Goal: Task Accomplishment & Management: Complete application form

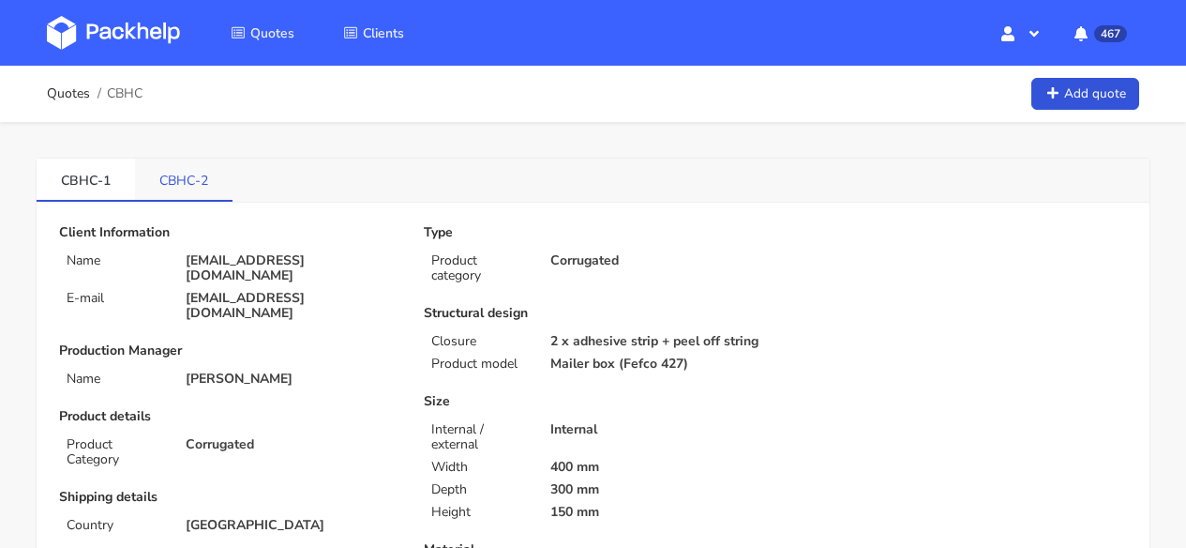
click at [166, 188] on link "CBHC-2" at bounding box center [184, 178] width 98 height 41
click at [83, 190] on link "CBHC-1" at bounding box center [86, 178] width 98 height 41
click at [204, 176] on link "CBHC-2" at bounding box center [184, 178] width 98 height 41
drag, startPoint x: 213, startPoint y: 179, endPoint x: 158, endPoint y: 176, distance: 54.5
click at [158, 176] on link "CBHC-2" at bounding box center [184, 178] width 98 height 41
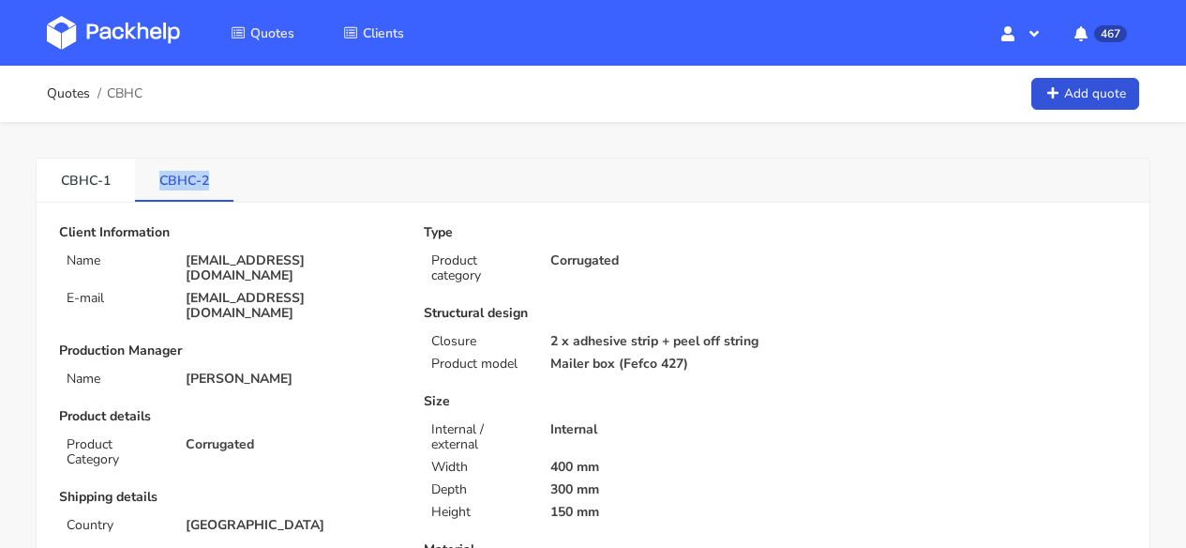
copy link "CBHC-2"
click at [150, 33] on img at bounding box center [113, 33] width 133 height 34
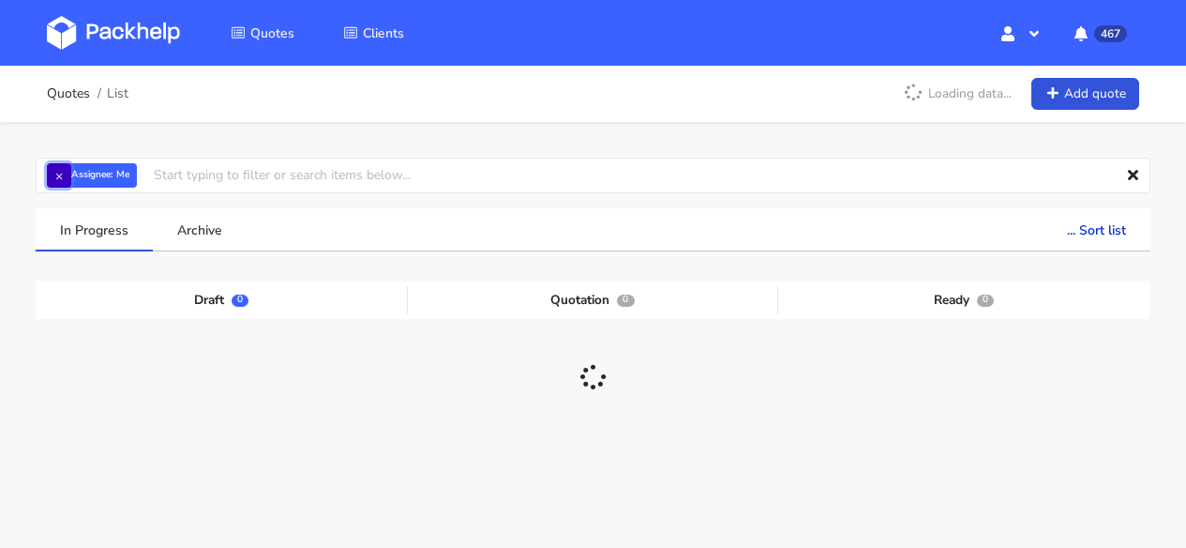
click at [59, 177] on button "×" at bounding box center [59, 175] width 24 height 24
click at [124, 167] on input "text" at bounding box center [593, 176] width 1115 height 36
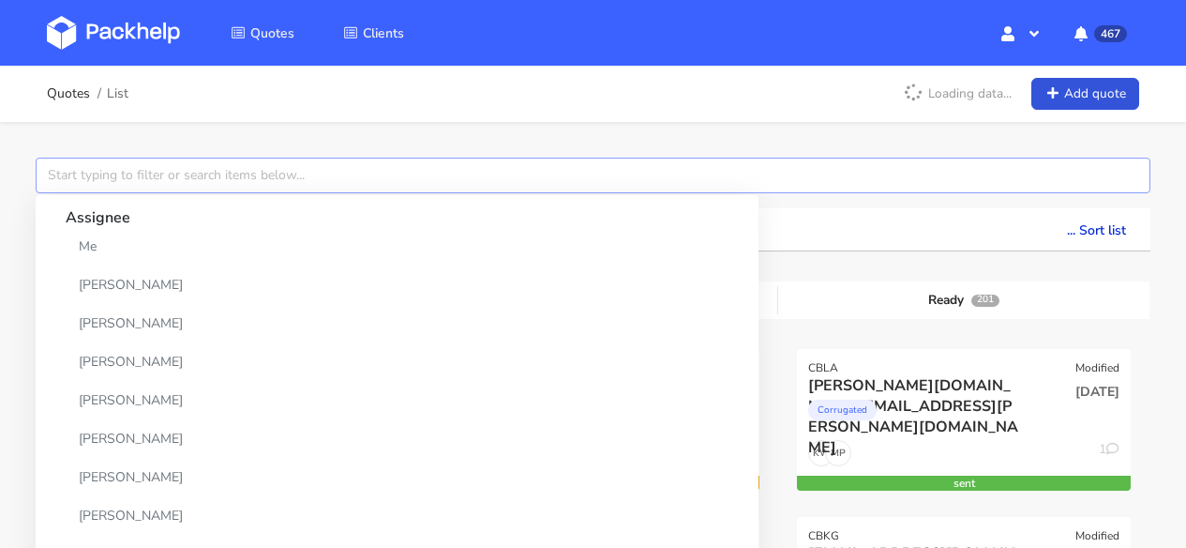
paste input "CBHC-2"
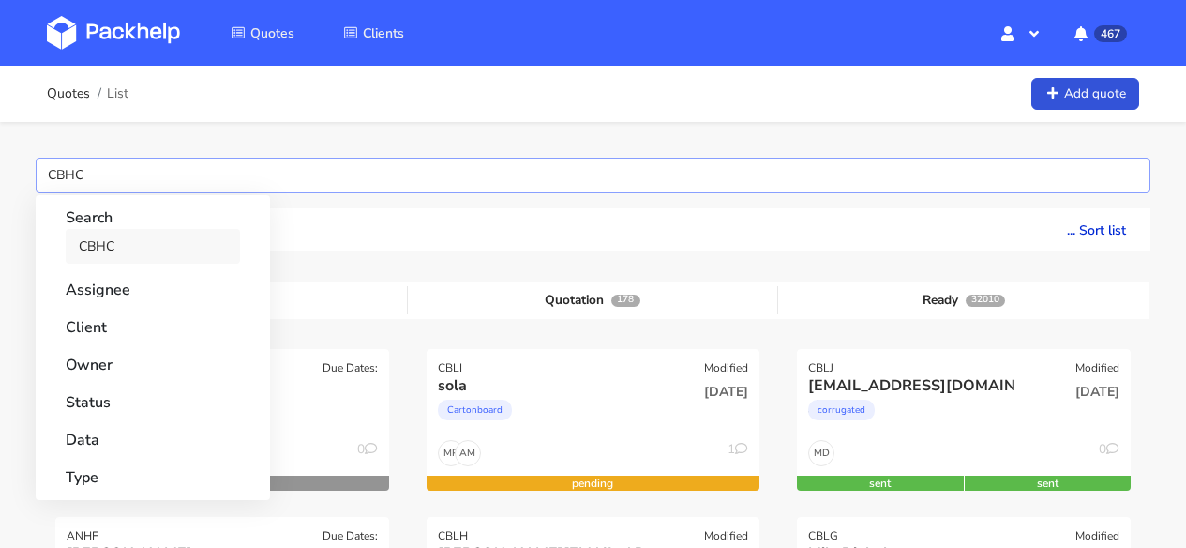
type input "CBHC"
click at [135, 245] on link "CBHC" at bounding box center [153, 246] width 174 height 35
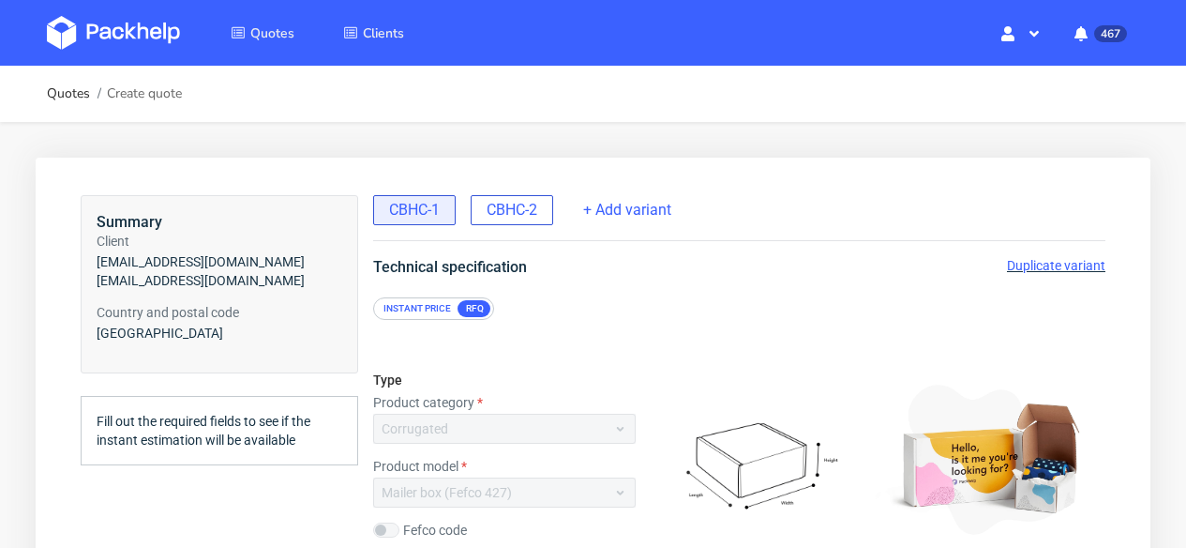
click at [503, 214] on span "CBHC-2" at bounding box center [512, 210] width 51 height 21
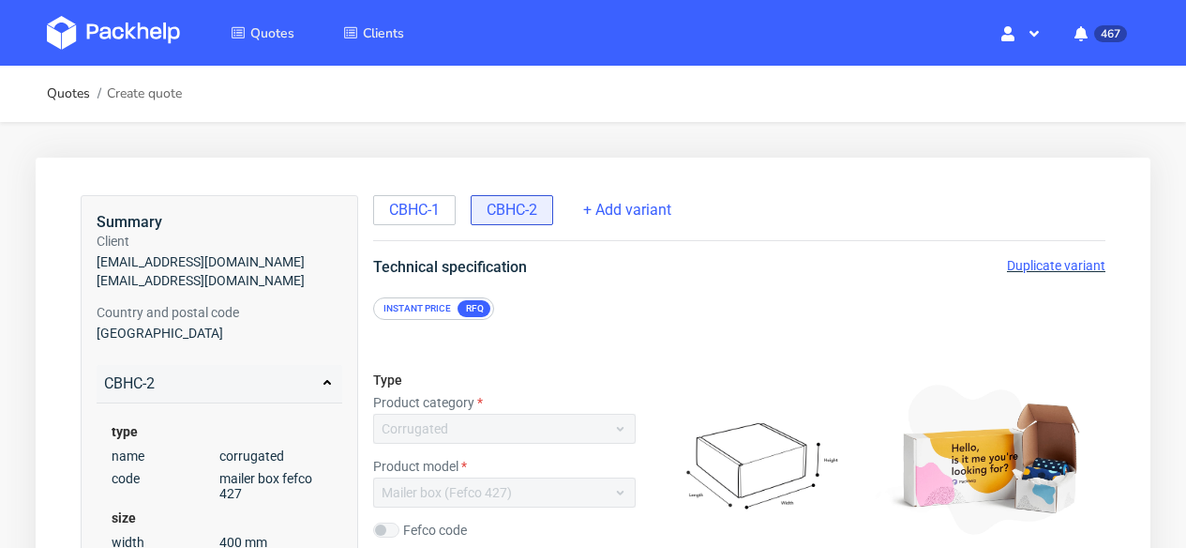
click at [1035, 265] on span "Duplicate variant" at bounding box center [1056, 265] width 98 height 15
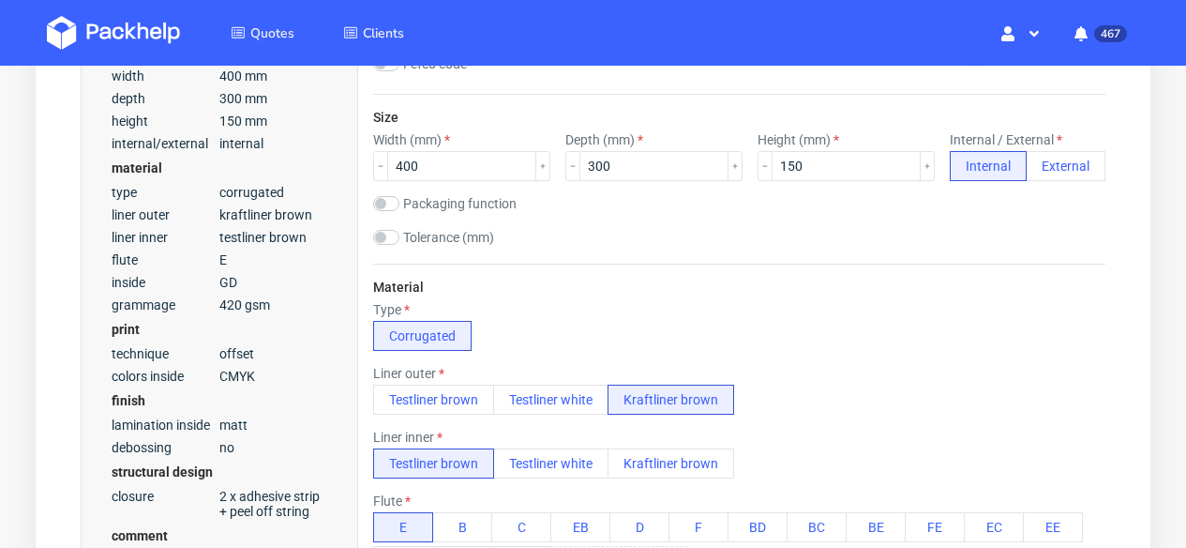
scroll to position [473, 0]
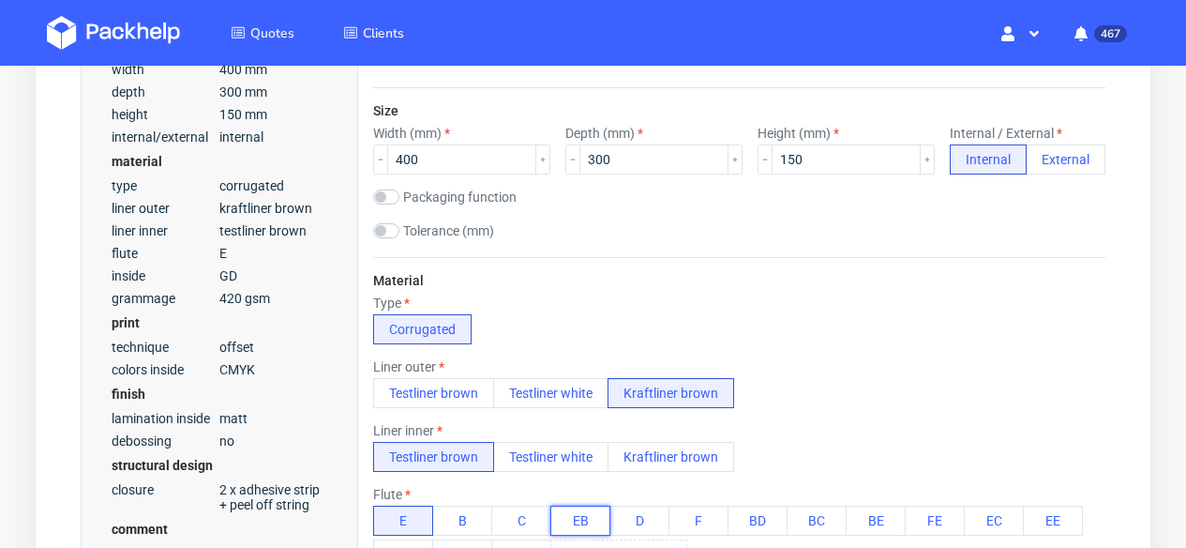
click at [587, 519] on button "EB" at bounding box center [580, 520] width 60 height 30
click at [678, 465] on button "Kraftliner brown" at bounding box center [671, 457] width 127 height 30
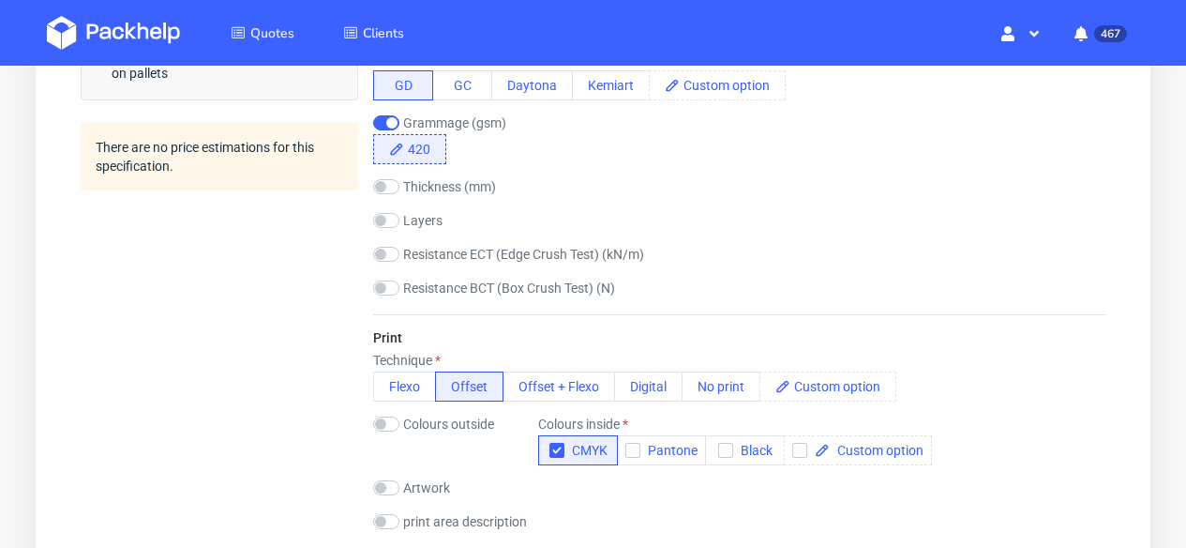
scroll to position [1279, 0]
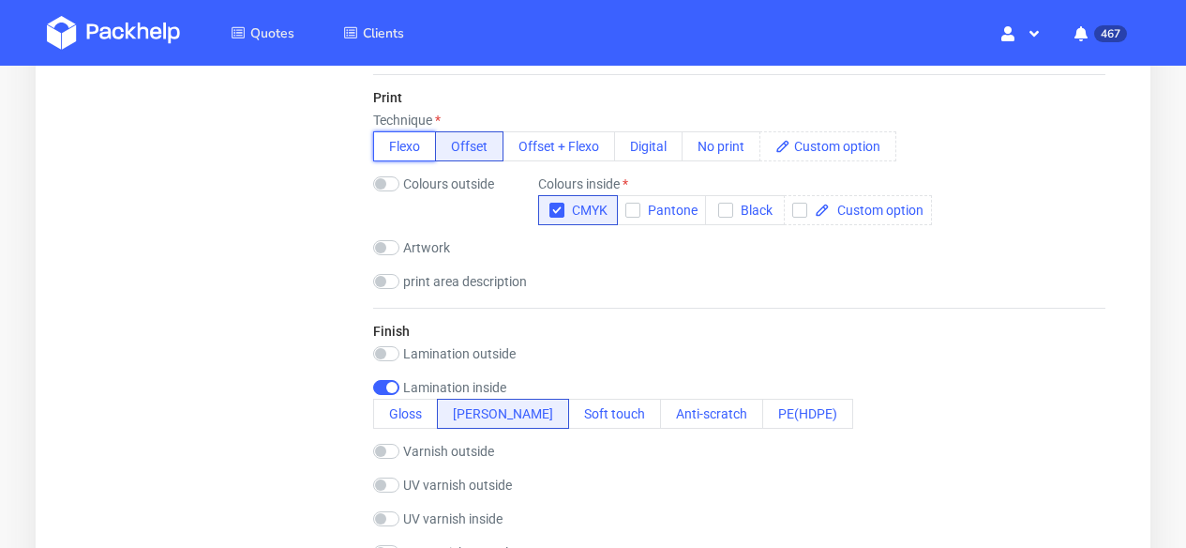
click at [409, 151] on button "Flexo" at bounding box center [404, 146] width 63 height 30
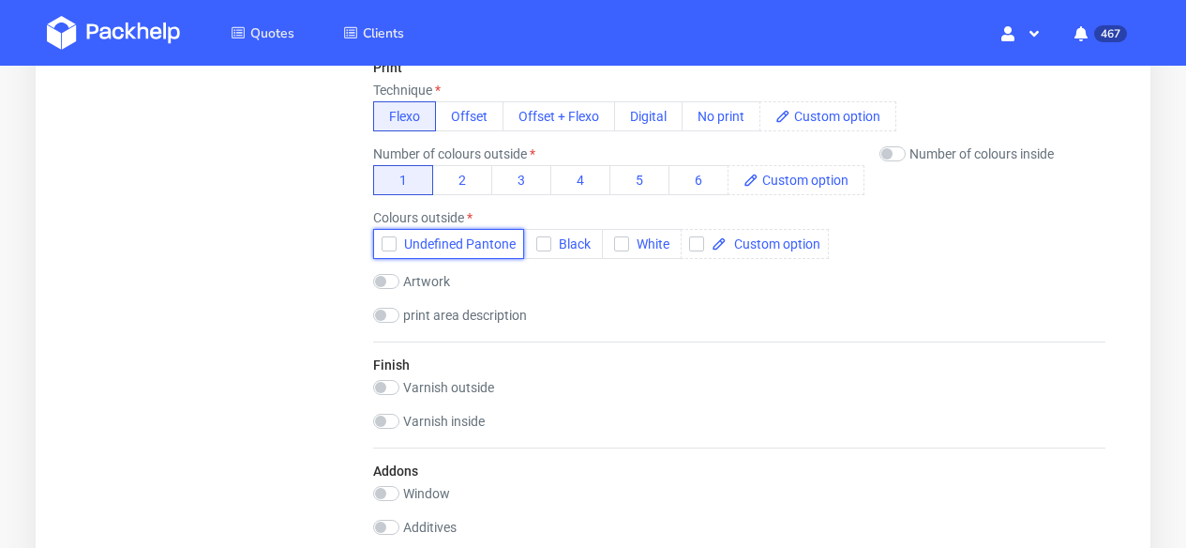
click at [482, 243] on span "Undefined Pantone" at bounding box center [456, 243] width 119 height 15
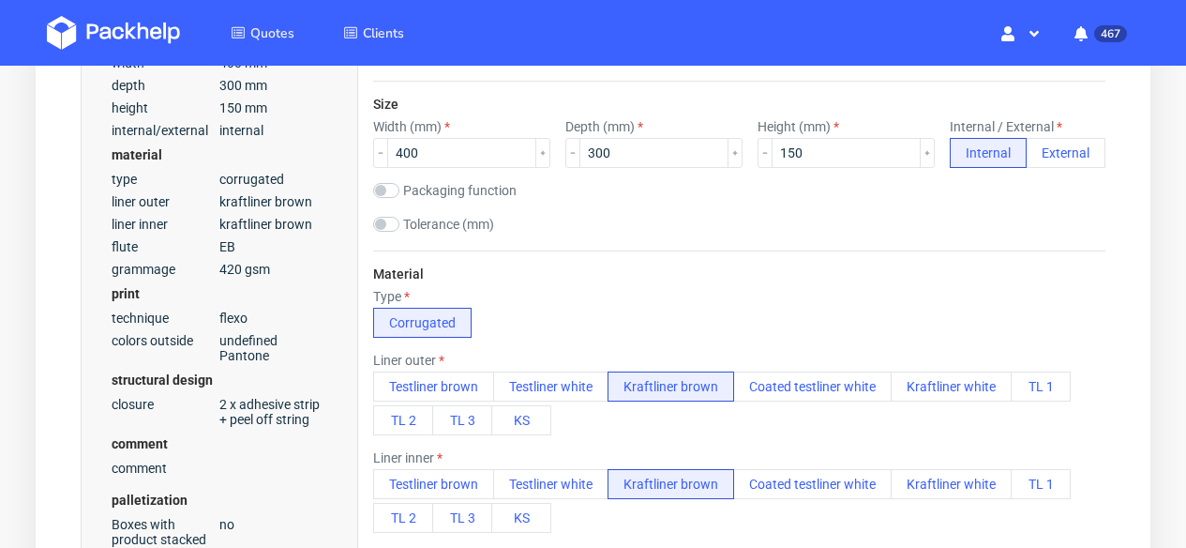
scroll to position [481, 0]
click at [539, 420] on button "KS" at bounding box center [521, 418] width 60 height 30
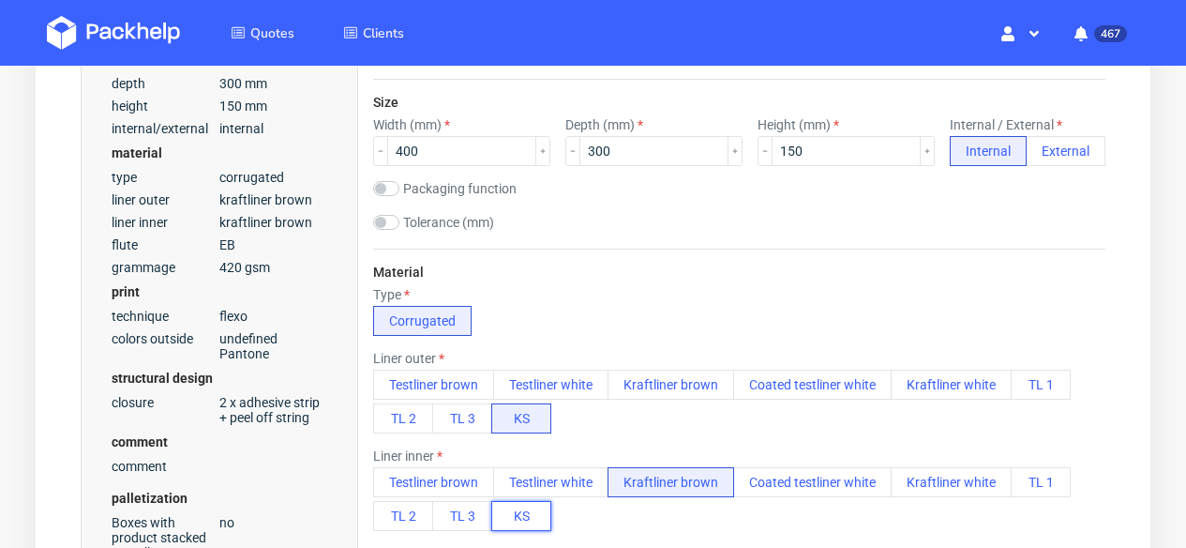
drag, startPoint x: 523, startPoint y: 506, endPoint x: 582, endPoint y: 524, distance: 61.7
click at [524, 506] on button "KS" at bounding box center [521, 516] width 60 height 30
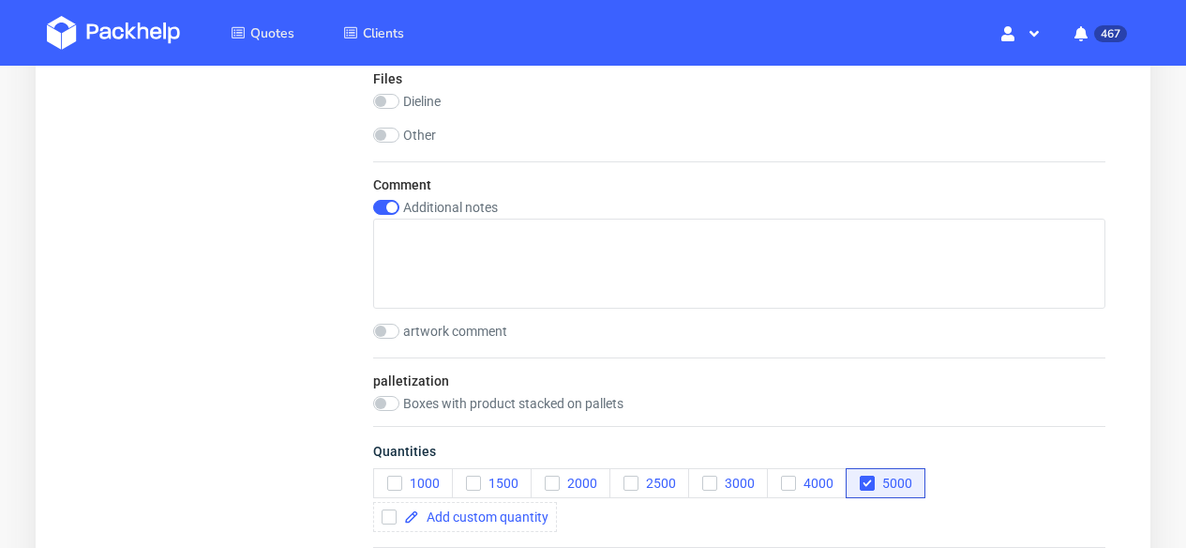
scroll to position [2446, 0]
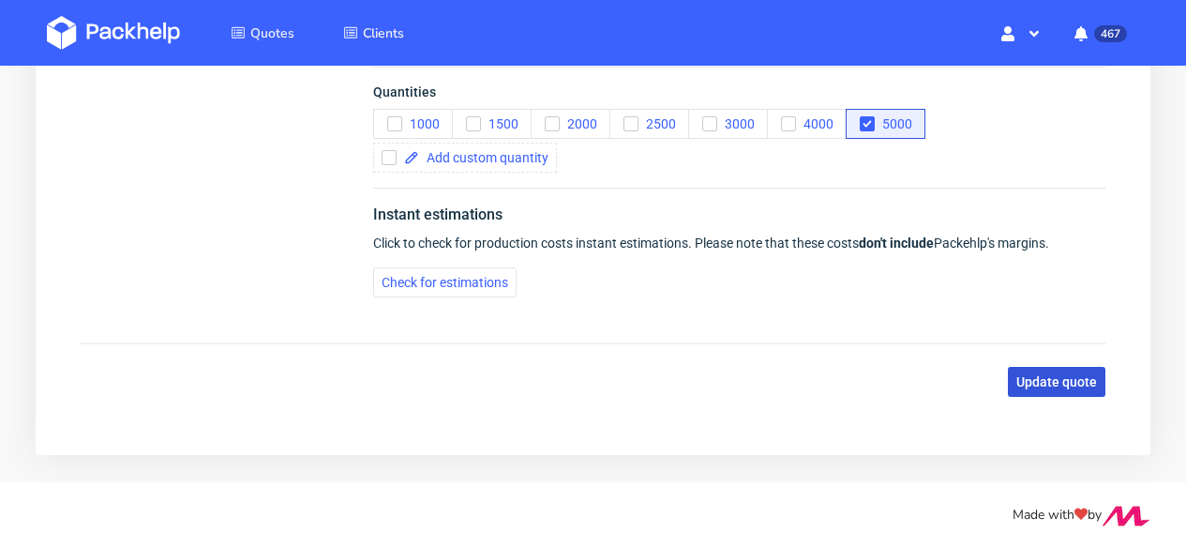
click at [1083, 385] on span "Update quote" at bounding box center [1056, 381] width 81 height 13
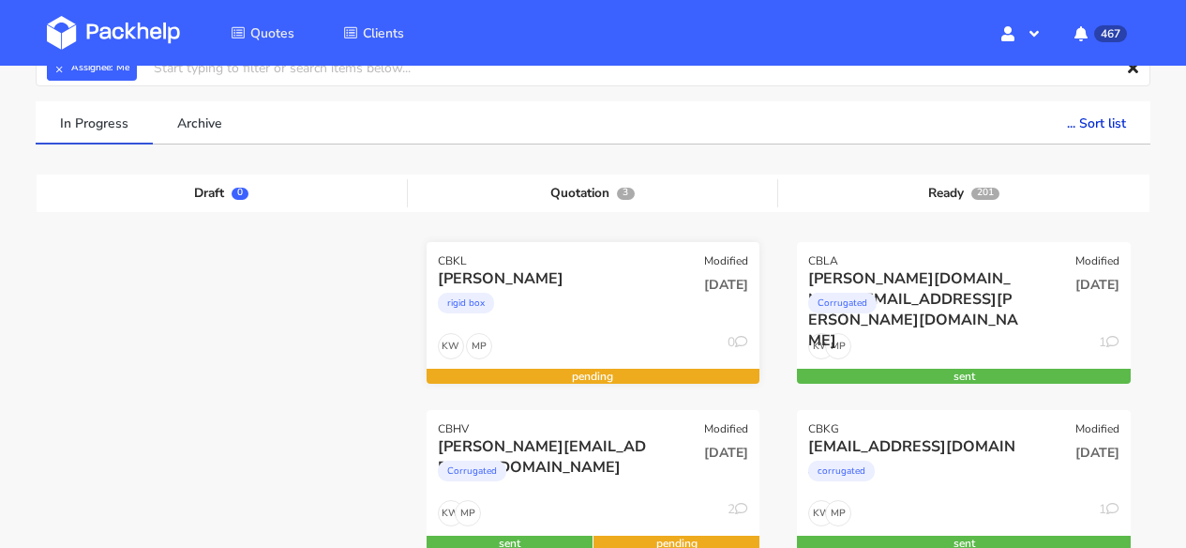
scroll to position [353, 0]
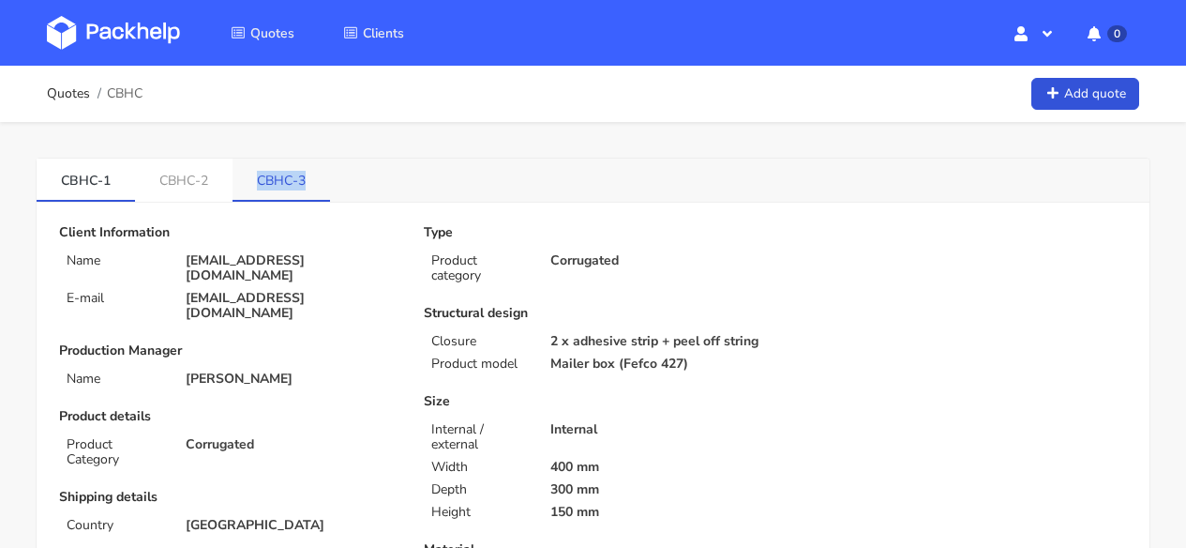
drag, startPoint x: 308, startPoint y: 181, endPoint x: 243, endPoint y: 181, distance: 64.7
click at [243, 181] on link "CBHC-3" at bounding box center [282, 178] width 98 height 41
copy link "CBHC-3"
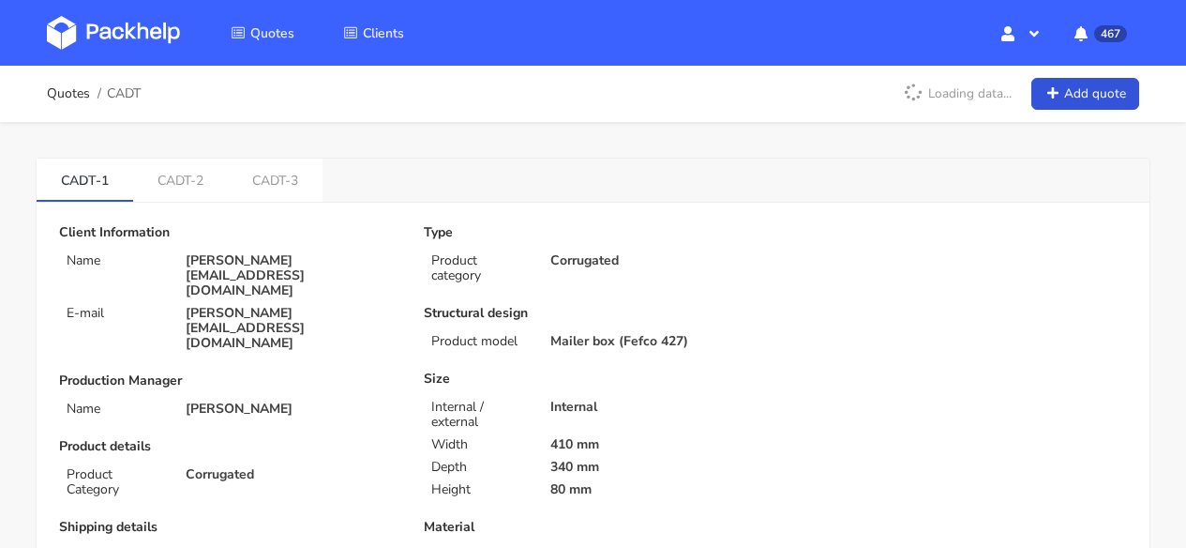
click at [130, 40] on img at bounding box center [113, 33] width 133 height 34
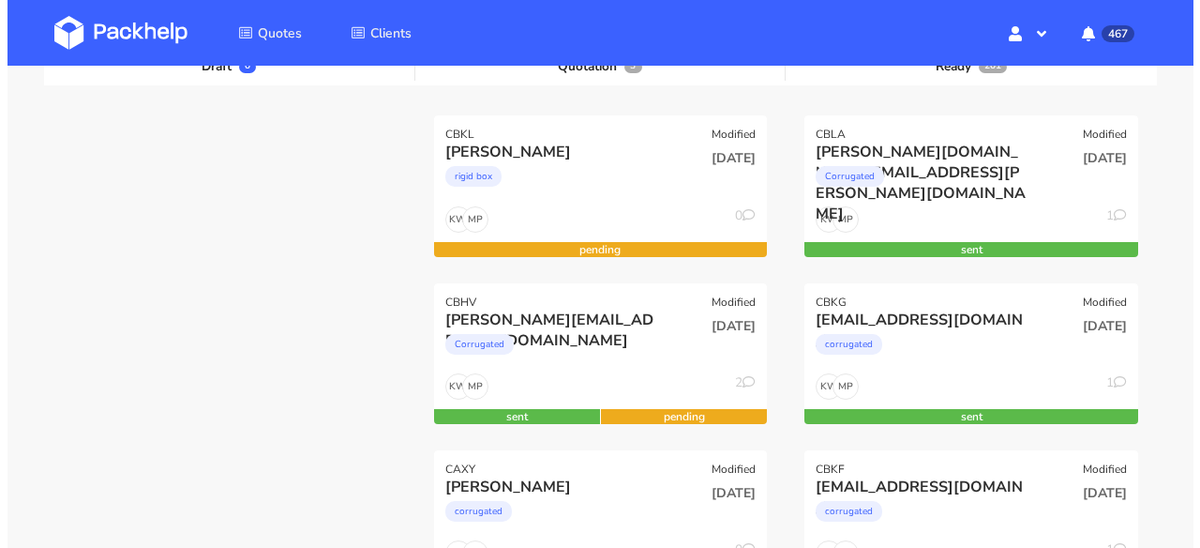
scroll to position [247, 0]
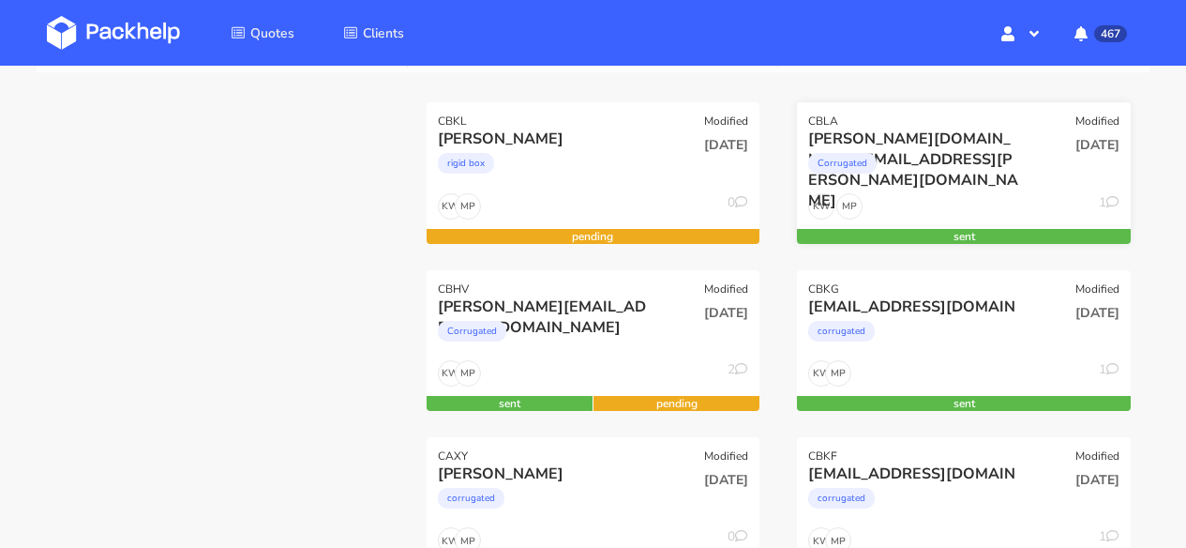
click at [1034, 174] on div "[DATE]" at bounding box center [1076, 160] width 113 height 64
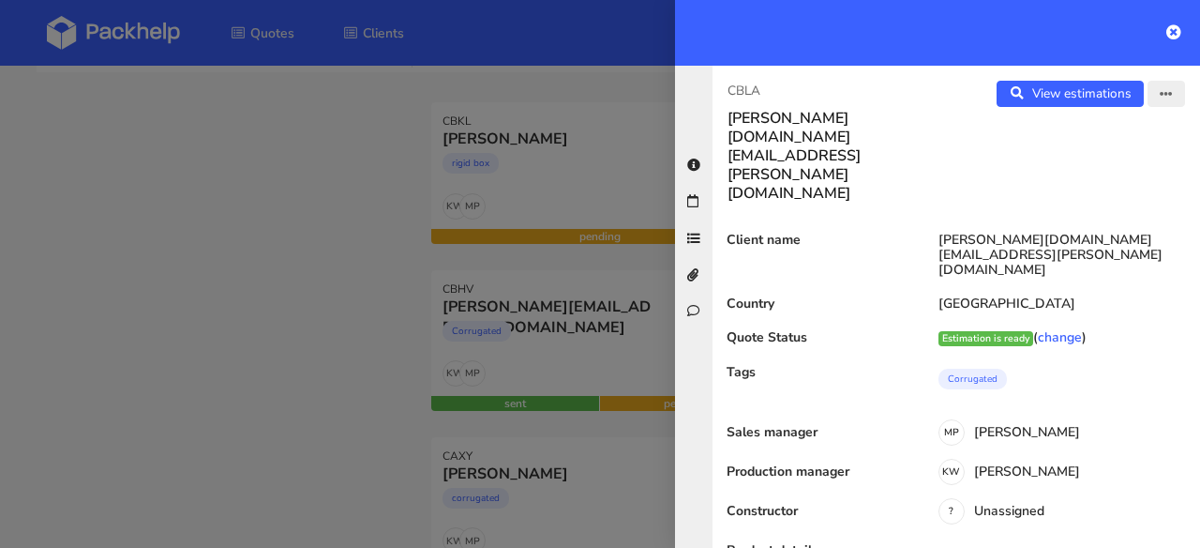
click at [1148, 98] on button "button" at bounding box center [1167, 94] width 38 height 26
click at [1090, 163] on link "Edit quote" at bounding box center [1105, 167] width 165 height 31
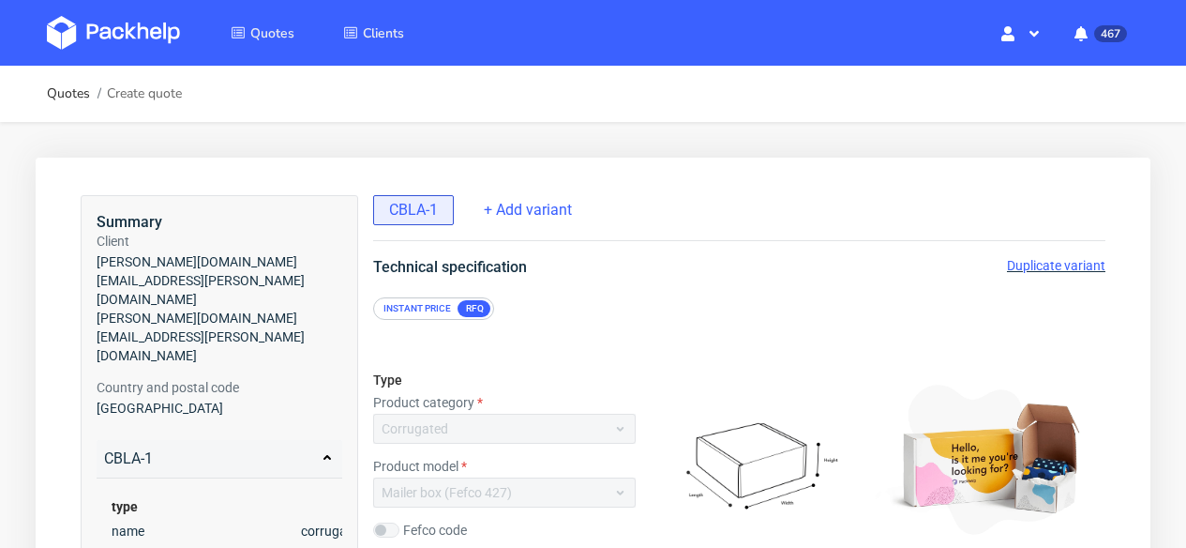
click at [1097, 268] on span "Duplicate variant" at bounding box center [1056, 265] width 98 height 15
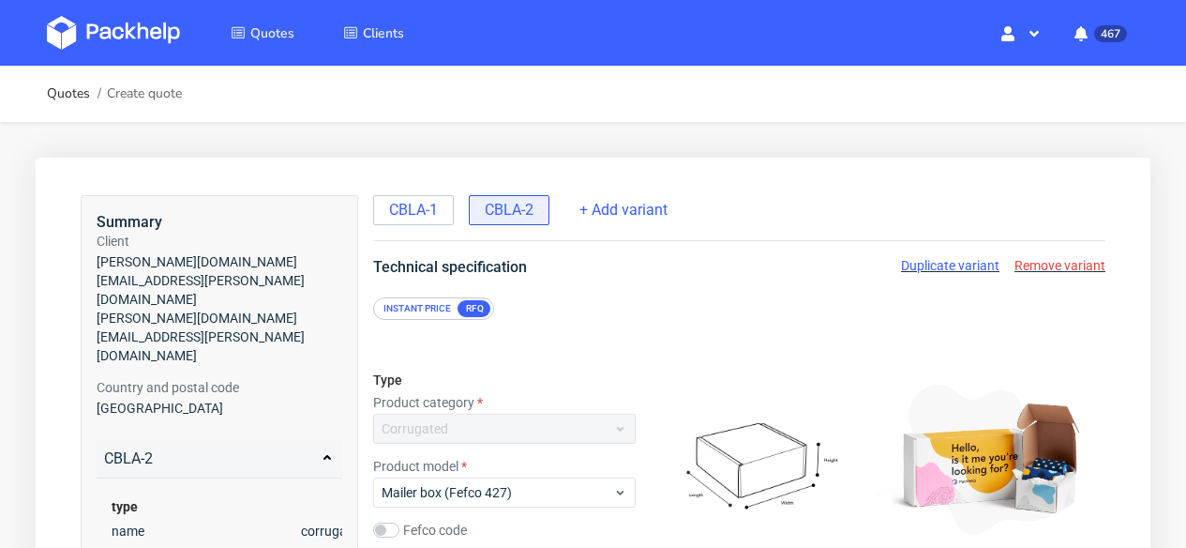
click at [154, 31] on img at bounding box center [113, 33] width 133 height 34
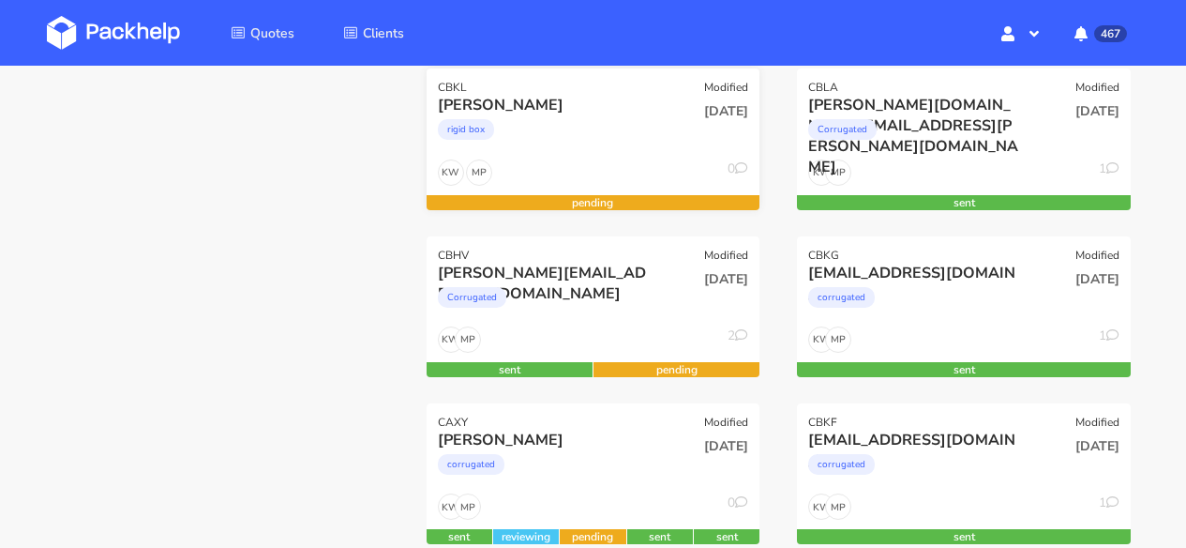
scroll to position [282, 0]
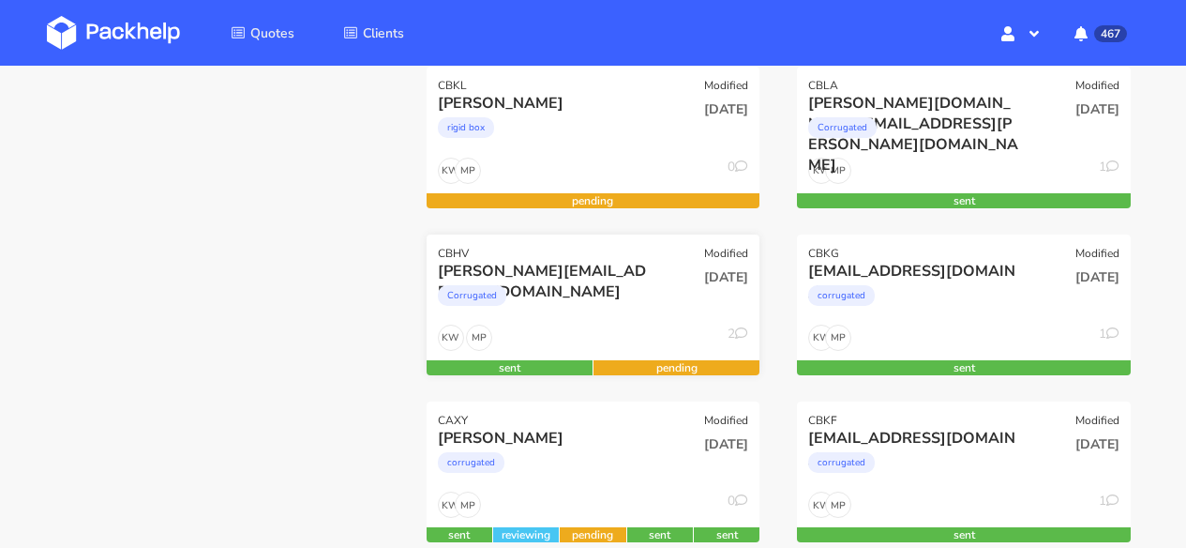
click at [605, 329] on div "MP KW 2" at bounding box center [594, 342] width 334 height 36
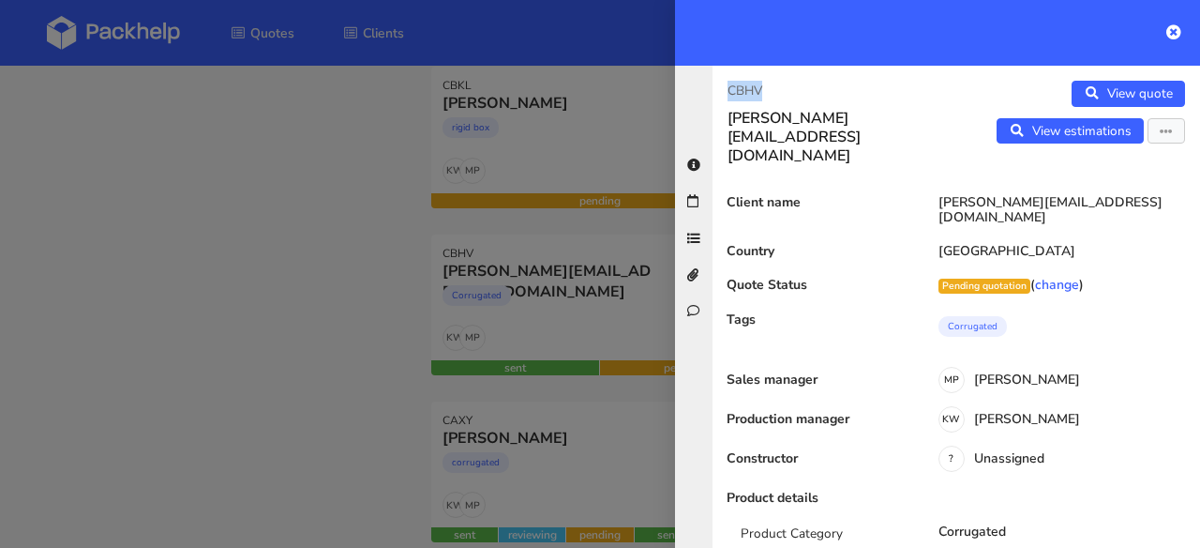
drag, startPoint x: 771, startPoint y: 91, endPoint x: 704, endPoint y: 93, distance: 66.6
click at [704, 93] on div "CBHV t.liska@pharmafit.cz View quote View estimations Edit quote Reject quote C…" at bounding box center [937, 307] width 525 height 482
copy p "CBHV"
click at [1176, 34] on icon at bounding box center [1174, 31] width 15 height 15
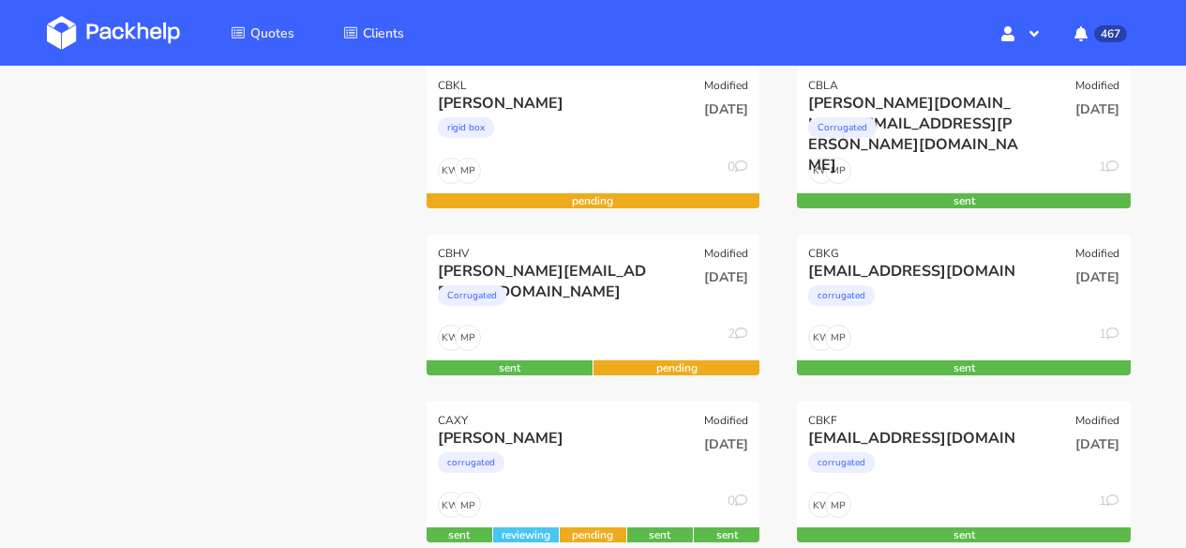
click at [124, 41] on img at bounding box center [113, 33] width 133 height 34
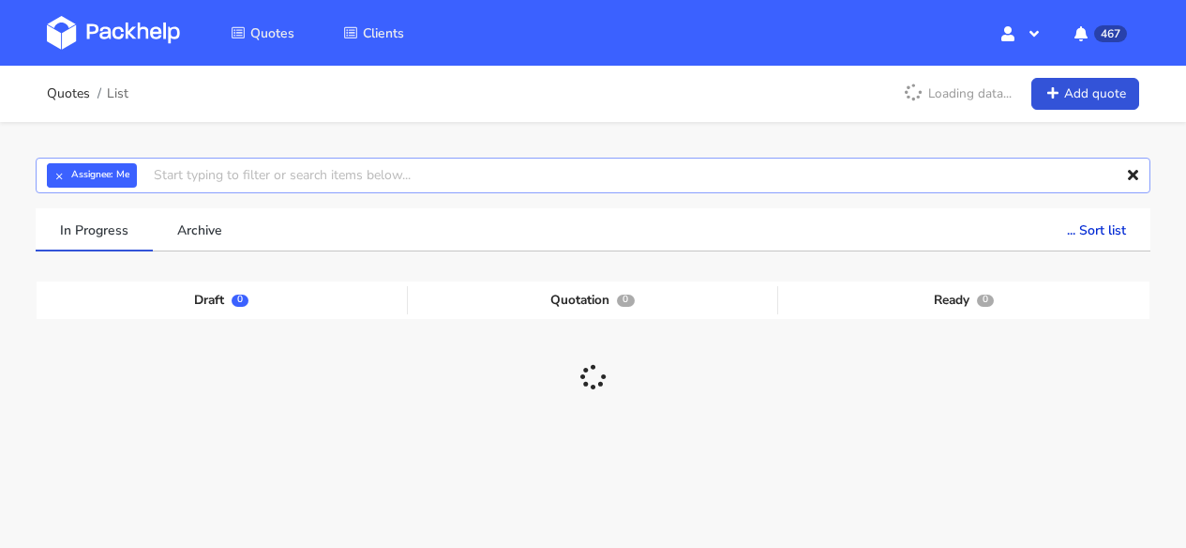
click at [231, 178] on input "text" at bounding box center [593, 176] width 1115 height 36
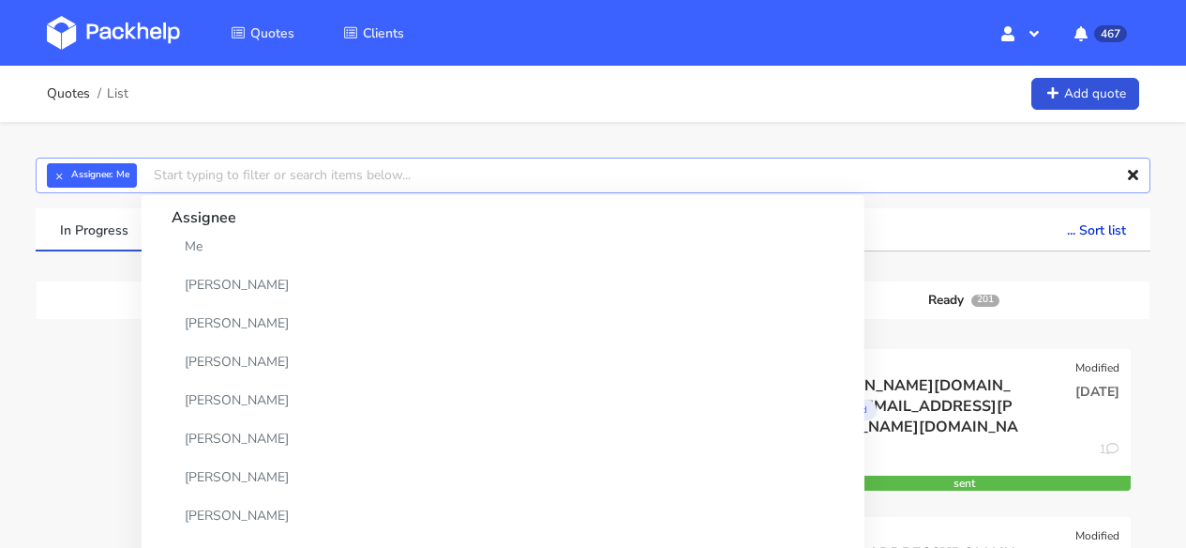
paste input "CAAP"
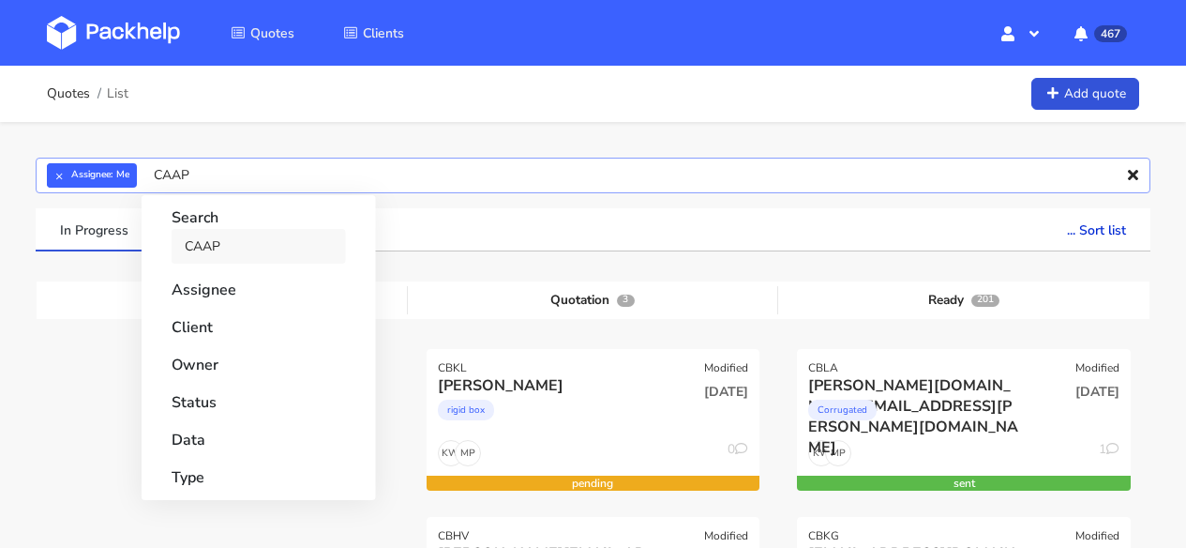
type input "CAAP"
click at [216, 253] on link "CAAP" at bounding box center [259, 246] width 174 height 35
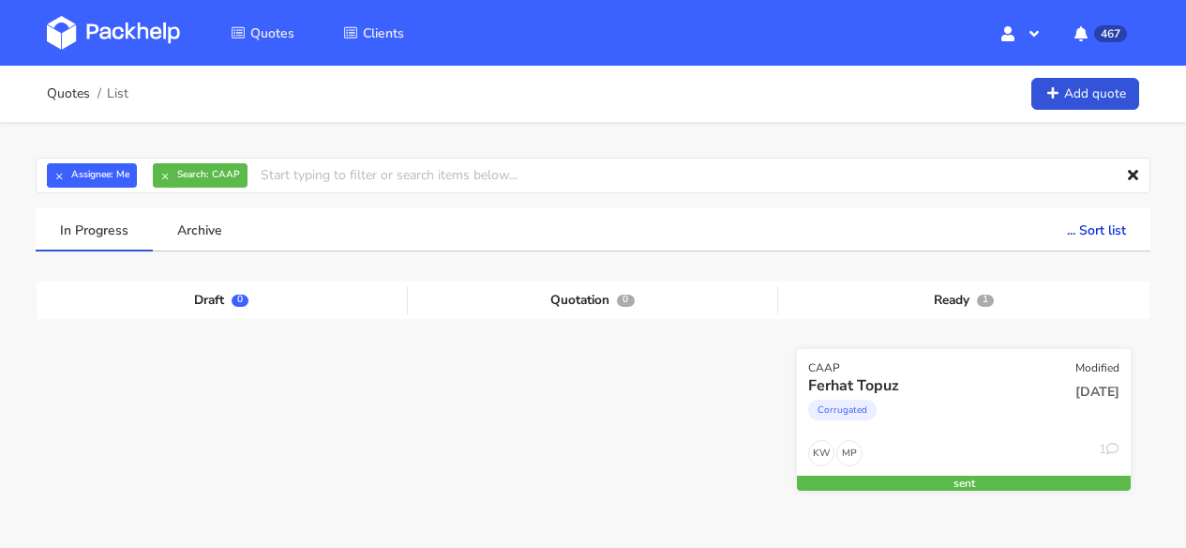
click at [1004, 411] on div "Corrugated" at bounding box center [914, 415] width 212 height 38
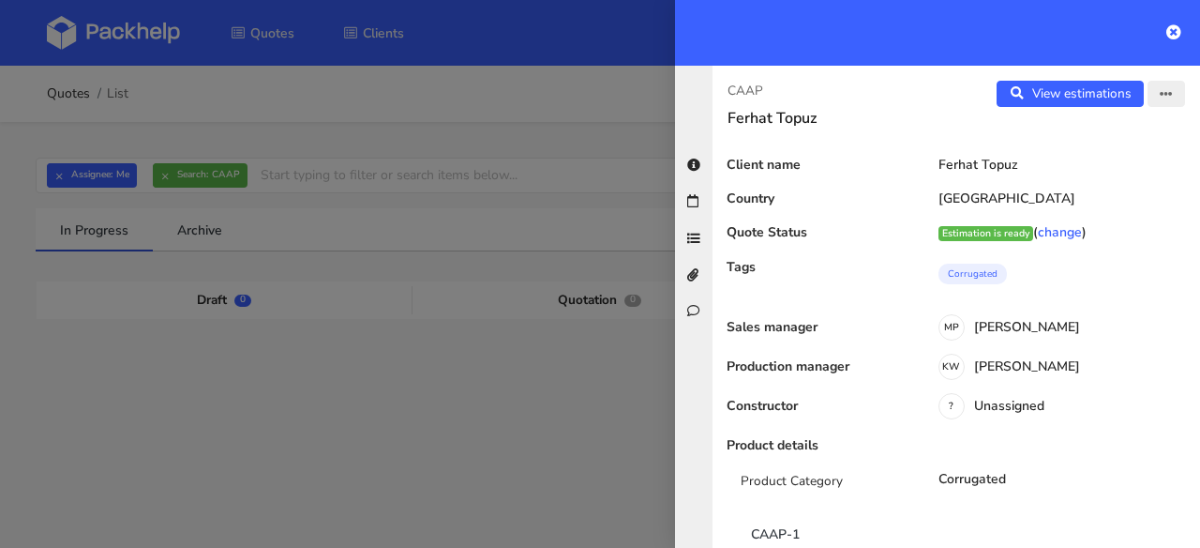
click at [1160, 90] on icon "button" at bounding box center [1166, 94] width 13 height 13
click at [1067, 160] on link "Edit quote" at bounding box center [1105, 167] width 165 height 31
click at [1027, 94] on link "View estimations" at bounding box center [1070, 94] width 147 height 26
click at [1160, 98] on icon "button" at bounding box center [1166, 94] width 13 height 13
click at [1105, 158] on link "Edit quote" at bounding box center [1105, 167] width 165 height 31
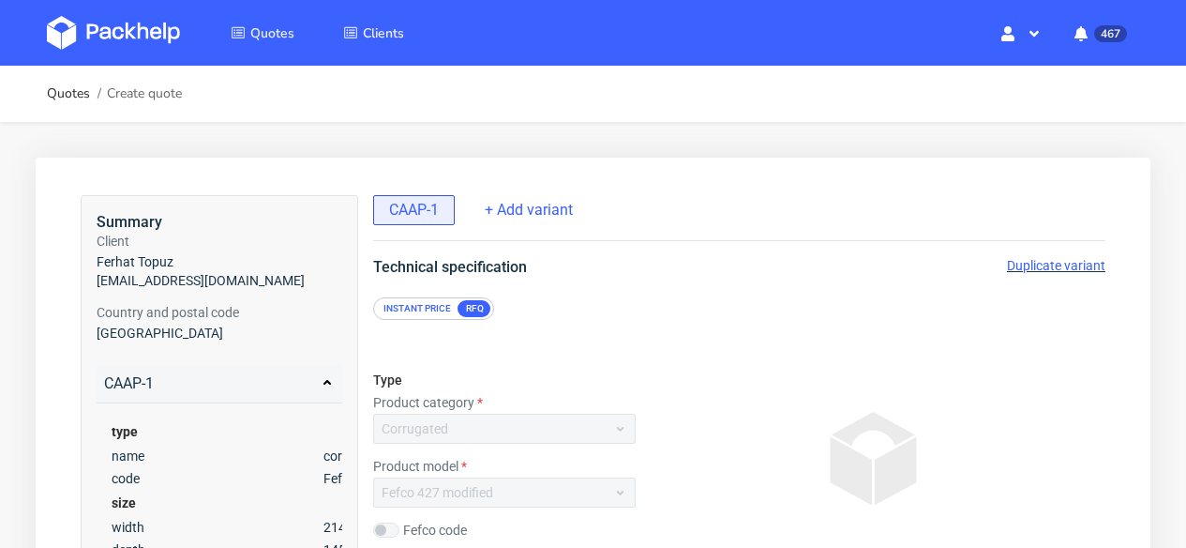
click at [1067, 267] on span "Duplicate variant" at bounding box center [1056, 265] width 98 height 15
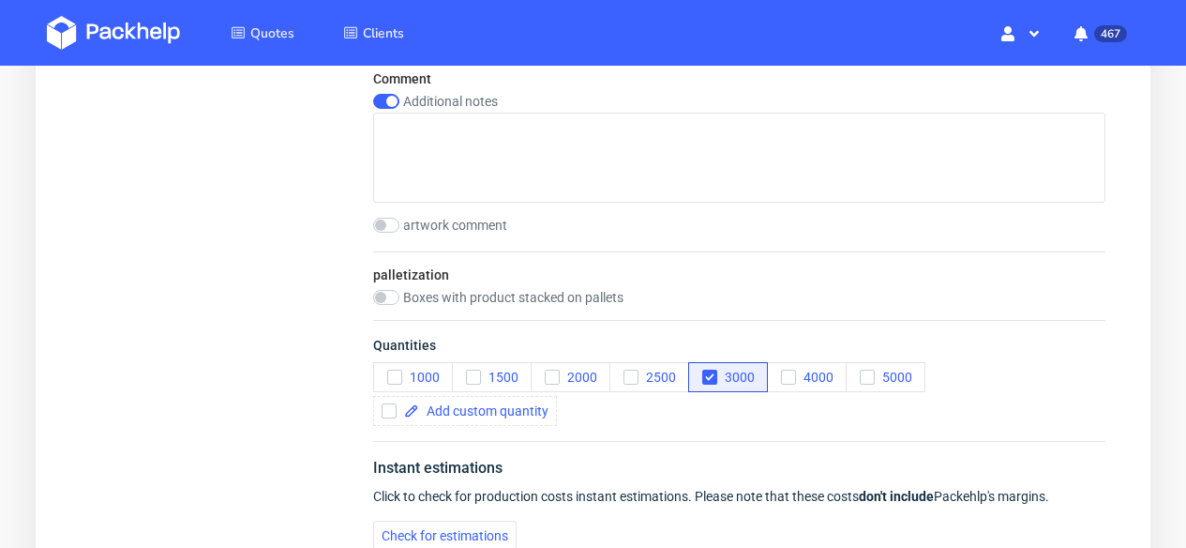
scroll to position [2100, 0]
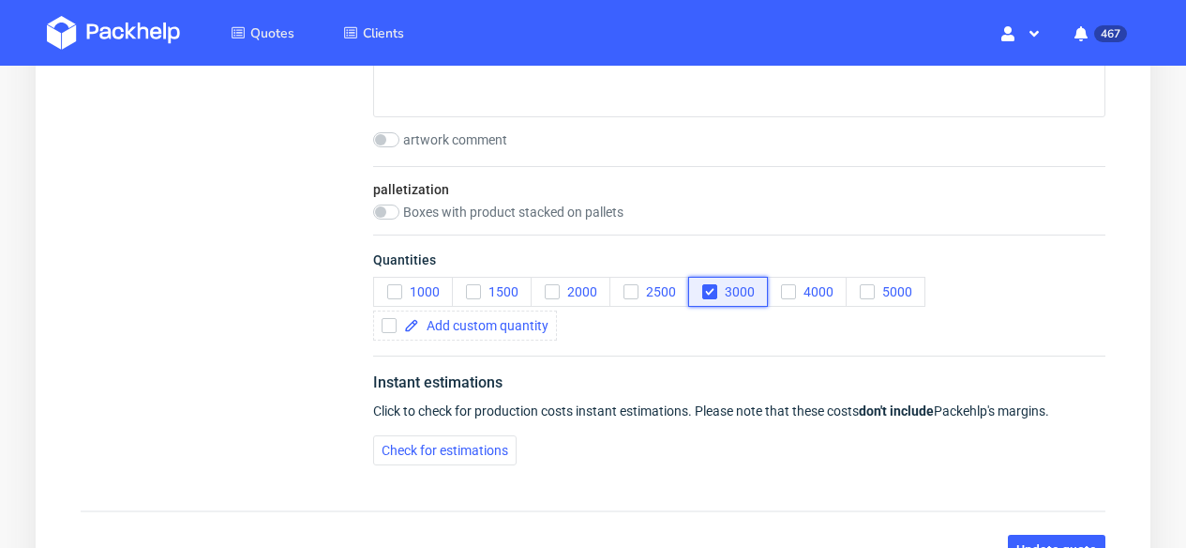
click at [713, 291] on icon "button" at bounding box center [709, 291] width 13 height 13
click at [869, 295] on icon "button" at bounding box center [867, 291] width 13 height 13
click at [503, 333] on div at bounding box center [465, 325] width 184 height 30
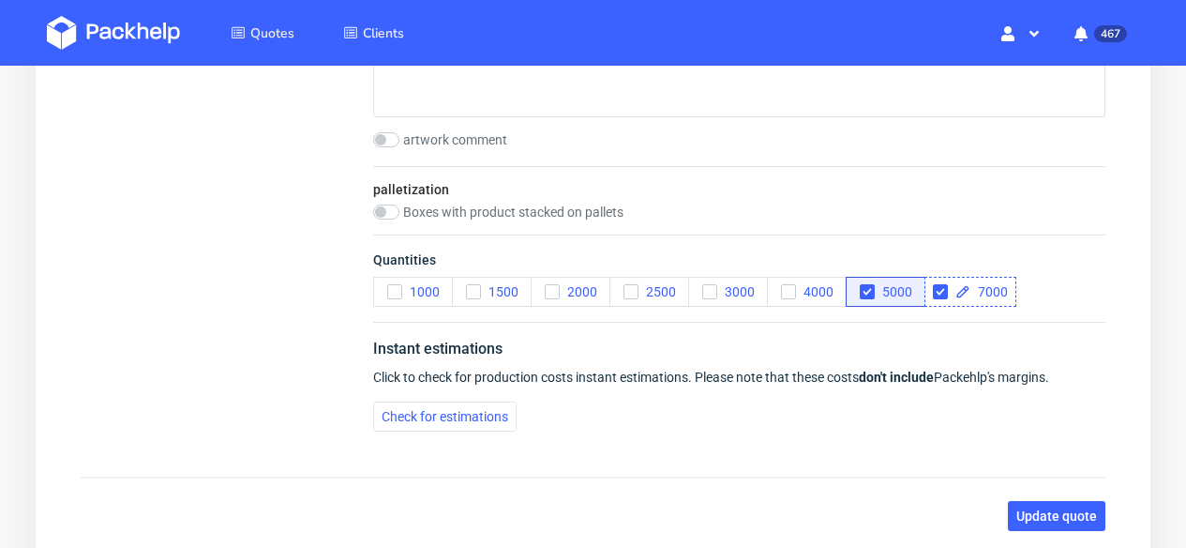
checkbox input "true"
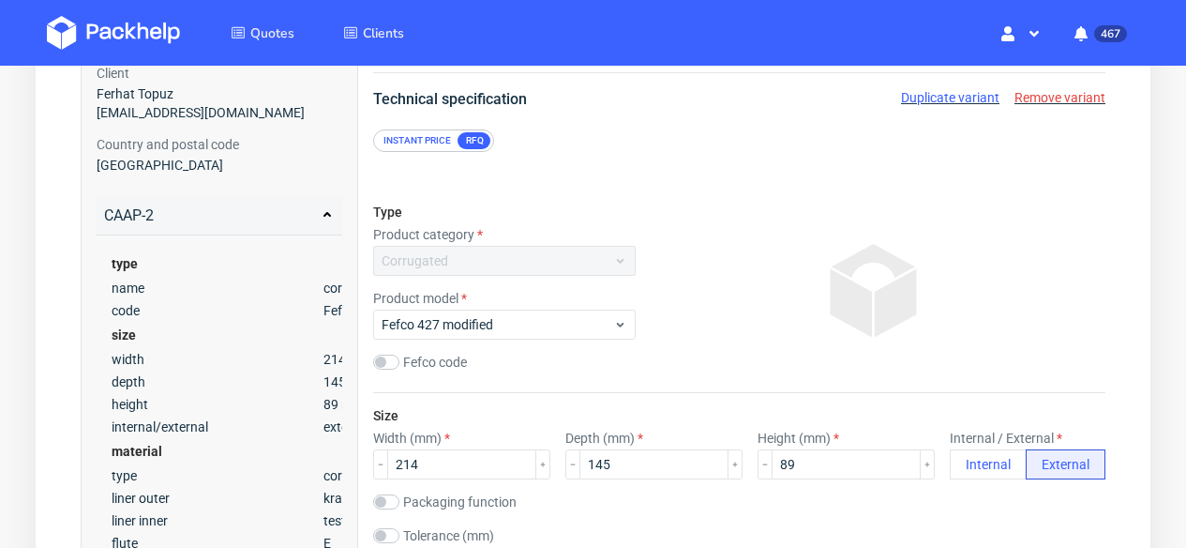
scroll to position [0, 0]
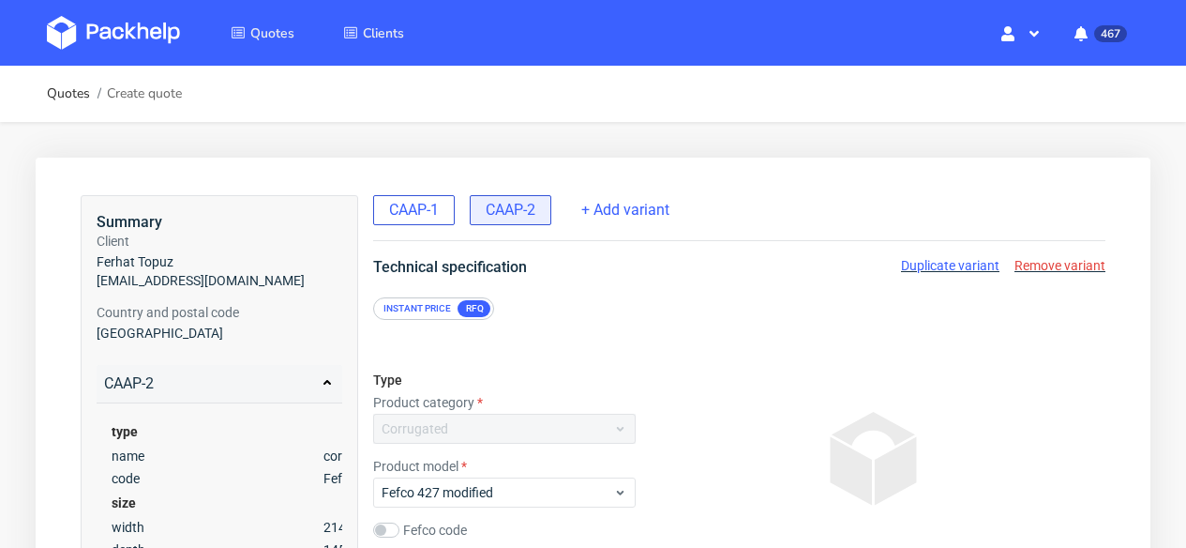
click at [433, 214] on span "CAAP-1" at bounding box center [414, 210] width 50 height 21
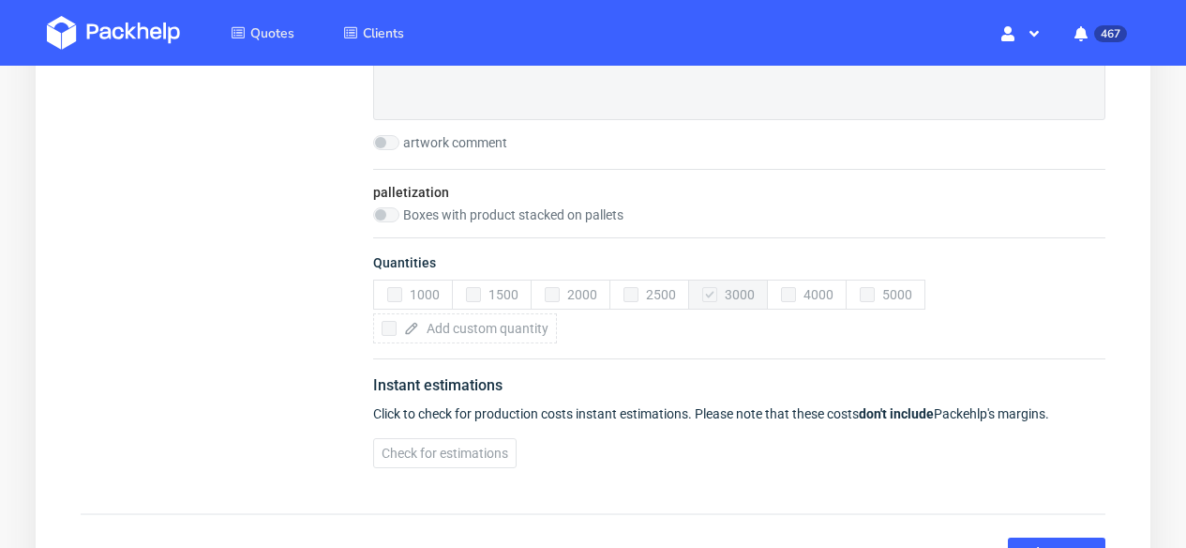
scroll to position [2092, 0]
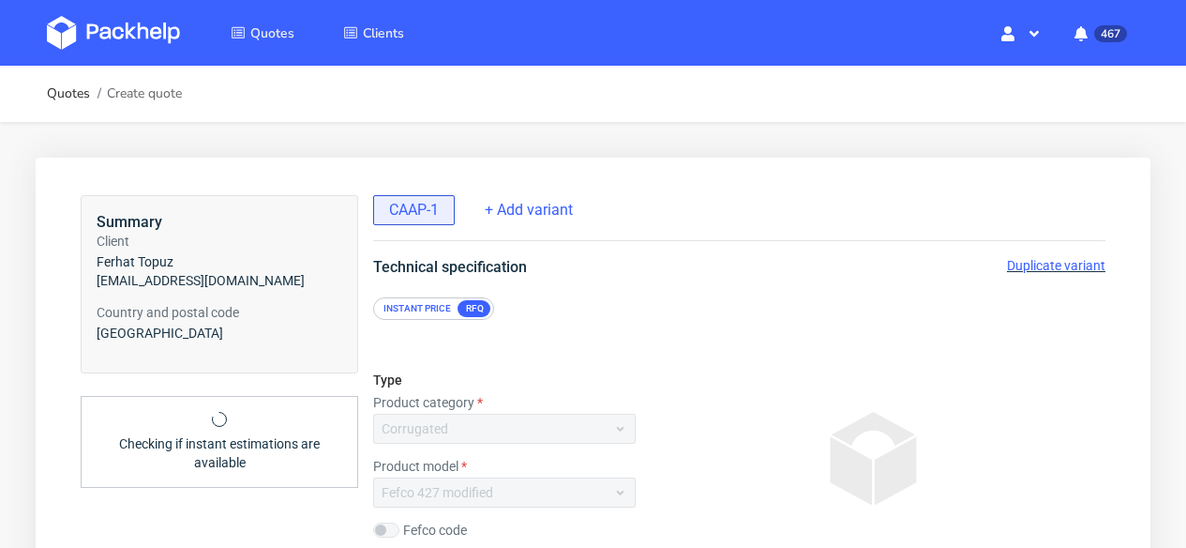
click at [1078, 265] on span "Duplicate variant" at bounding box center [1056, 265] width 98 height 15
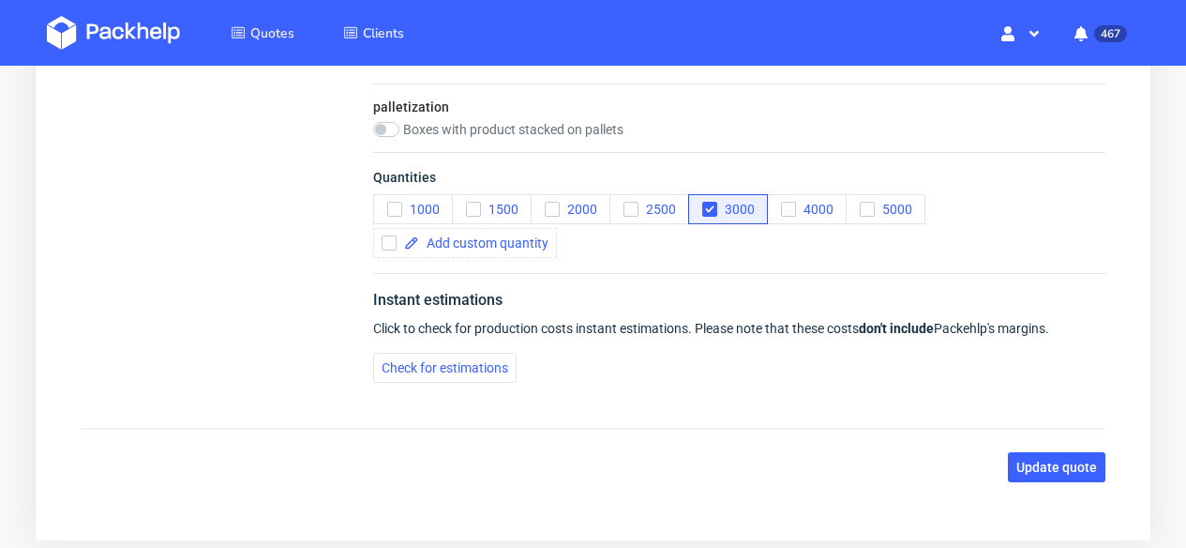
scroll to position [2210, 0]
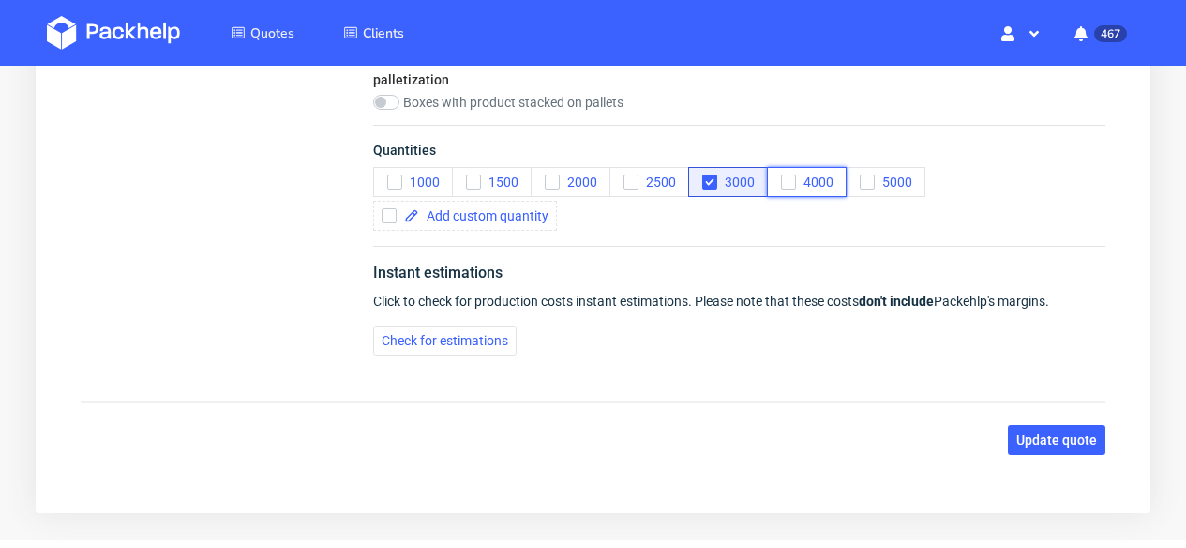
click at [802, 188] on span "4000" at bounding box center [815, 181] width 38 height 15
click at [854, 187] on button "5000" at bounding box center [886, 182] width 80 height 30
click at [711, 181] on use "button" at bounding box center [709, 182] width 8 height 7
click at [488, 218] on span at bounding box center [483, 215] width 129 height 13
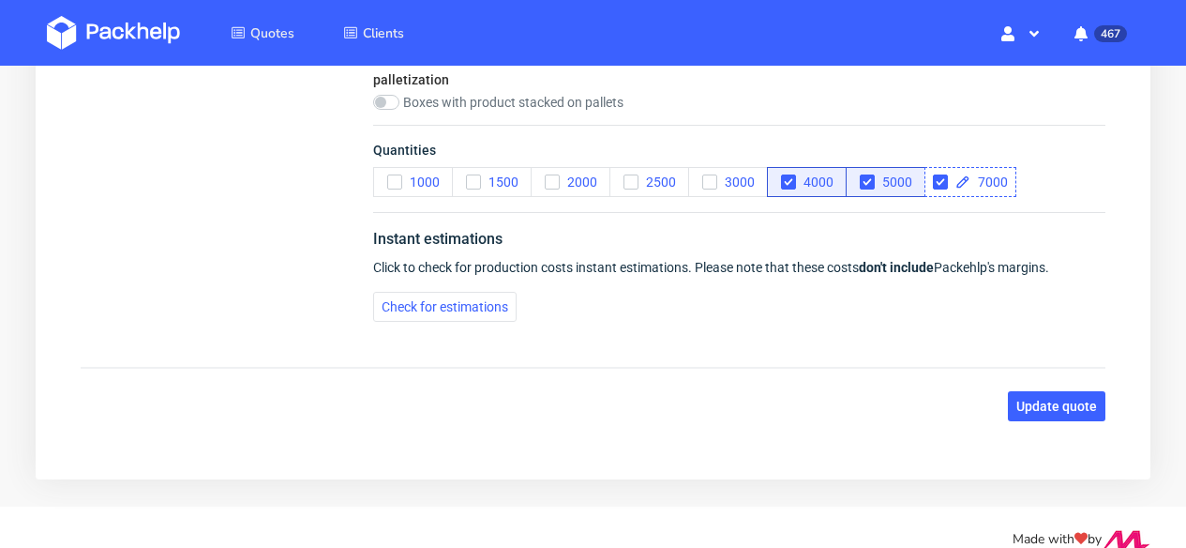
checkbox input "true"
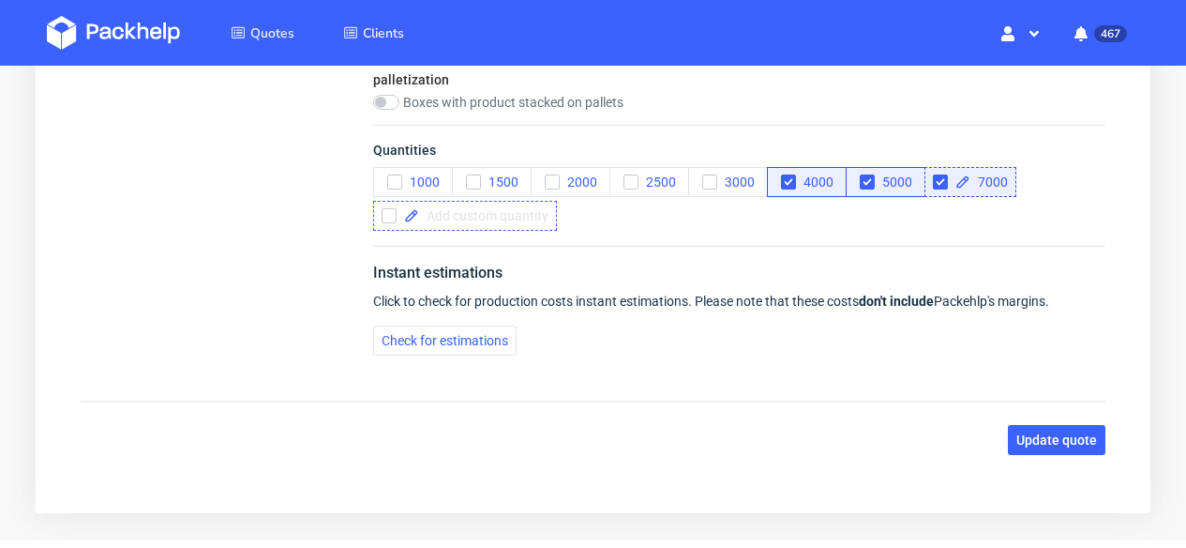
click at [485, 211] on span at bounding box center [483, 215] width 129 height 13
checkbox input "true"
click at [792, 181] on icon "button" at bounding box center [788, 181] width 13 height 13
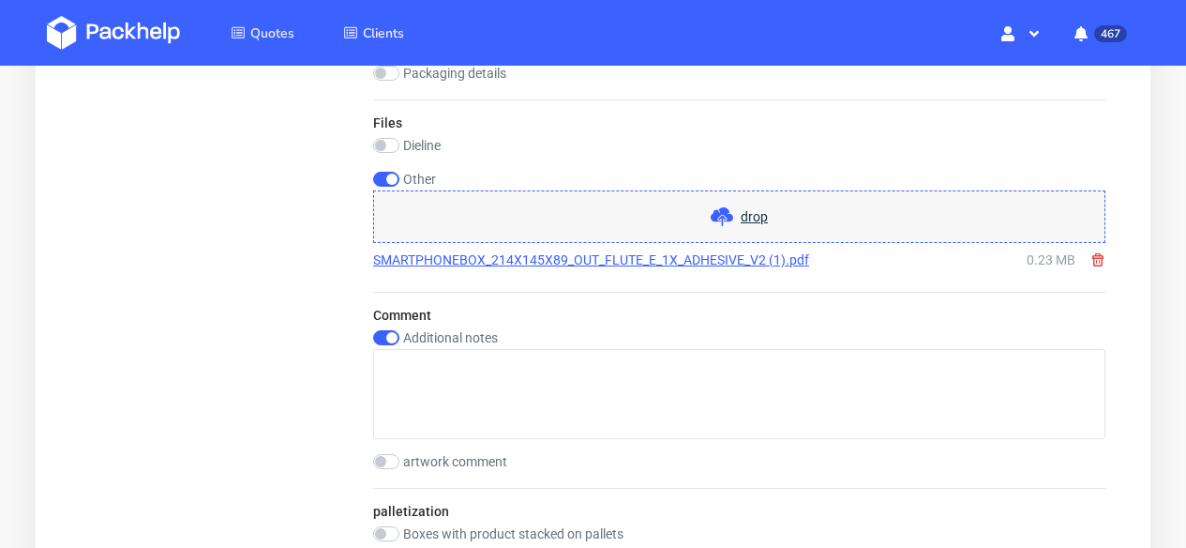
scroll to position [2268, 0]
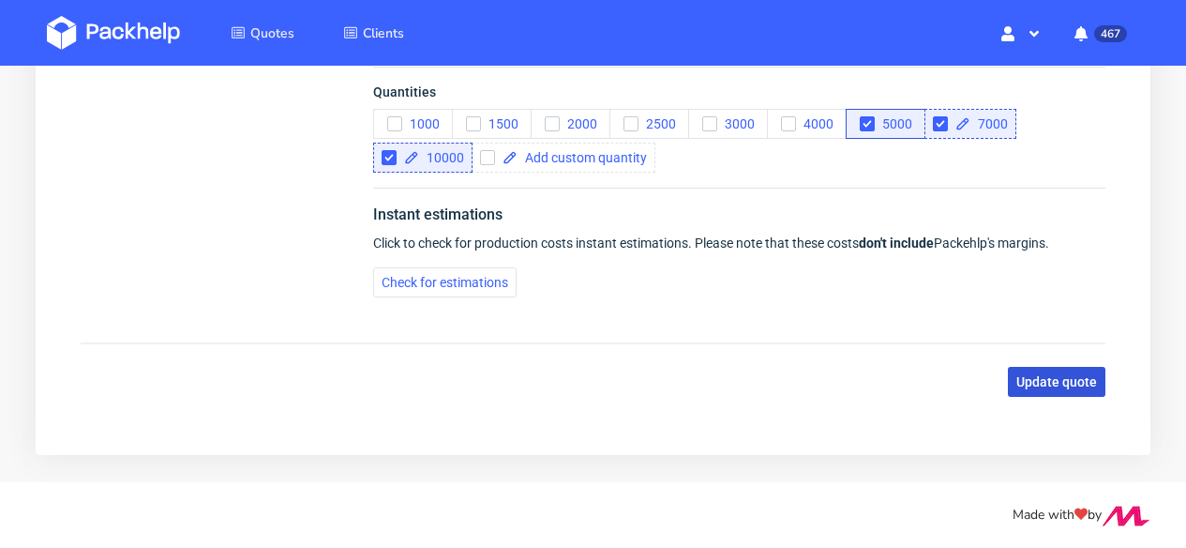
click at [1068, 384] on span "Update quote" at bounding box center [1056, 381] width 81 height 13
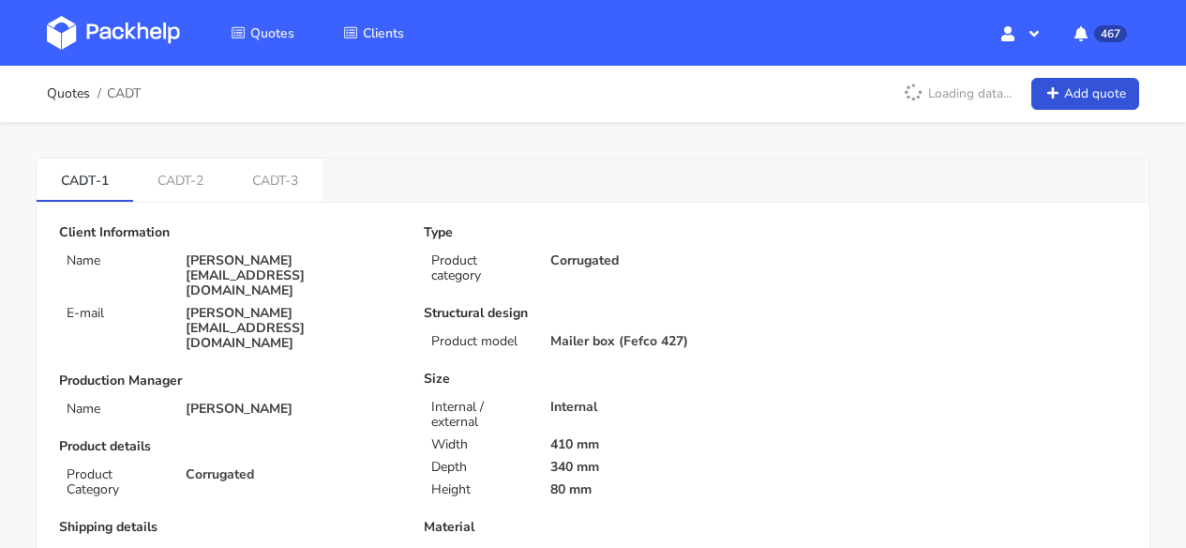
click at [106, 22] on img at bounding box center [113, 33] width 133 height 34
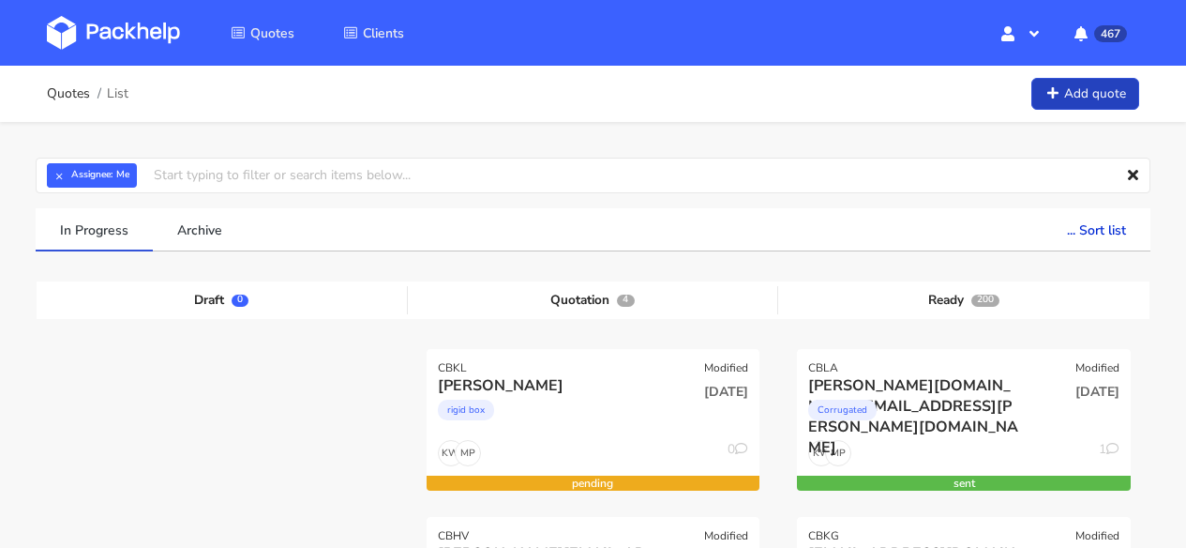
click at [1100, 98] on link "Add quote" at bounding box center [1085, 94] width 108 height 33
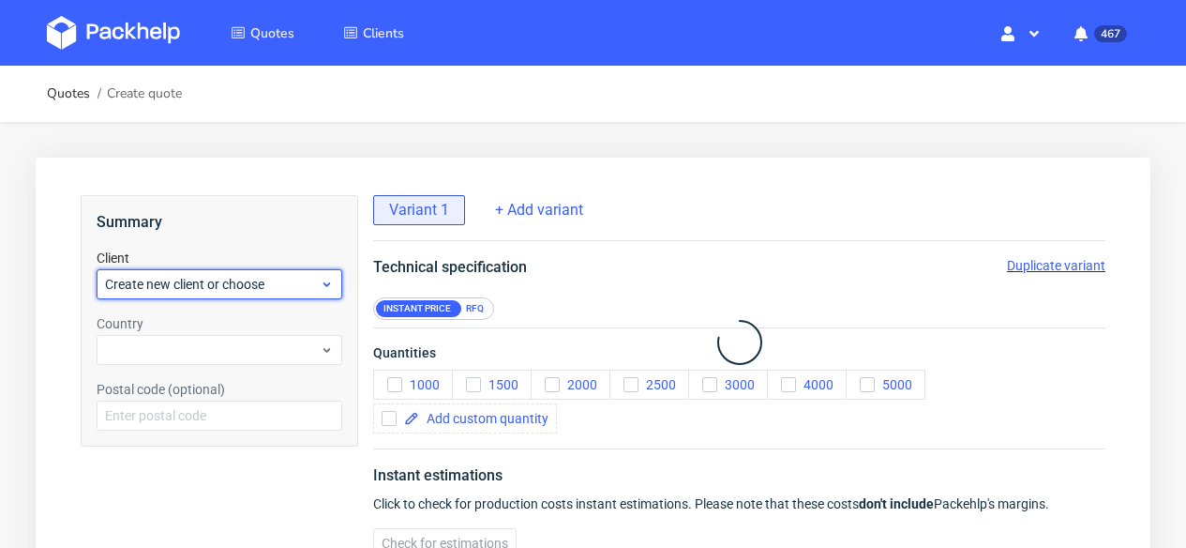
click at [270, 291] on span "Create new client or choose" at bounding box center [212, 284] width 215 height 19
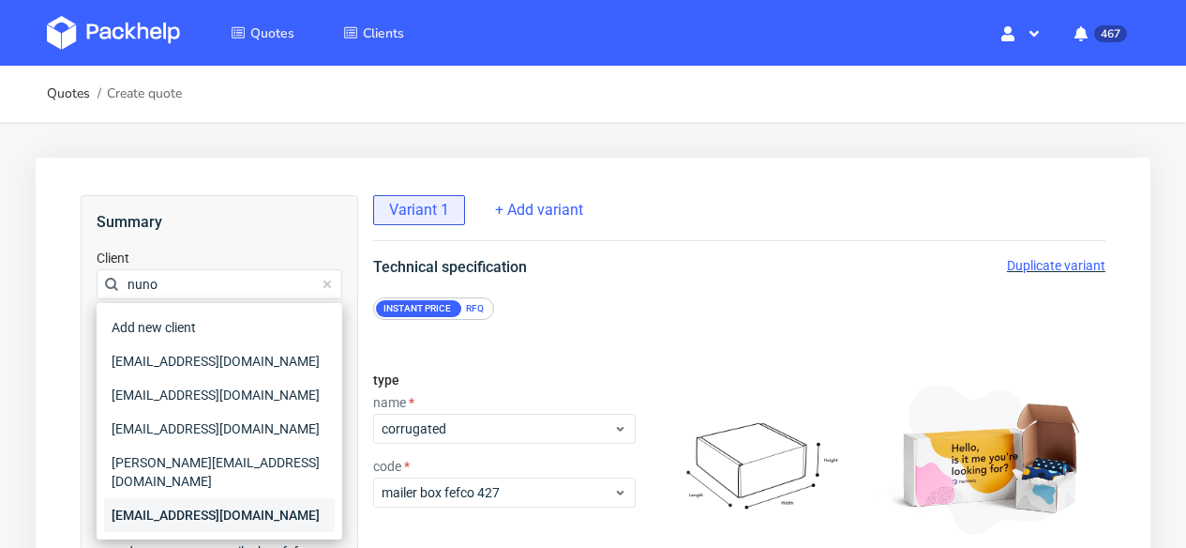
type input "nuno"
click at [211, 499] on div "[EMAIL_ADDRESS][DOMAIN_NAME]" at bounding box center [219, 515] width 231 height 34
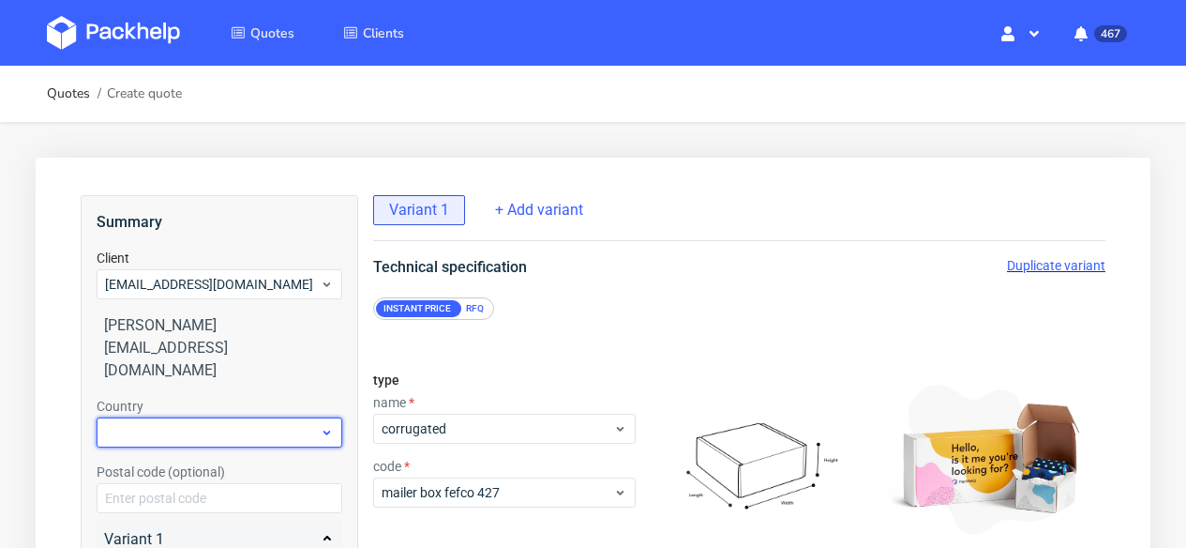
click at [169, 417] on div at bounding box center [220, 432] width 246 height 30
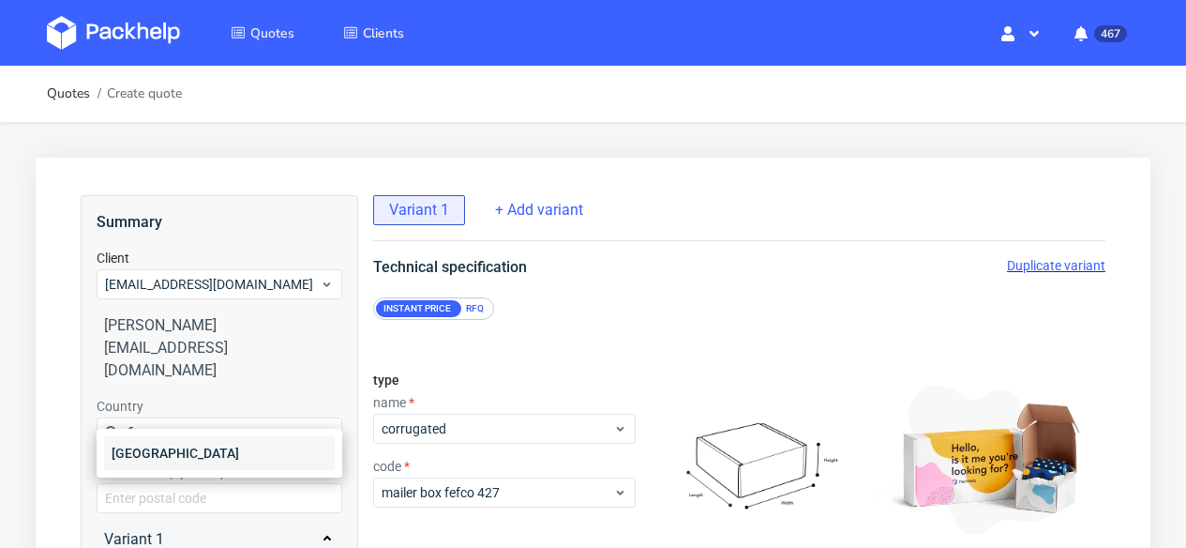
type input "fin"
click at [168, 445] on div "[GEOGRAPHIC_DATA]" at bounding box center [219, 453] width 231 height 34
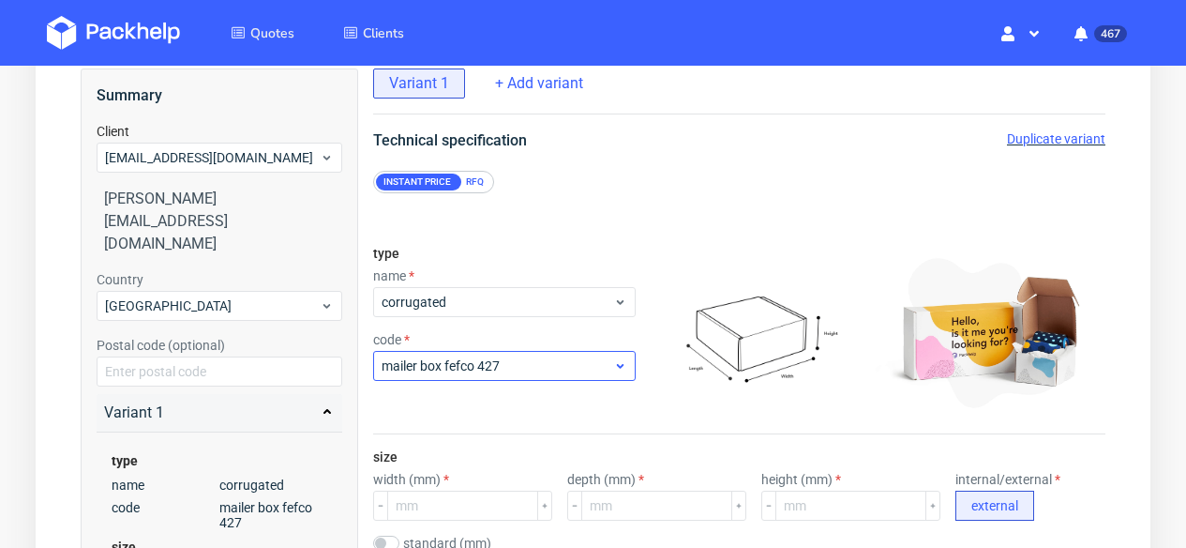
scroll to position [216, 0]
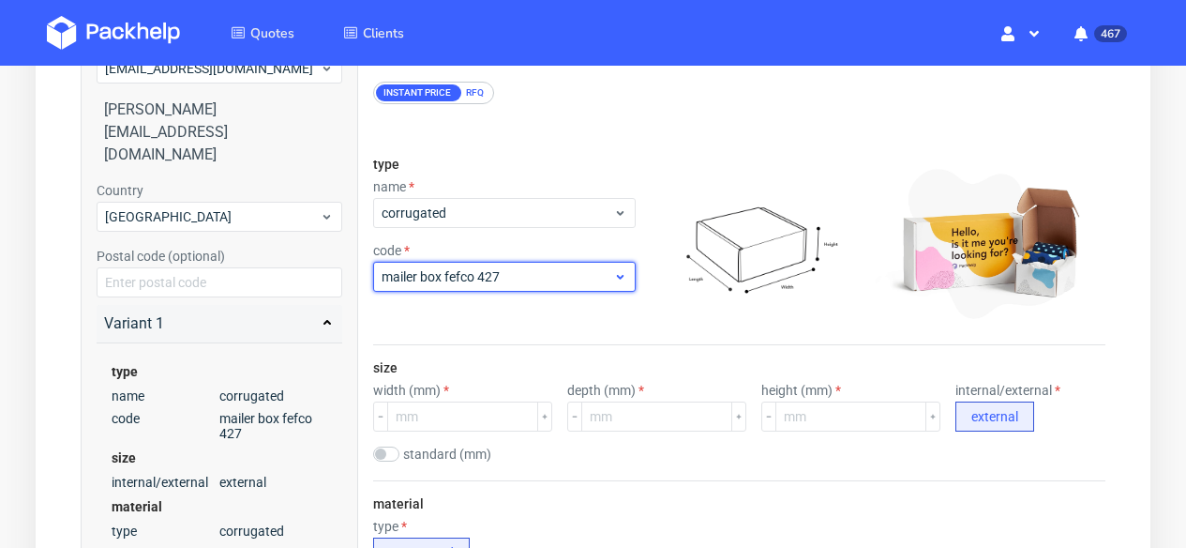
click at [552, 286] on div "mailer box fefco 427" at bounding box center [504, 277] width 263 height 30
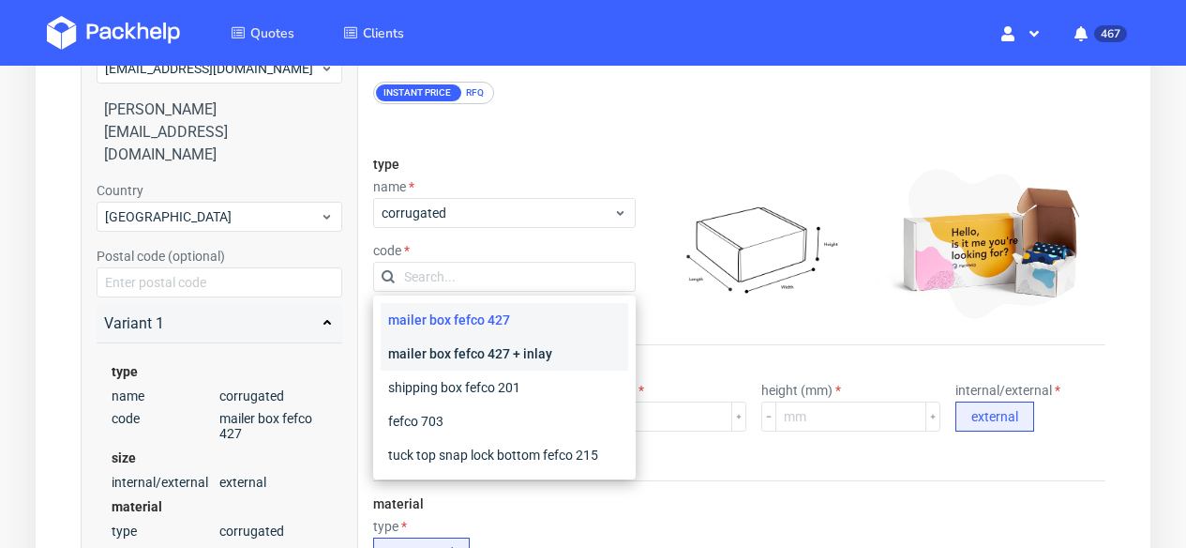
click at [553, 357] on div "mailer box fefco 427 + inlay" at bounding box center [505, 354] width 248 height 34
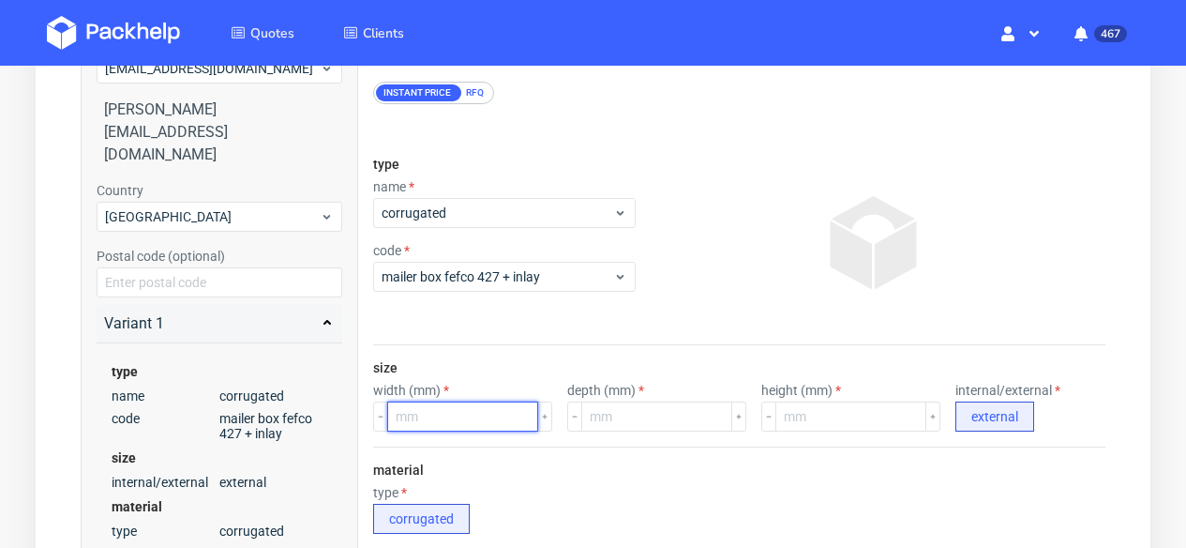
click at [475, 411] on input "number" at bounding box center [462, 416] width 151 height 30
type input "396"
click at [655, 408] on input "number" at bounding box center [656, 416] width 151 height 30
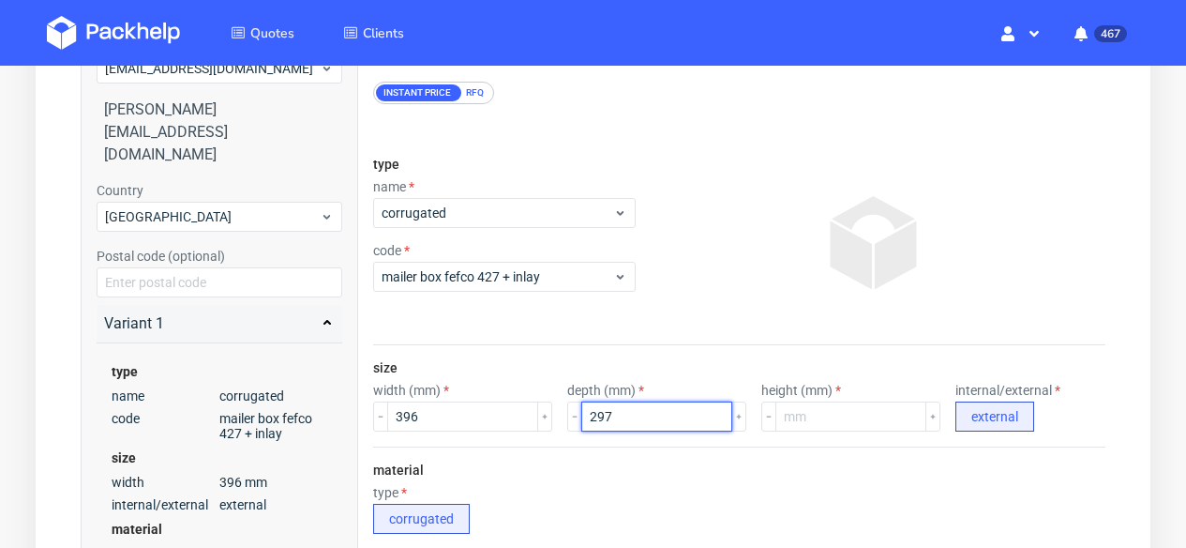
type input "297"
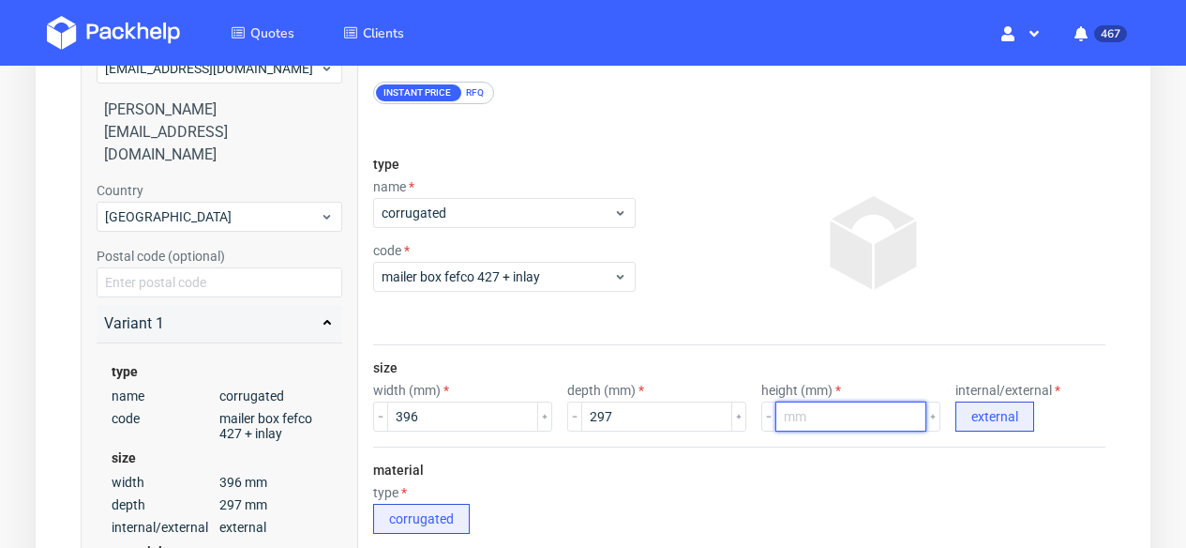
click at [822, 422] on input "number" at bounding box center [850, 416] width 151 height 30
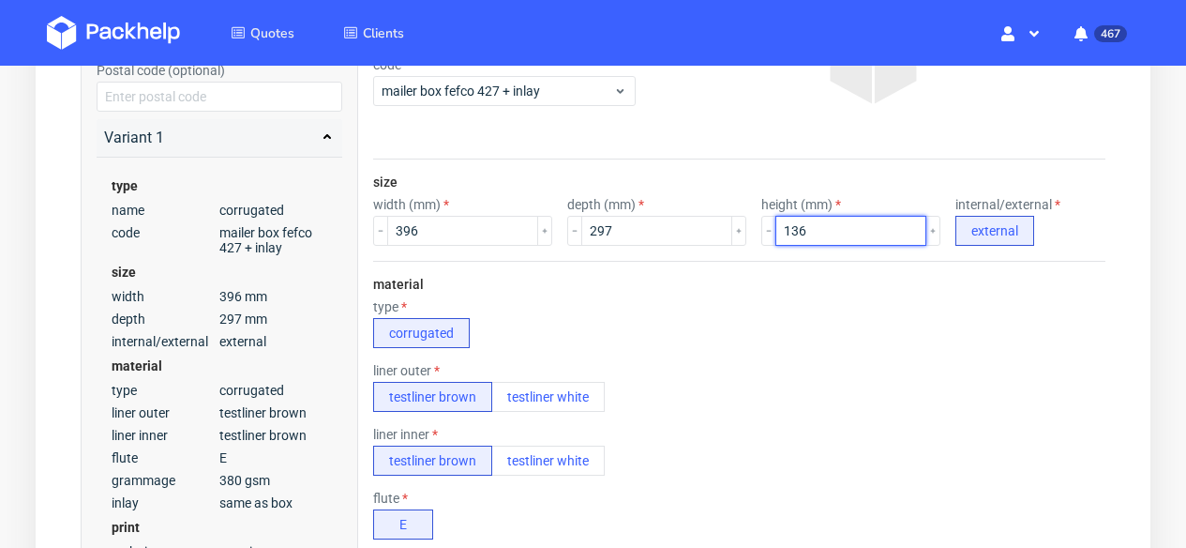
scroll to position [407, 0]
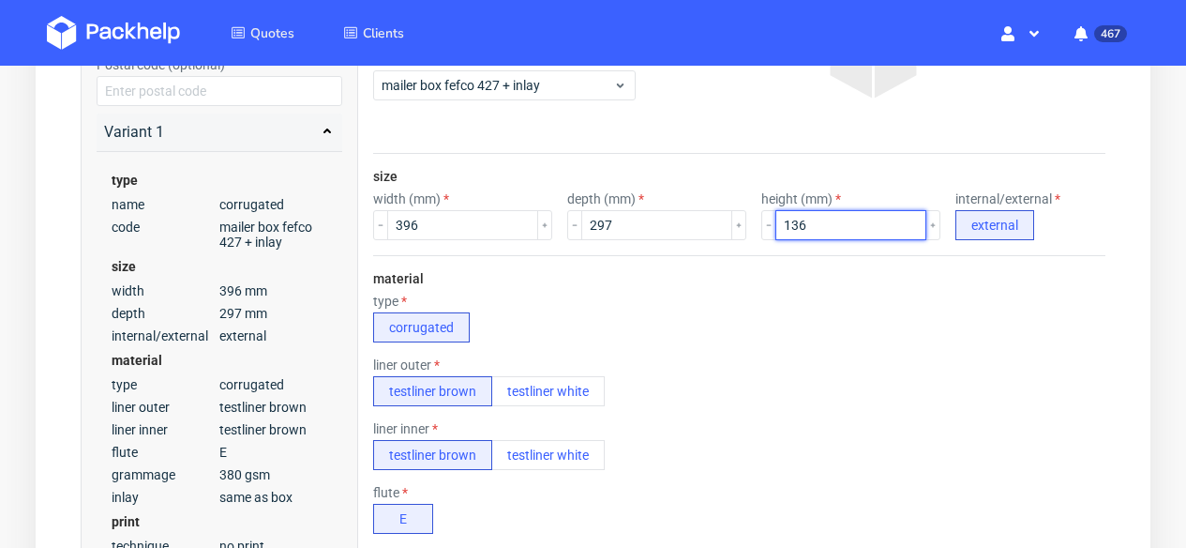
type input "136"
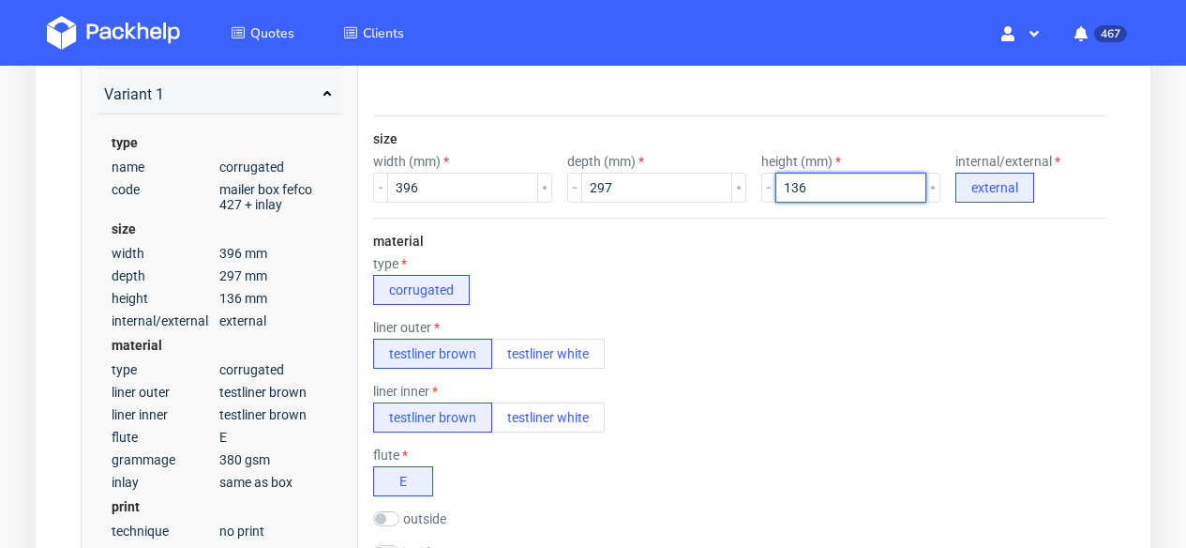
scroll to position [624, 0]
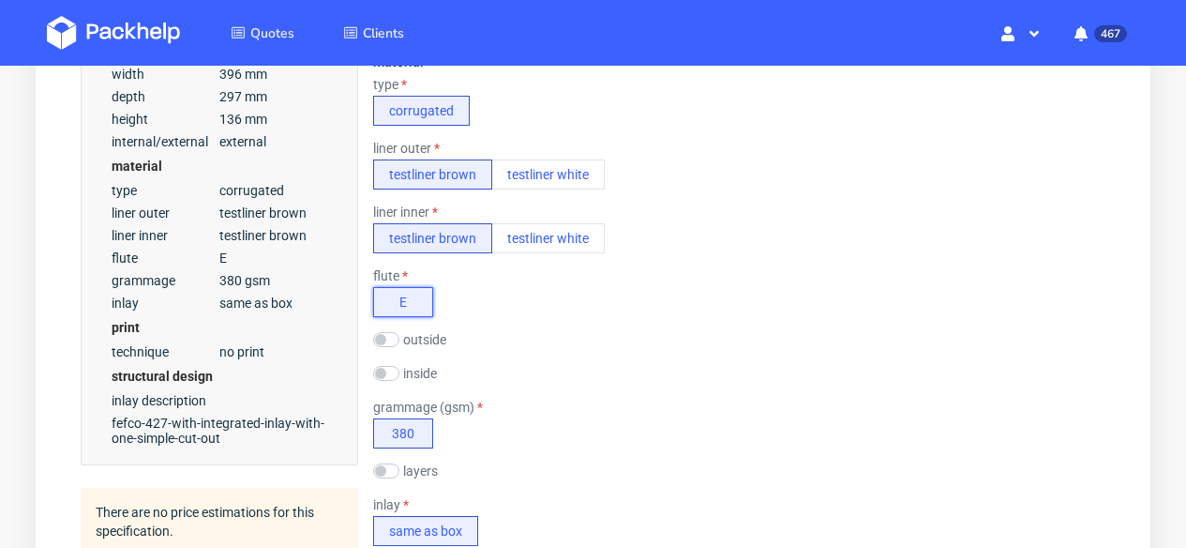
click at [403, 293] on button "E" at bounding box center [403, 302] width 60 height 30
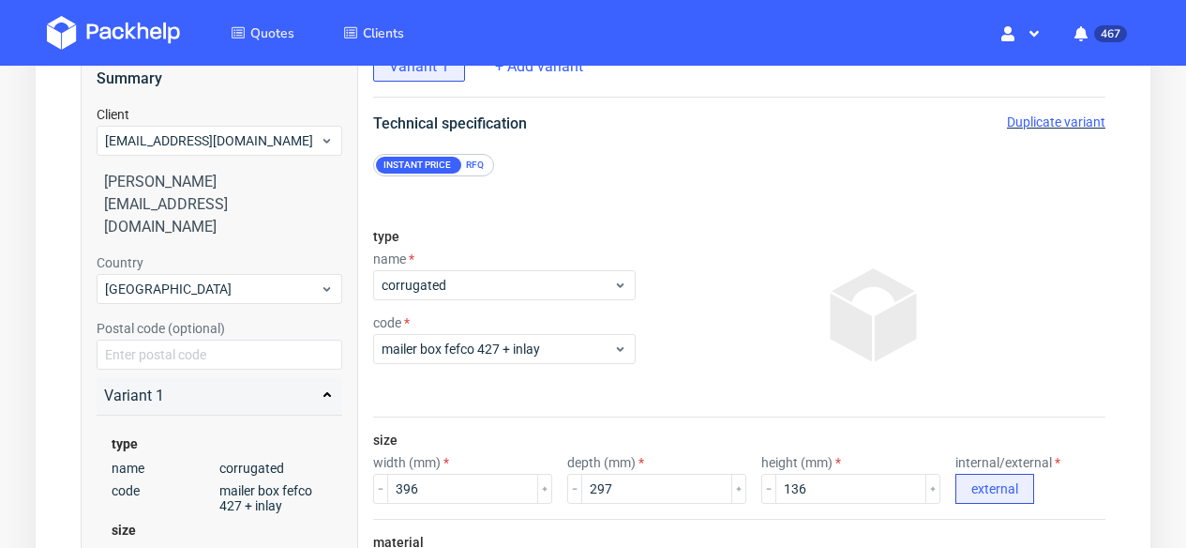
scroll to position [0, 0]
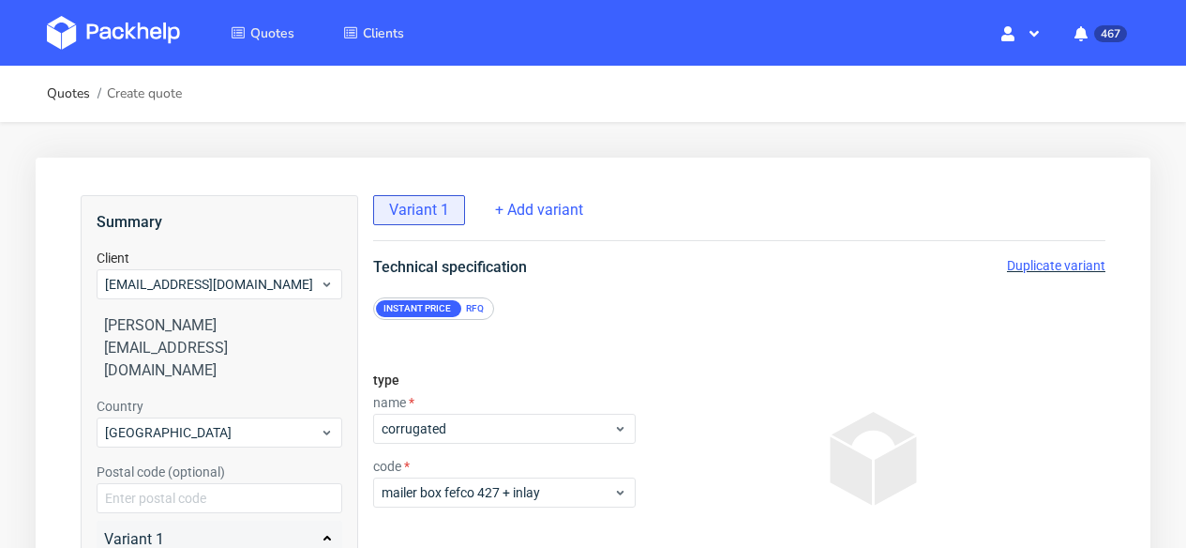
click at [468, 300] on div "RFQ" at bounding box center [475, 308] width 33 height 17
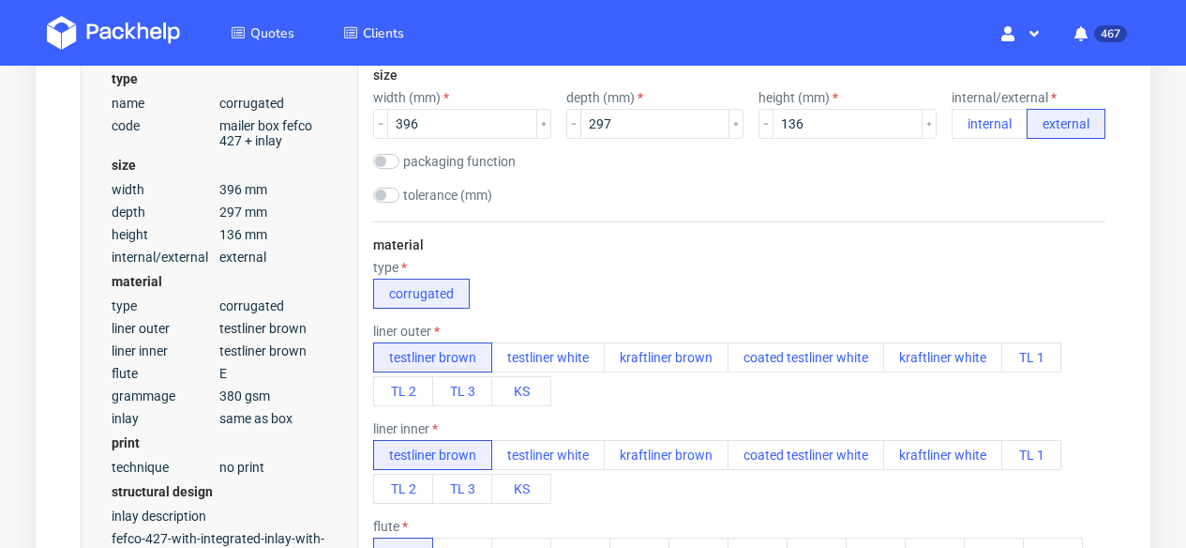
scroll to position [602, 0]
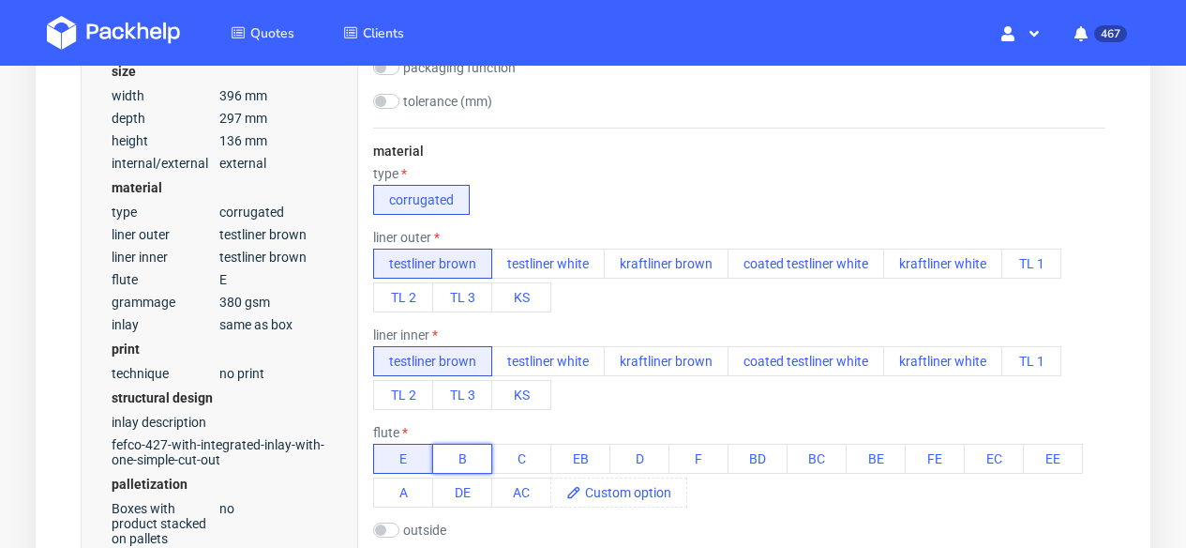
click at [462, 447] on button "B" at bounding box center [462, 459] width 60 height 30
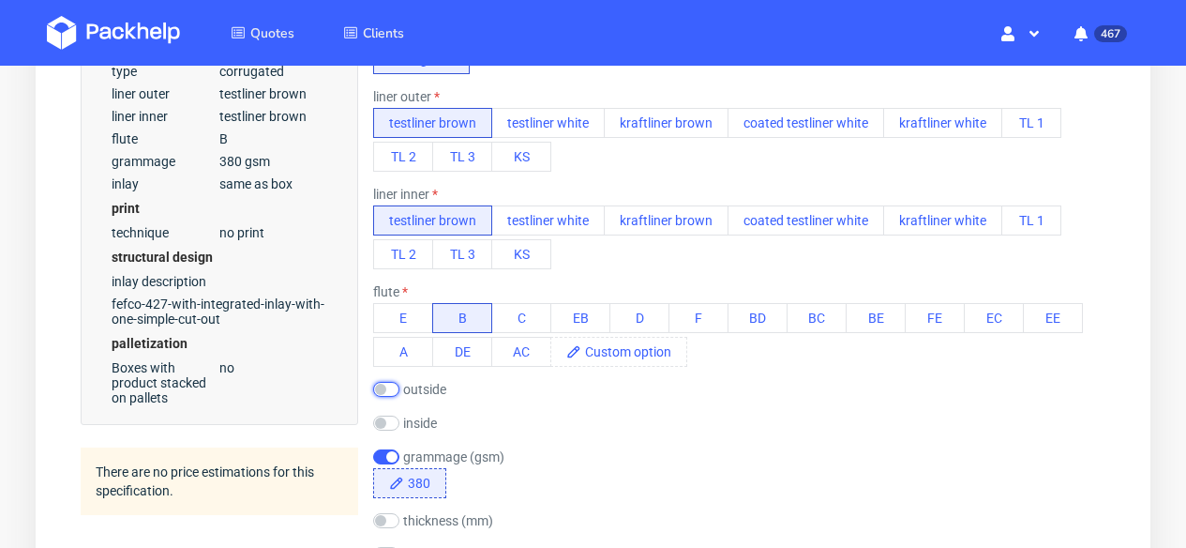
click at [393, 385] on input "checkbox" at bounding box center [386, 389] width 26 height 15
checkbox input "true"
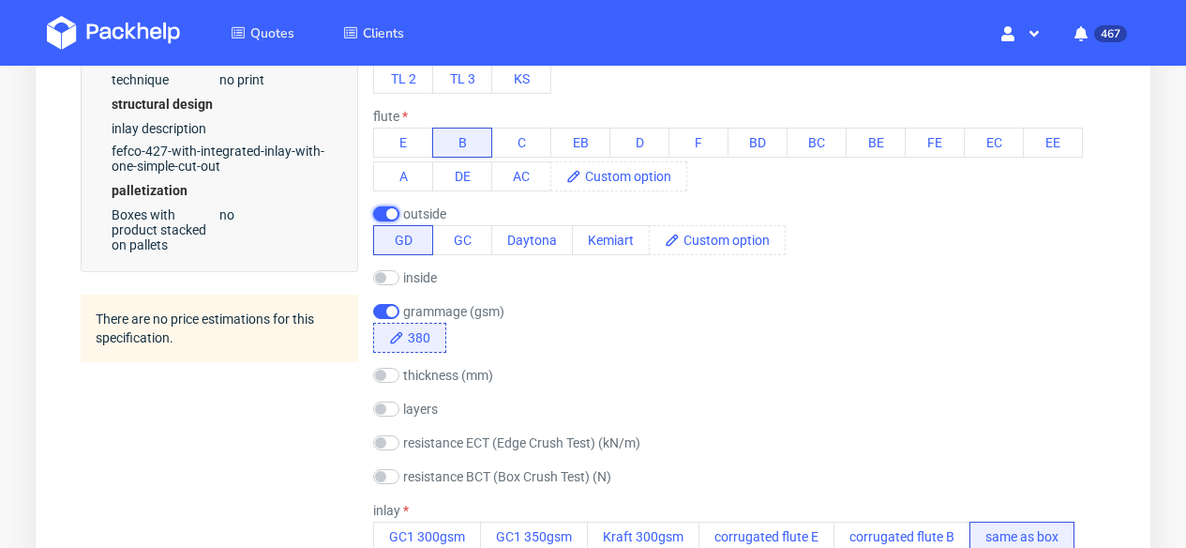
scroll to position [935, 0]
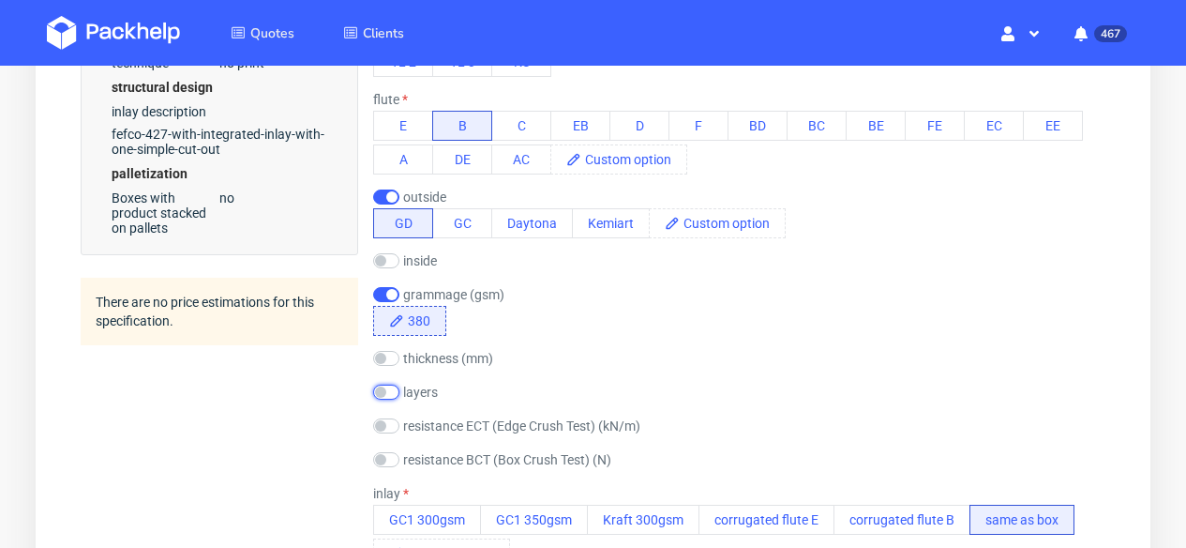
click at [382, 389] on input "checkbox" at bounding box center [386, 391] width 26 height 15
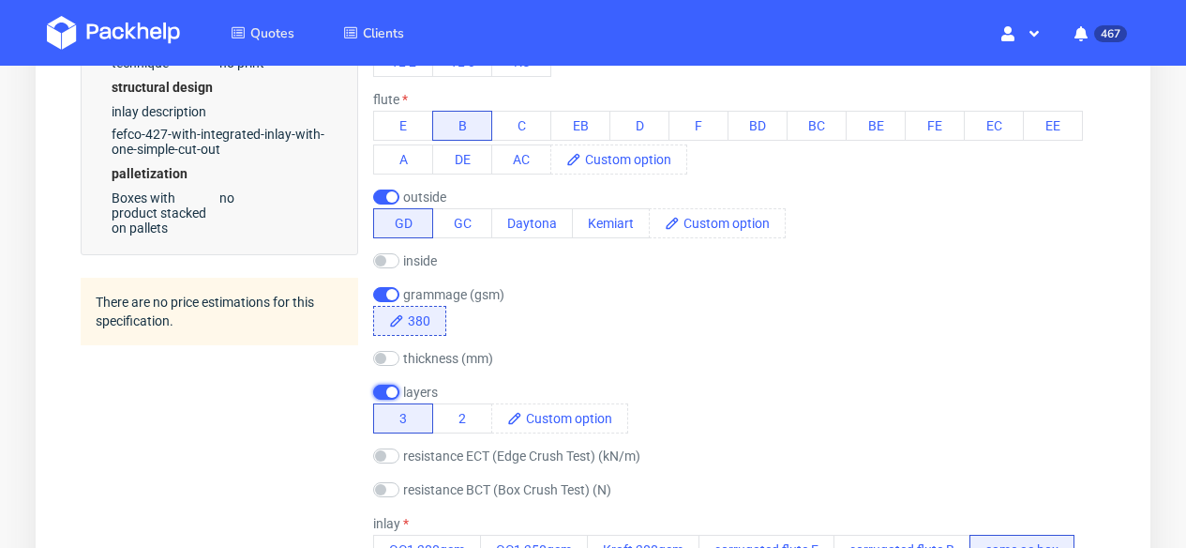
click at [382, 389] on input "checkbox" at bounding box center [386, 391] width 26 height 15
checkbox input "false"
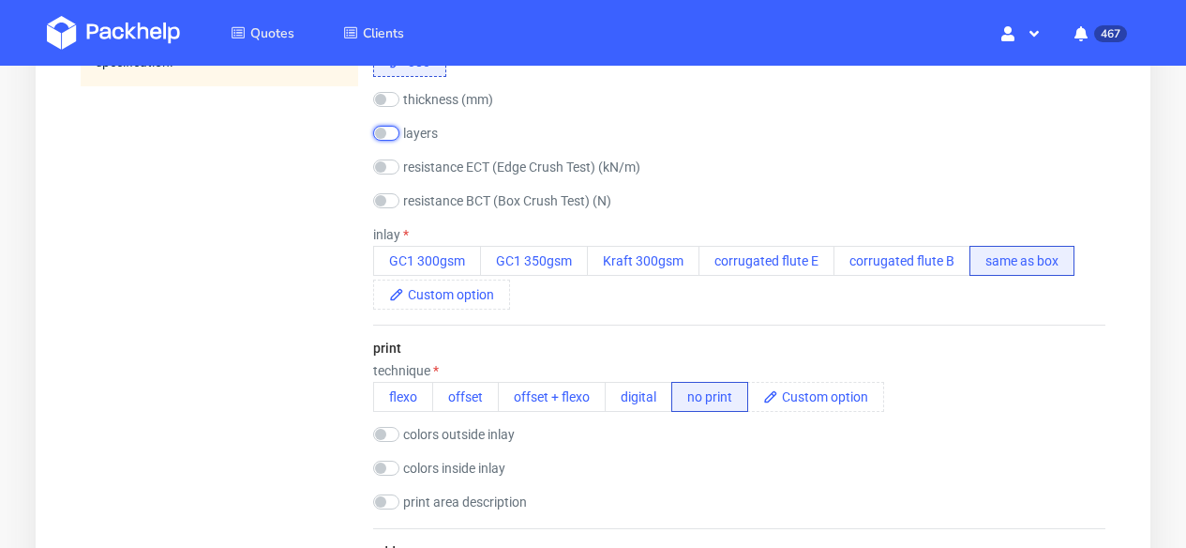
scroll to position [1290, 0]
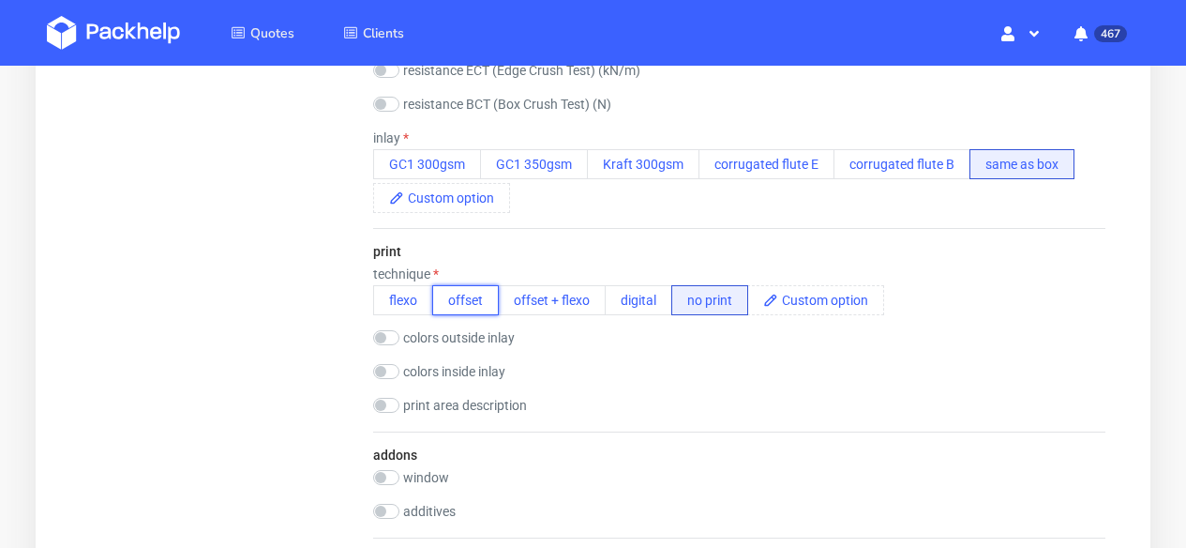
click at [473, 298] on button "offset" at bounding box center [465, 300] width 67 height 30
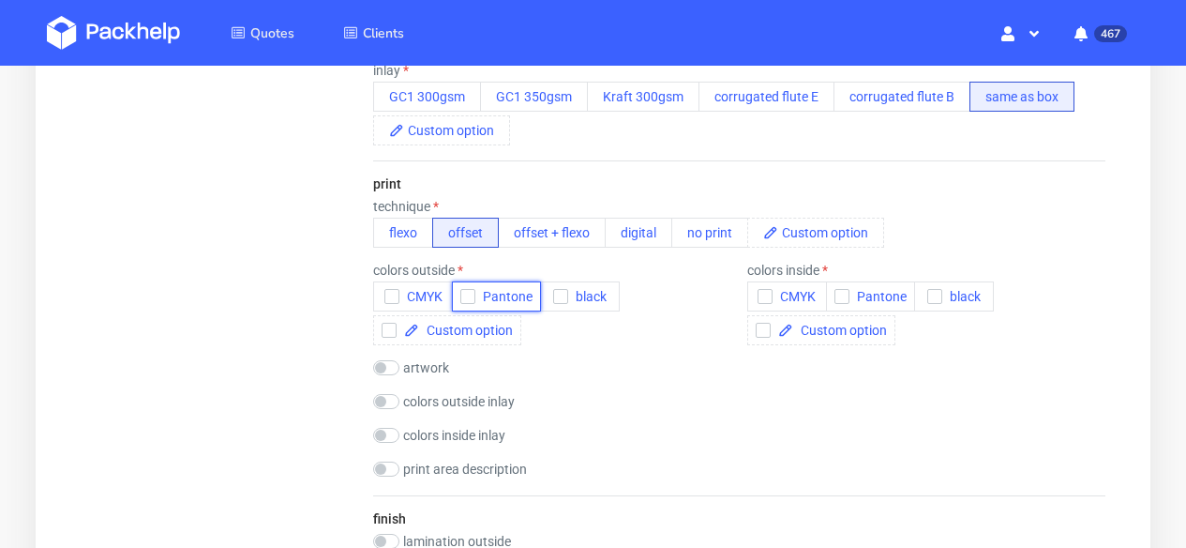
click at [498, 308] on button "Pantone" at bounding box center [496, 296] width 89 height 30
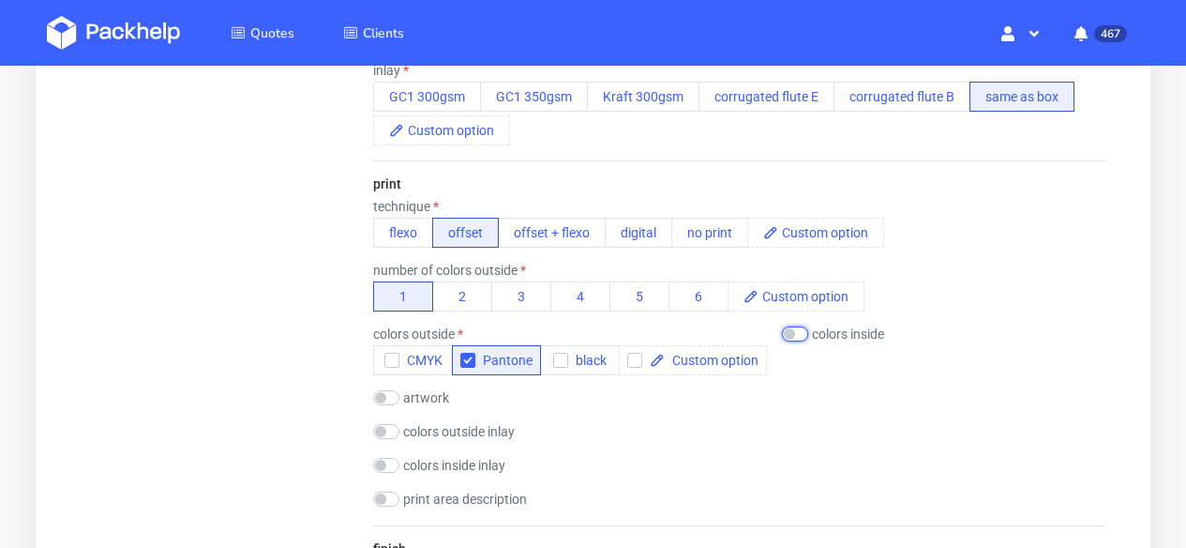
click at [797, 334] on input "checkbox" at bounding box center [795, 333] width 26 height 15
checkbox input "true"
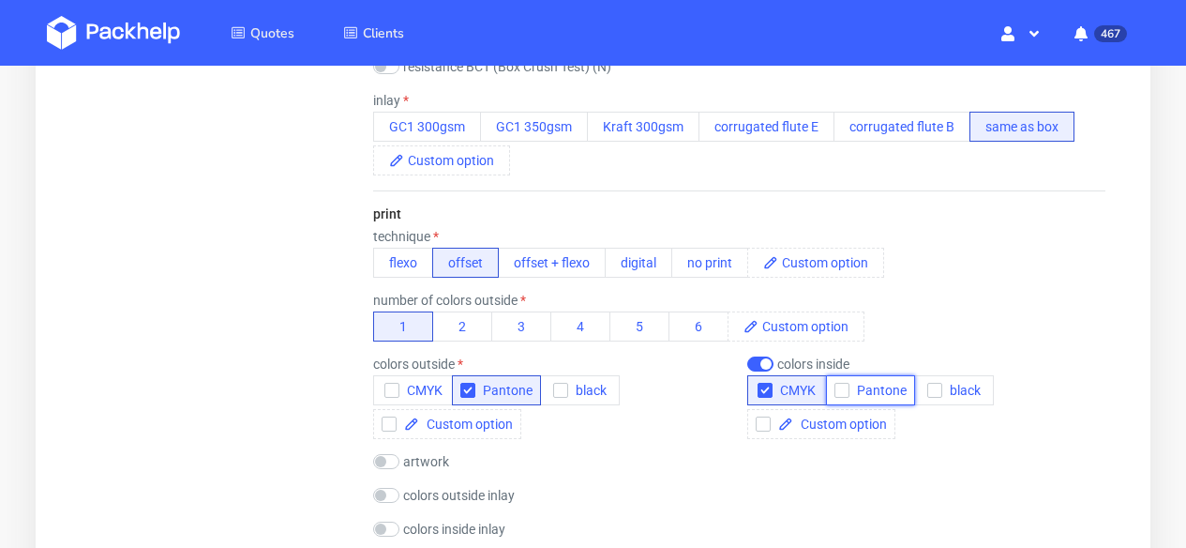
click at [866, 383] on span "Pantone" at bounding box center [878, 390] width 57 height 15
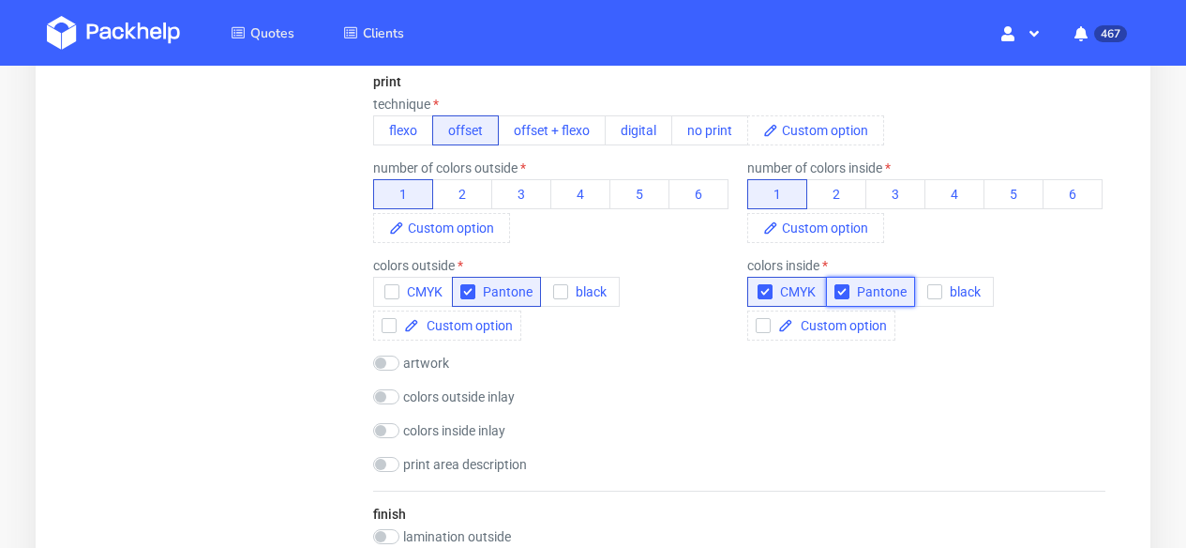
scroll to position [1422, 0]
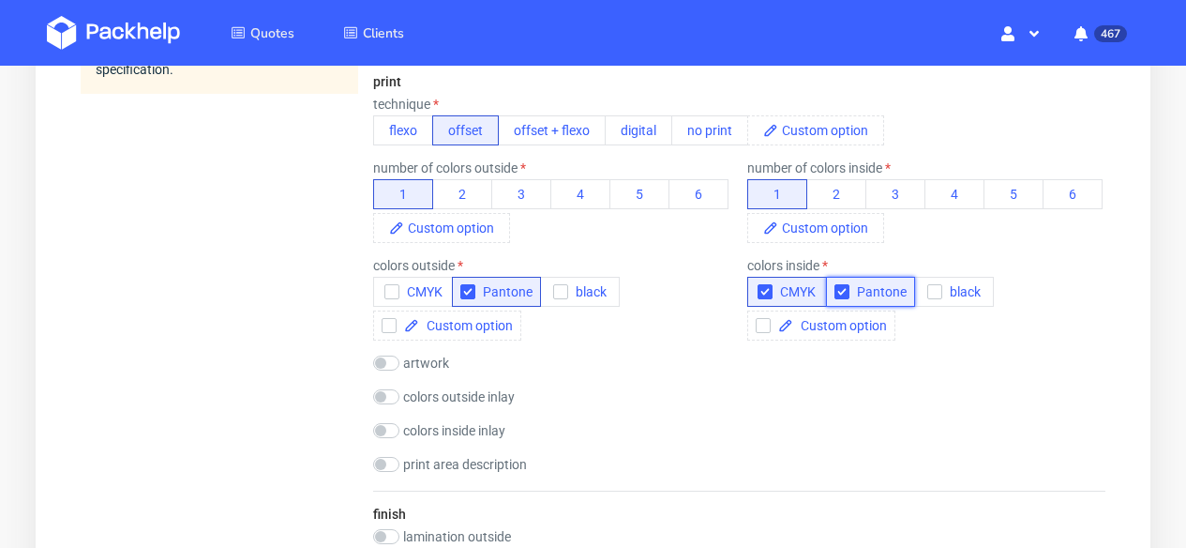
click at [842, 294] on icon "button" at bounding box center [841, 291] width 13 height 13
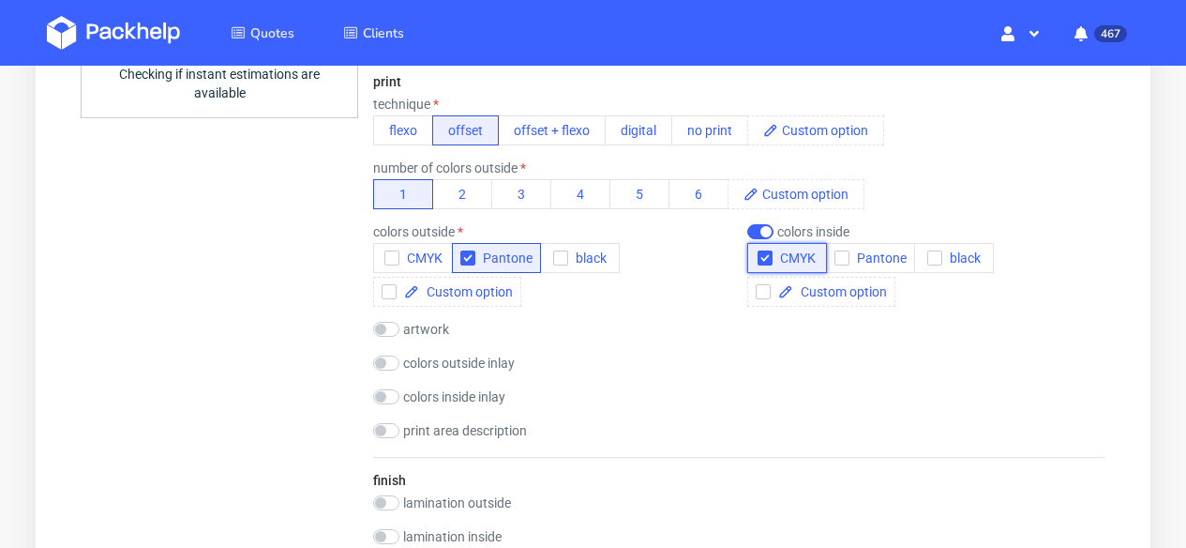
click at [760, 260] on icon "button" at bounding box center [765, 257] width 13 height 13
checkbox input "false"
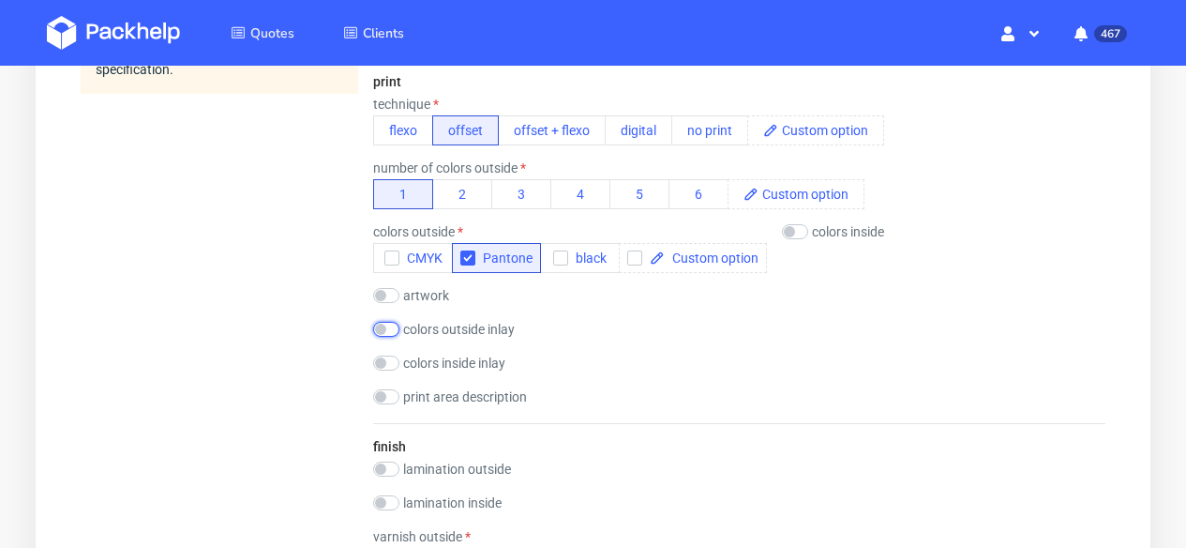
click at [393, 330] on input "checkbox" at bounding box center [386, 329] width 26 height 15
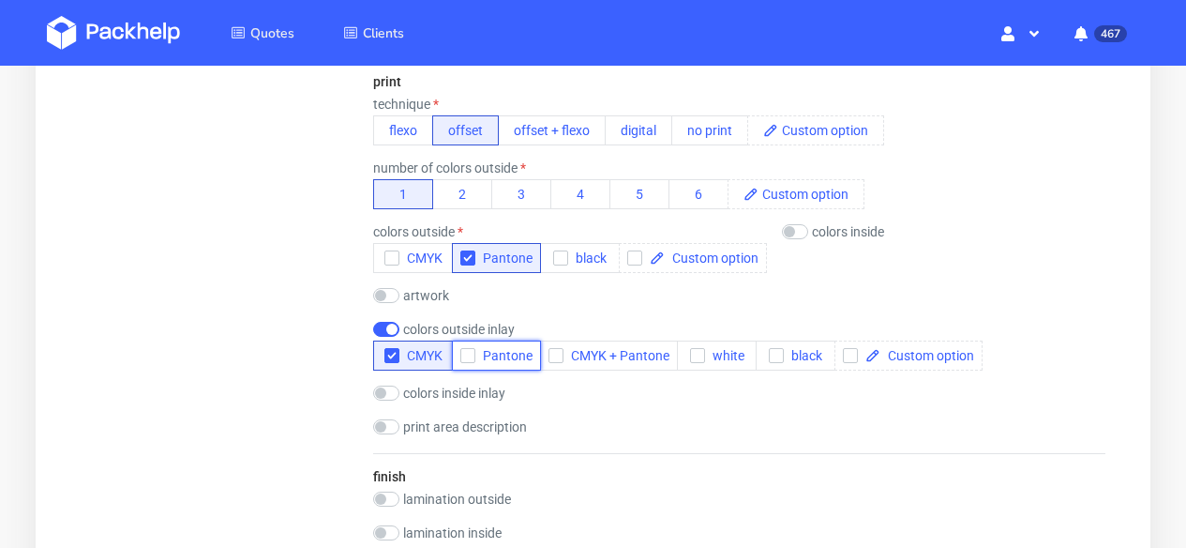
click at [499, 357] on span "Pantone" at bounding box center [503, 355] width 57 height 15
click at [396, 356] on icon "button" at bounding box center [391, 355] width 13 height 13
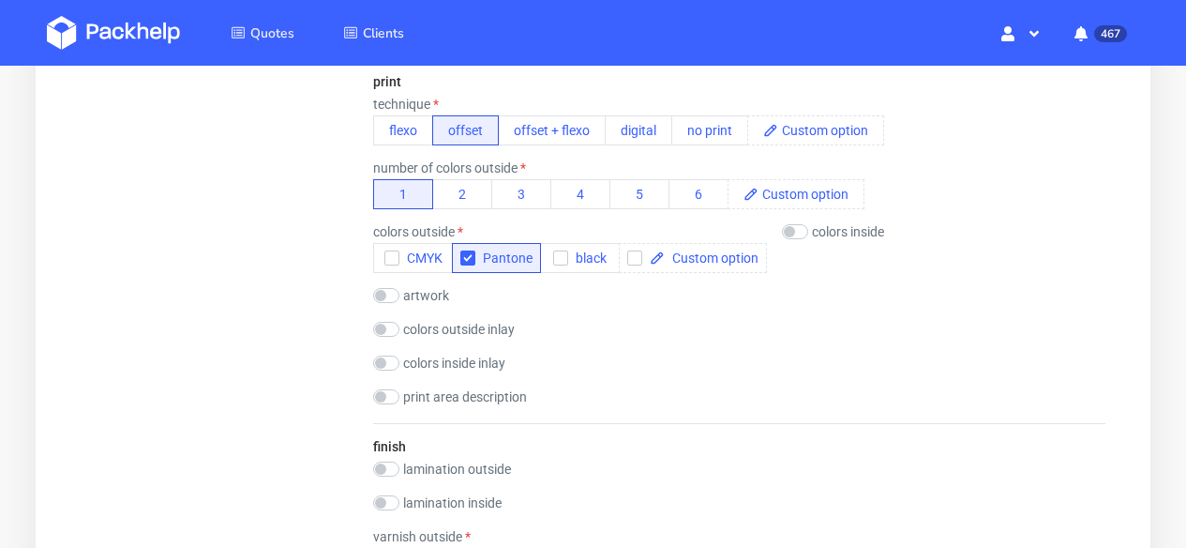
click at [476, 328] on label "colors outside inlay" at bounding box center [459, 329] width 112 height 15
checkbox input "true"
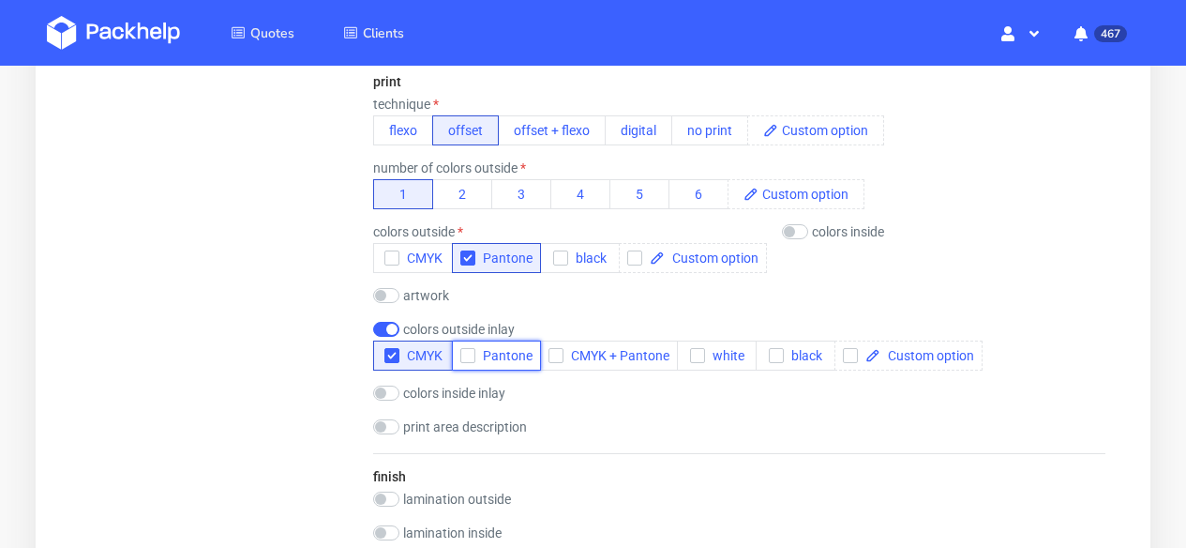
click at [490, 348] on span "Pantone" at bounding box center [503, 355] width 57 height 15
click at [391, 354] on icon "button" at bounding box center [391, 355] width 13 height 13
click at [393, 494] on input "checkbox" at bounding box center [386, 498] width 26 height 15
checkbox input "true"
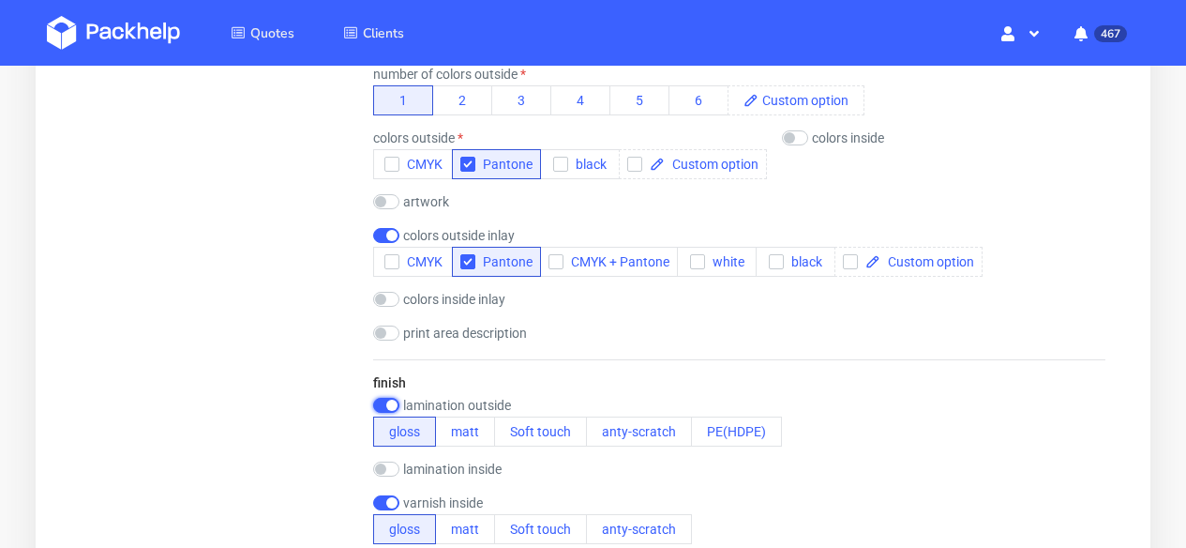
scroll to position [1533, 0]
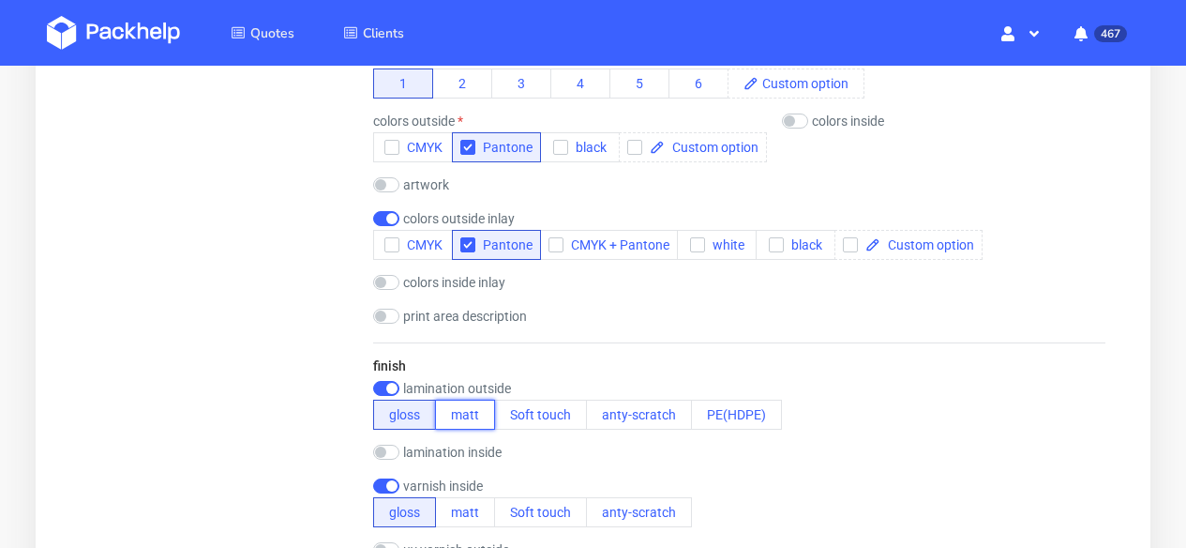
click at [470, 425] on button "matt" at bounding box center [465, 414] width 60 height 30
click at [388, 485] on input "checkbox" at bounding box center [386, 485] width 26 height 15
checkbox input "false"
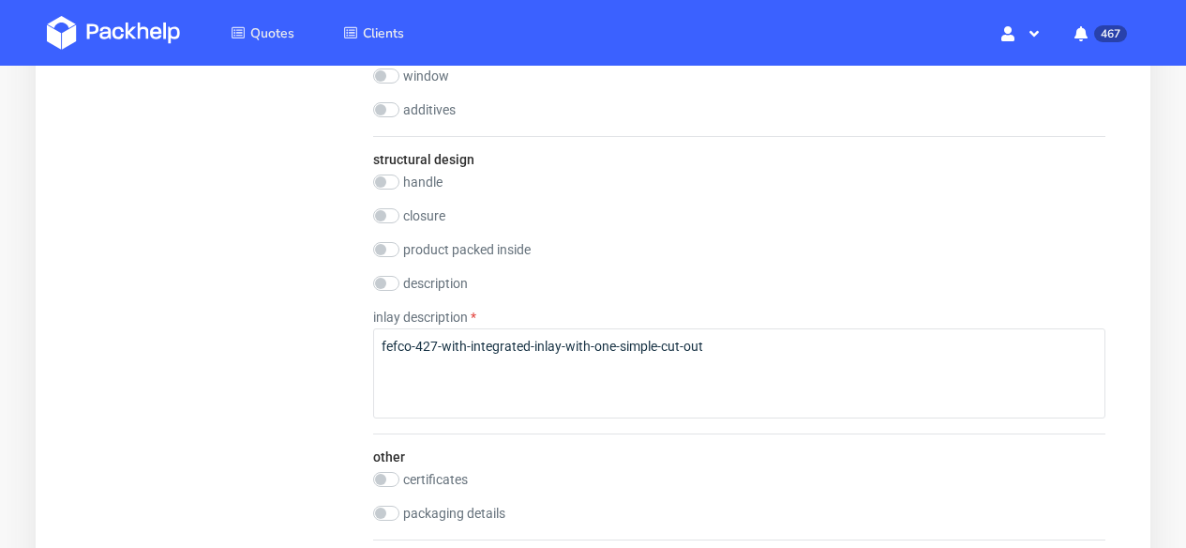
scroll to position [2632, 0]
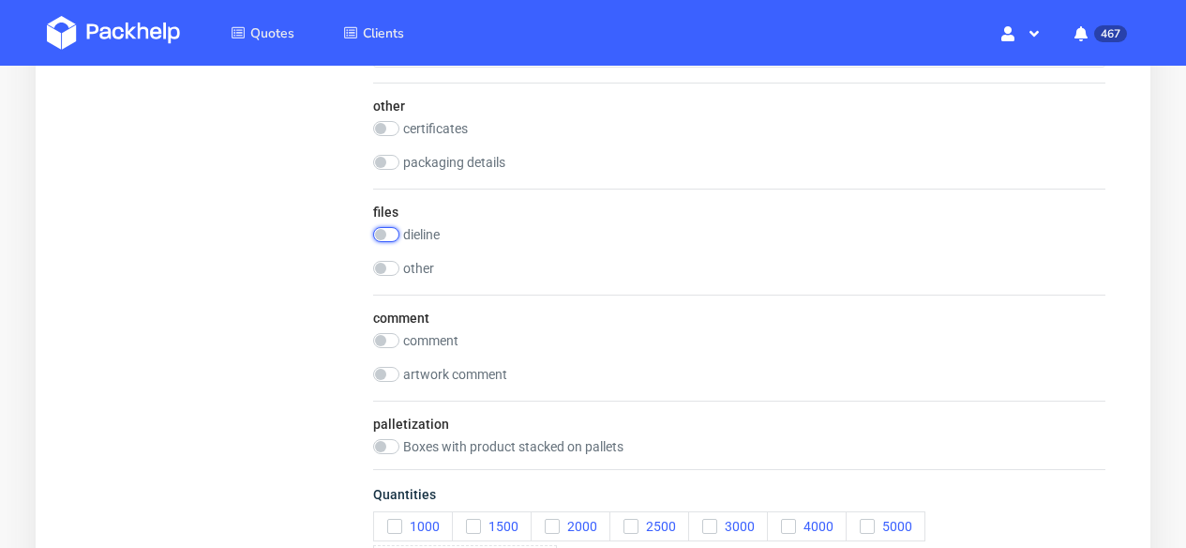
click at [394, 237] on input "checkbox" at bounding box center [386, 234] width 26 height 15
checkbox input "true"
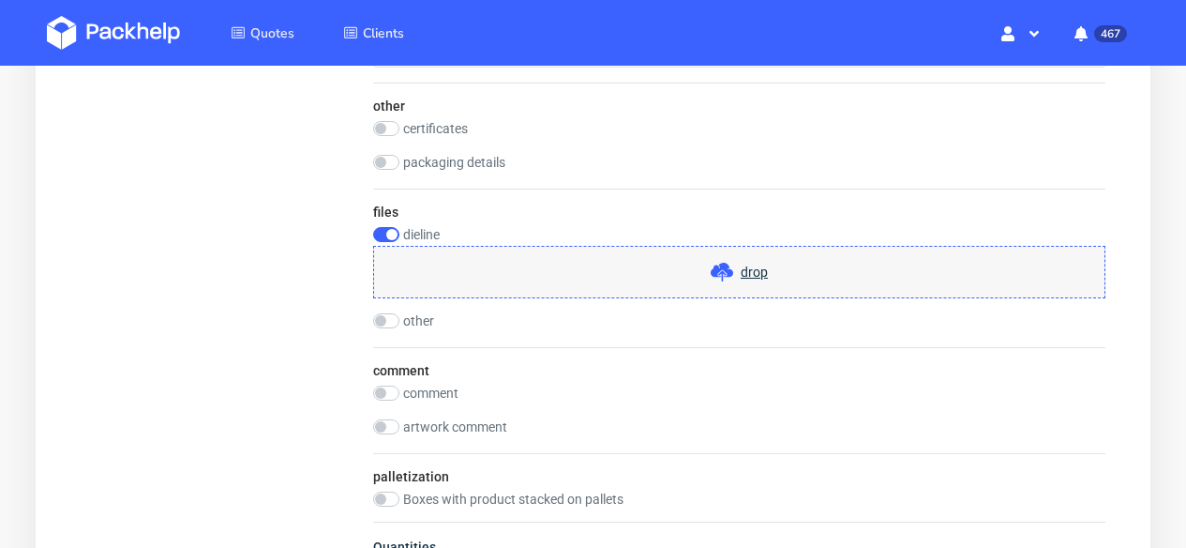
click at [751, 268] on span "drop" at bounding box center [754, 272] width 27 height 19
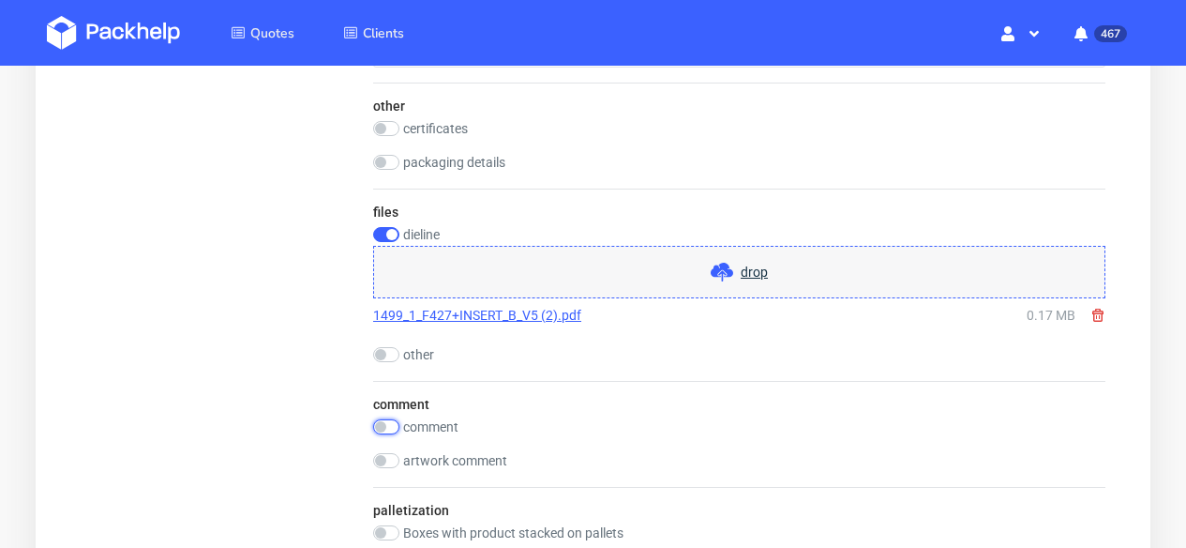
click at [392, 430] on input "checkbox" at bounding box center [386, 426] width 26 height 15
checkbox input "true"
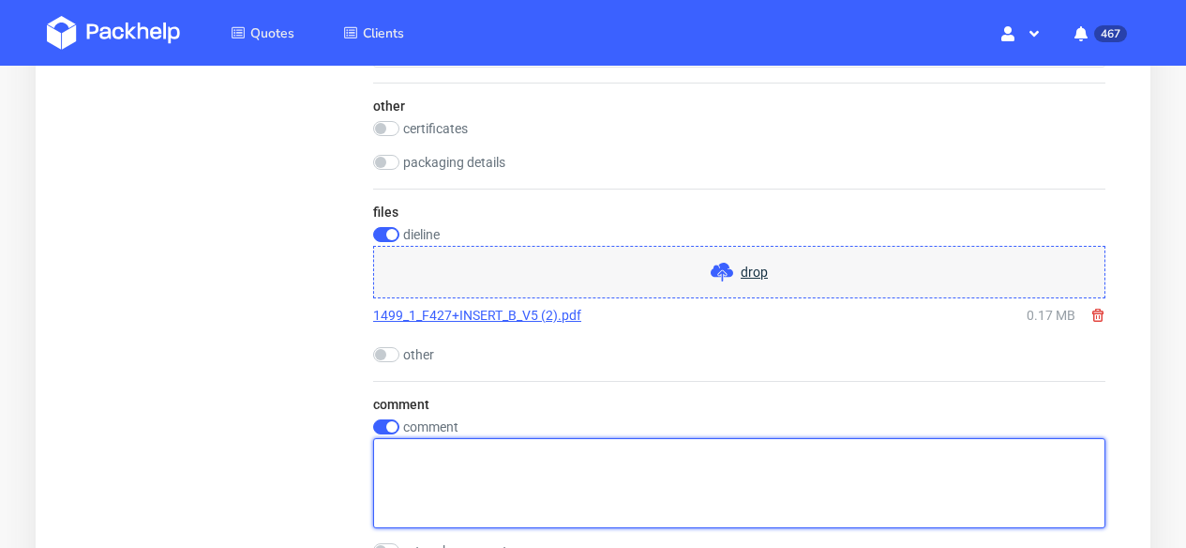
click at [473, 449] on textarea at bounding box center [739, 483] width 732 height 90
paste textarea "EFLK"
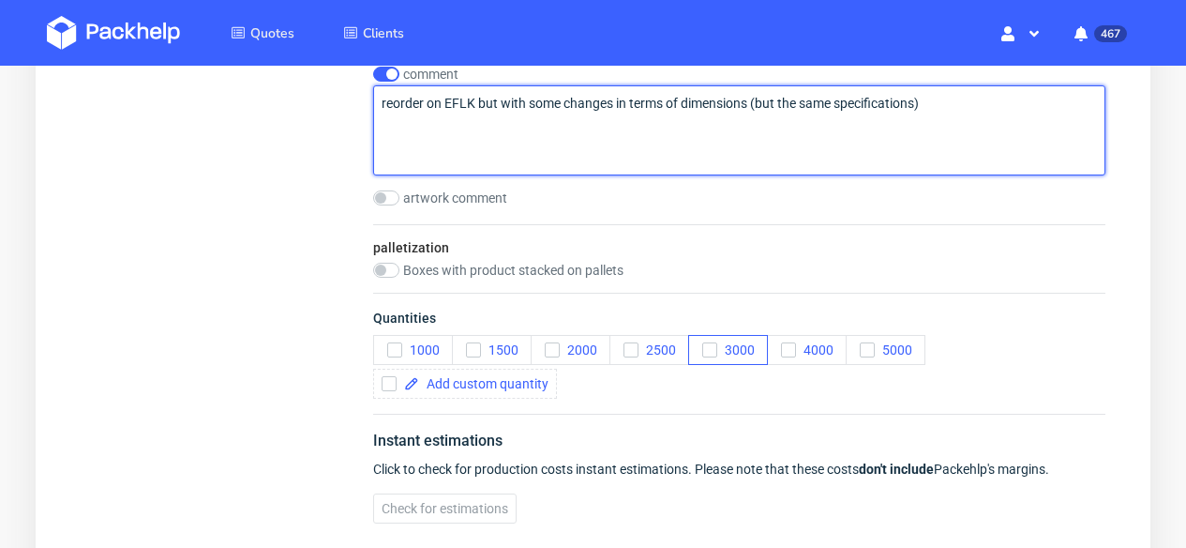
scroll to position [2986, 0]
type textarea "reorder on EFLK but with some changes in terms of dimensions (but the same spec…"
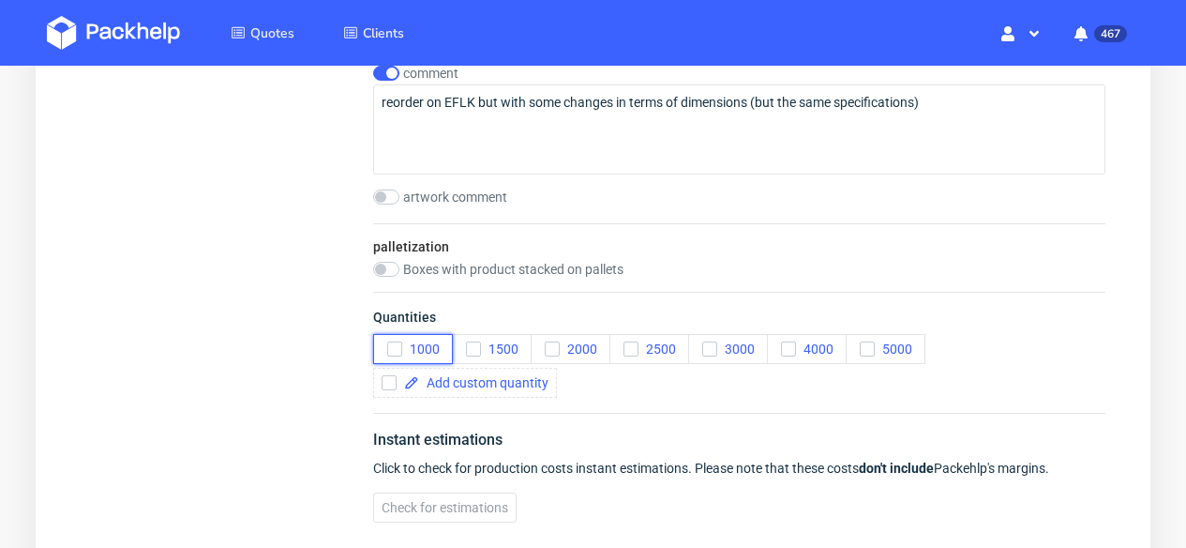
click at [398, 347] on icon "button" at bounding box center [394, 348] width 13 height 13
click at [445, 382] on span at bounding box center [483, 382] width 129 height 13
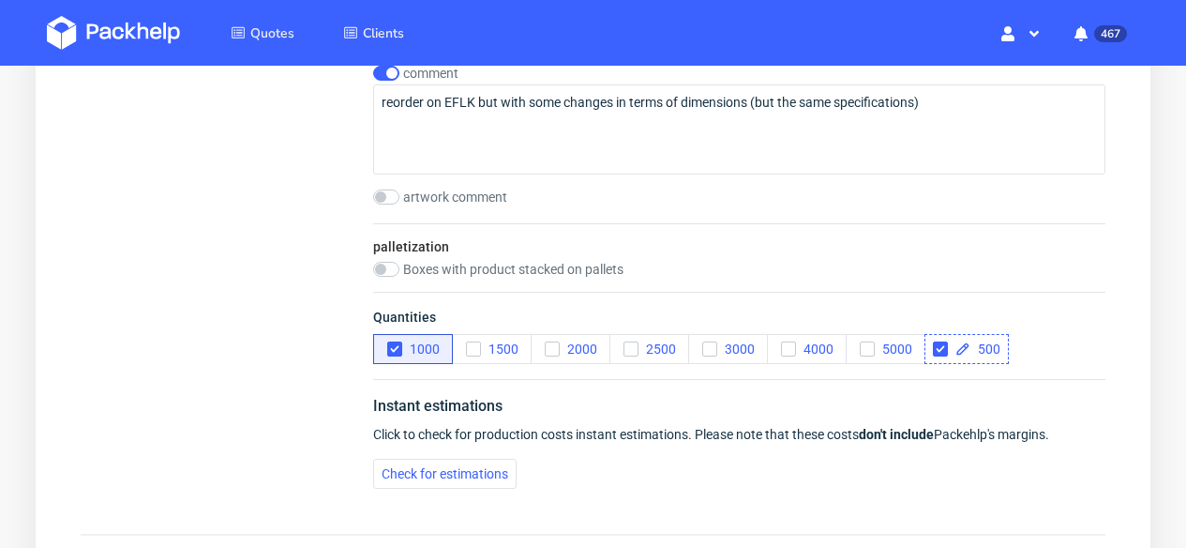
checkbox input "true"
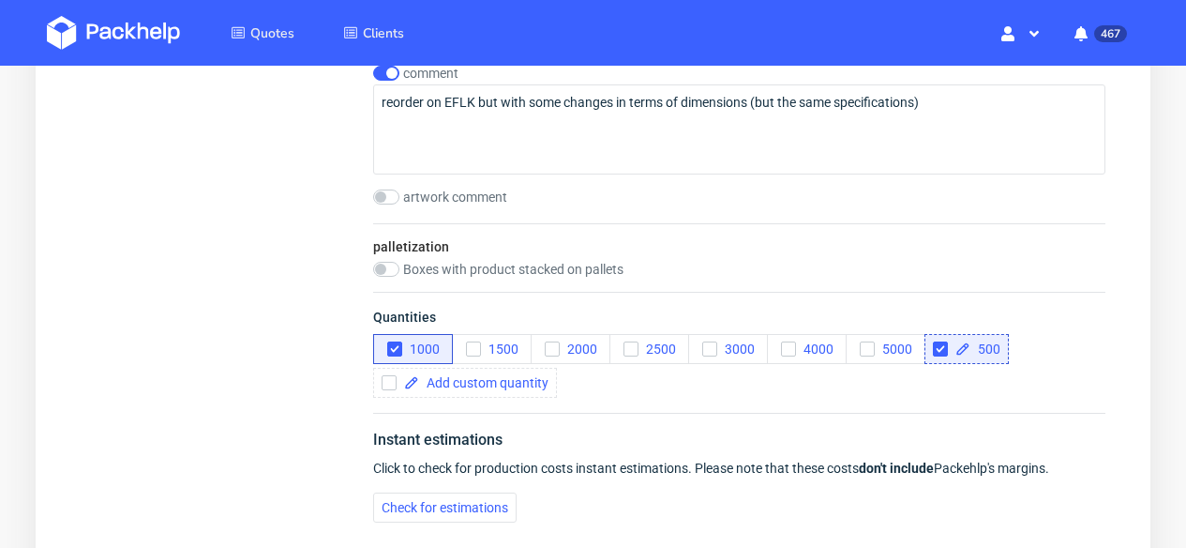
scroll to position [2961, 0]
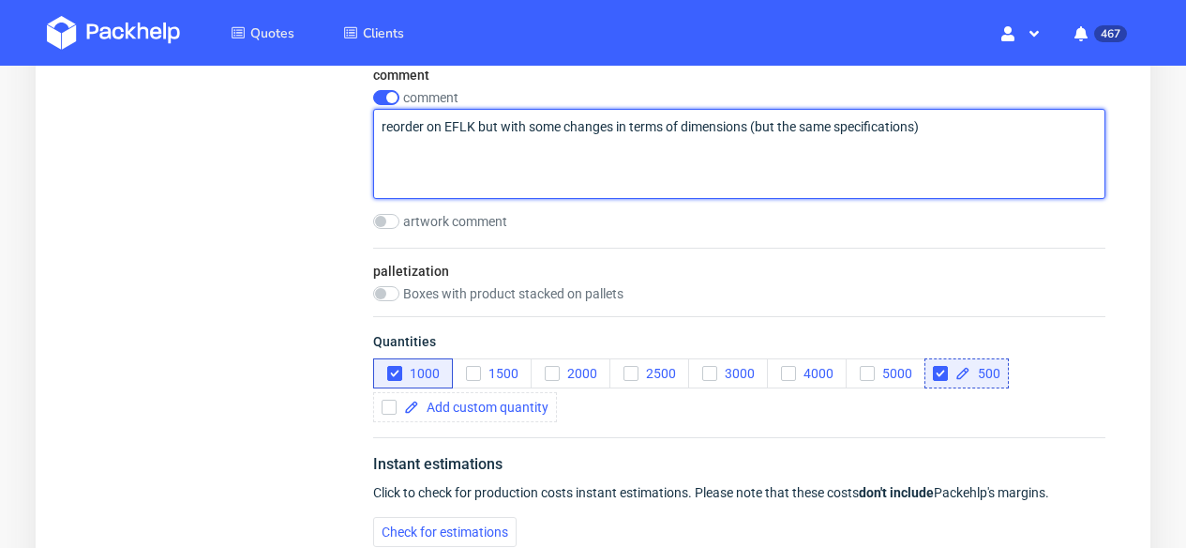
click at [952, 127] on textarea "reorder on EFLK but with some changes in terms of dimensions (but the same spec…" at bounding box center [739, 154] width 732 height 90
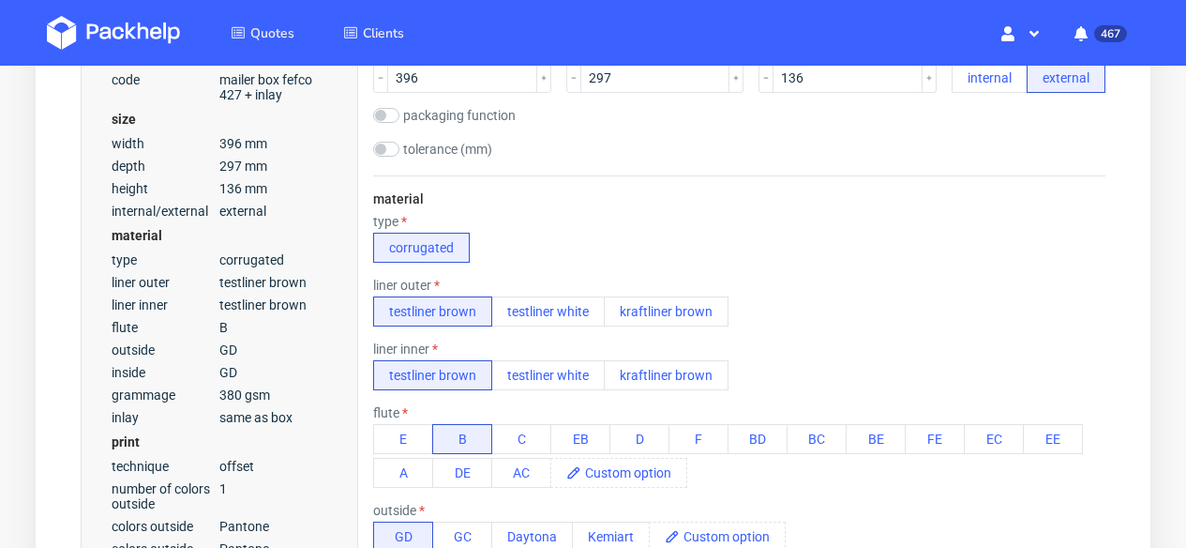
scroll to position [459, 0]
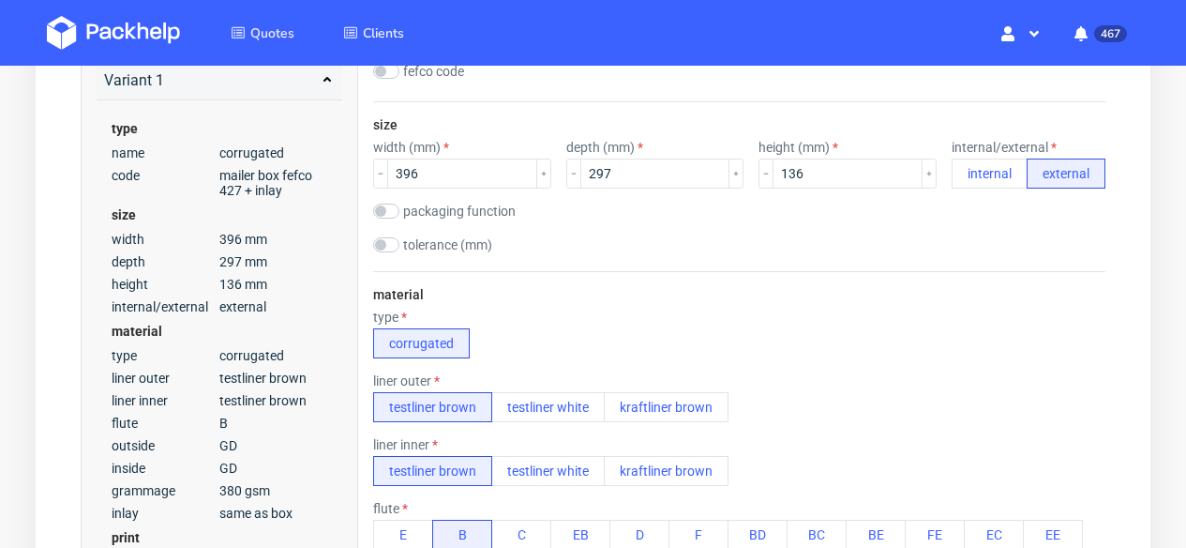
type textarea "reorder on EFLK but with some changes in terms of dimensions (but the same spec…"
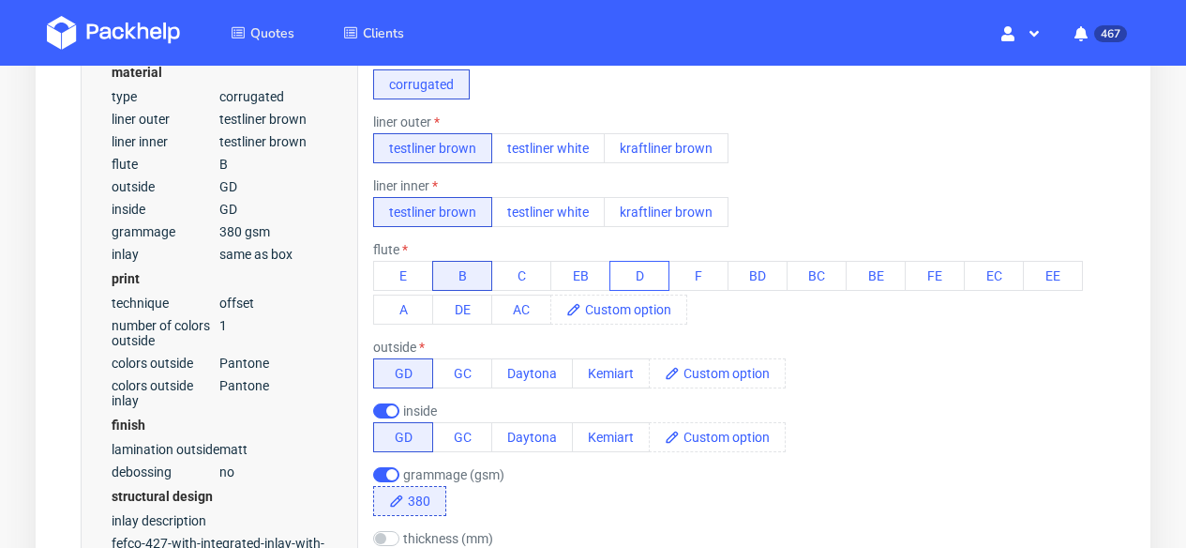
scroll to position [747, 0]
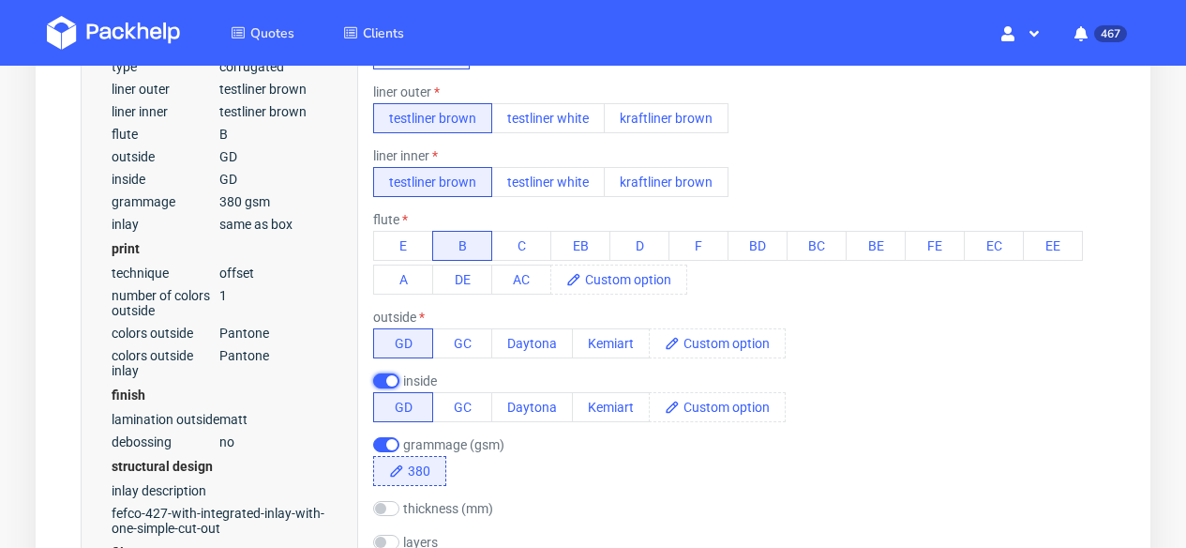
click at [382, 376] on input "checkbox" at bounding box center [386, 380] width 26 height 15
checkbox input "false"
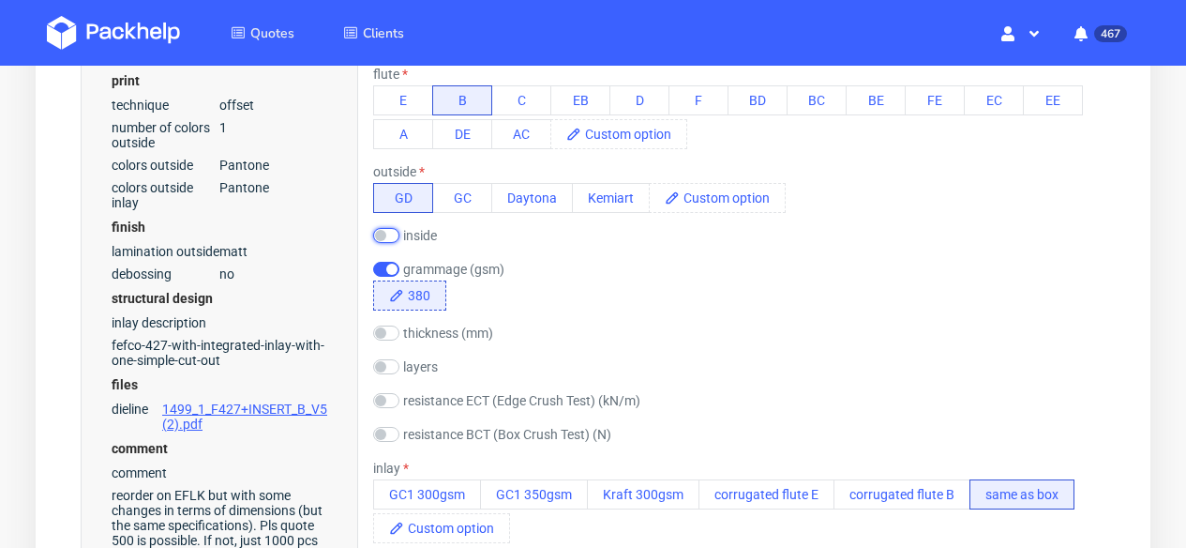
scroll to position [899, 0]
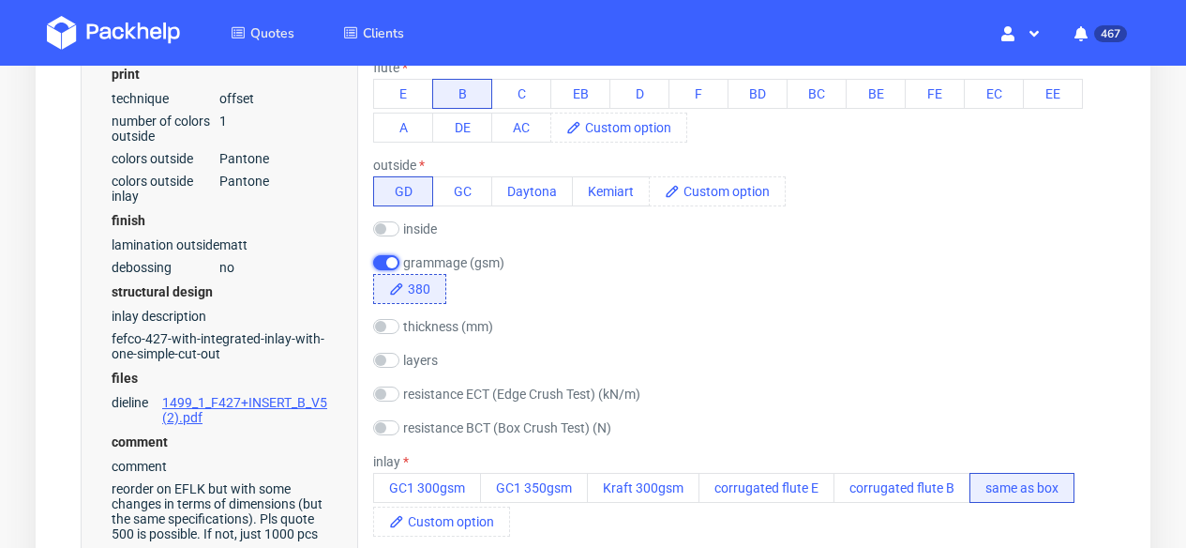
click at [385, 263] on input "checkbox" at bounding box center [386, 262] width 26 height 15
checkbox input "false"
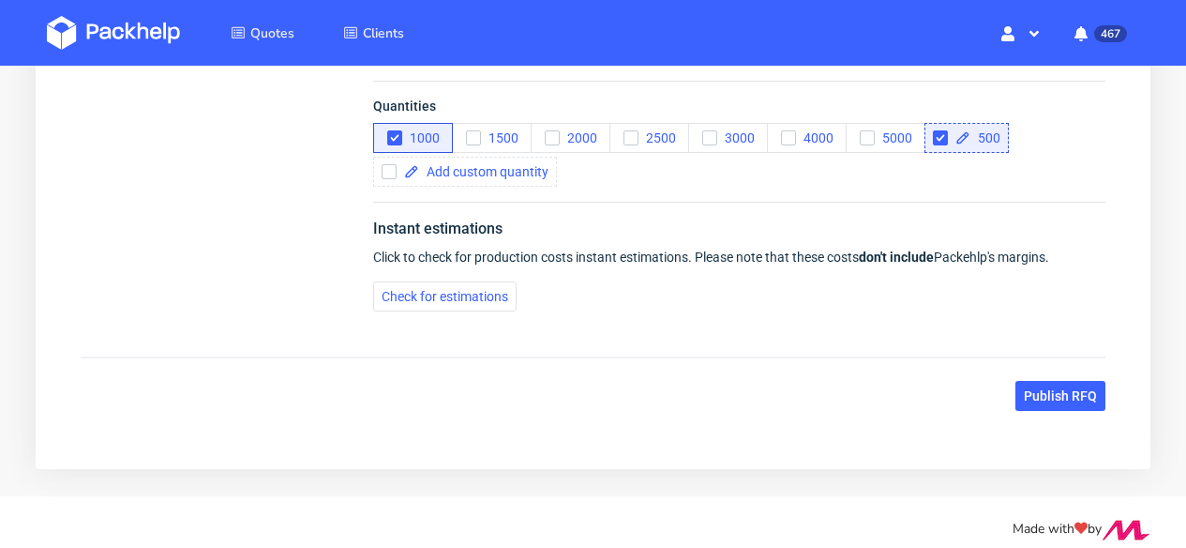
scroll to position [3151, 0]
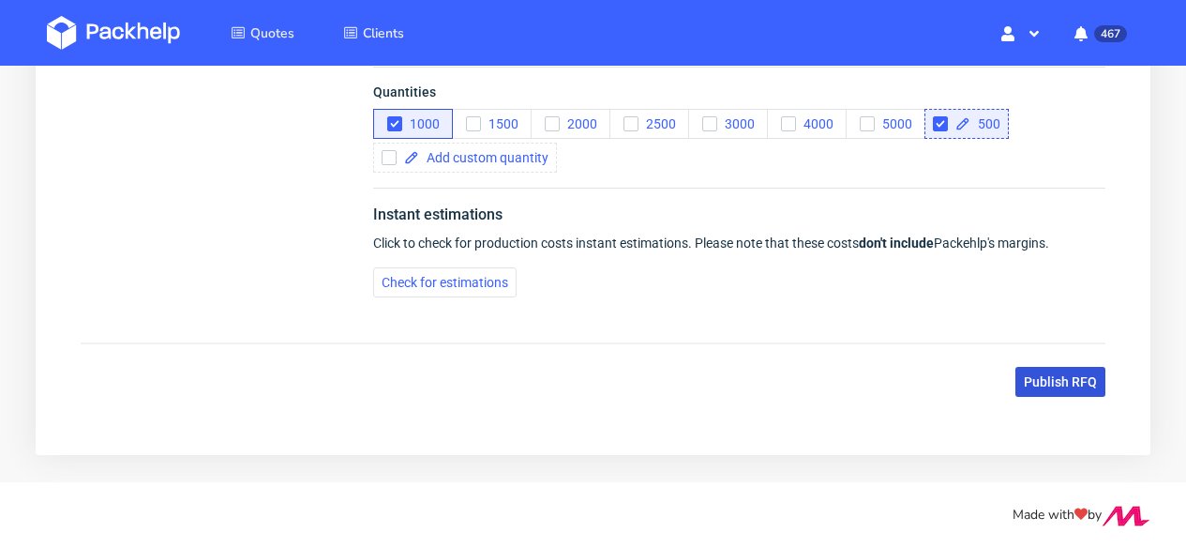
click at [1043, 384] on span "Publish RFQ" at bounding box center [1060, 381] width 73 height 13
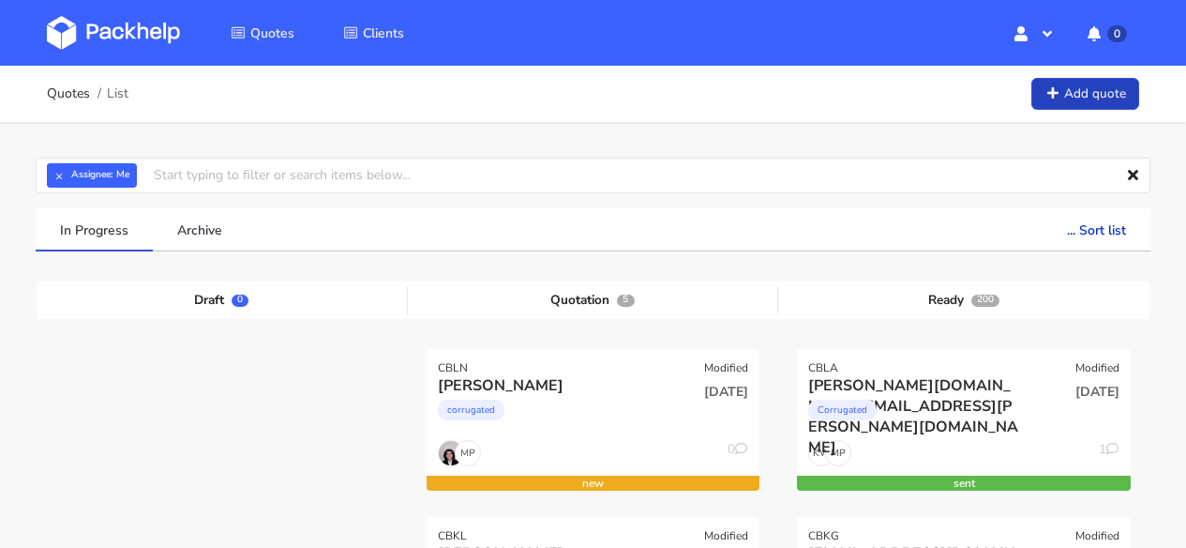
click at [1075, 98] on link "Add quote" at bounding box center [1085, 94] width 108 height 33
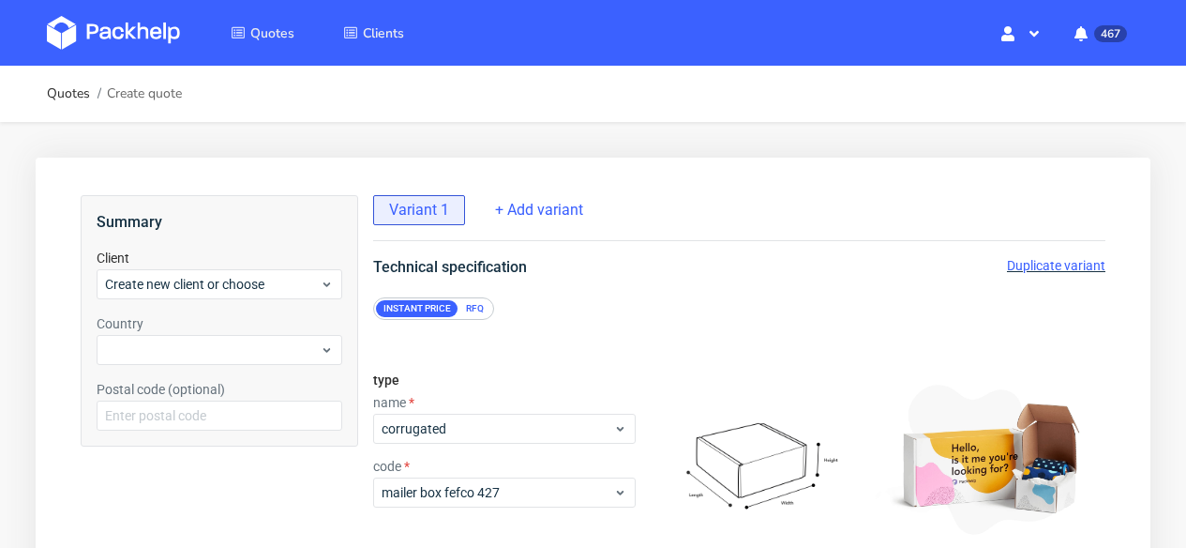
click at [489, 309] on div "Instant price RFQ" at bounding box center [433, 308] width 121 height 23
click at [216, 265] on div "Client Create new client or choose" at bounding box center [220, 273] width 246 height 51
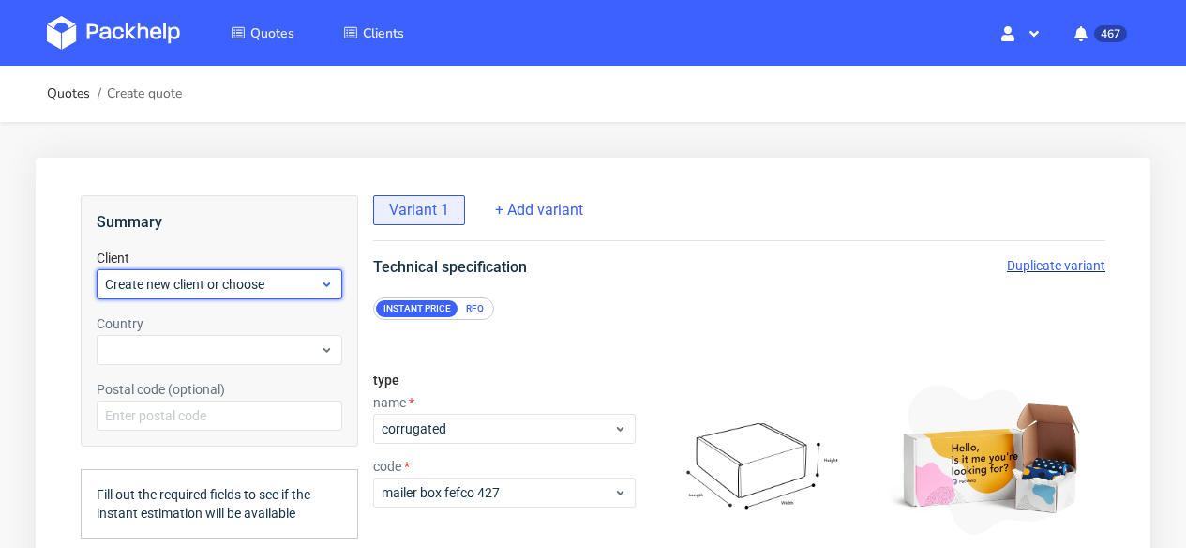
click at [211, 278] on span "Create new client or choose" at bounding box center [212, 284] width 215 height 19
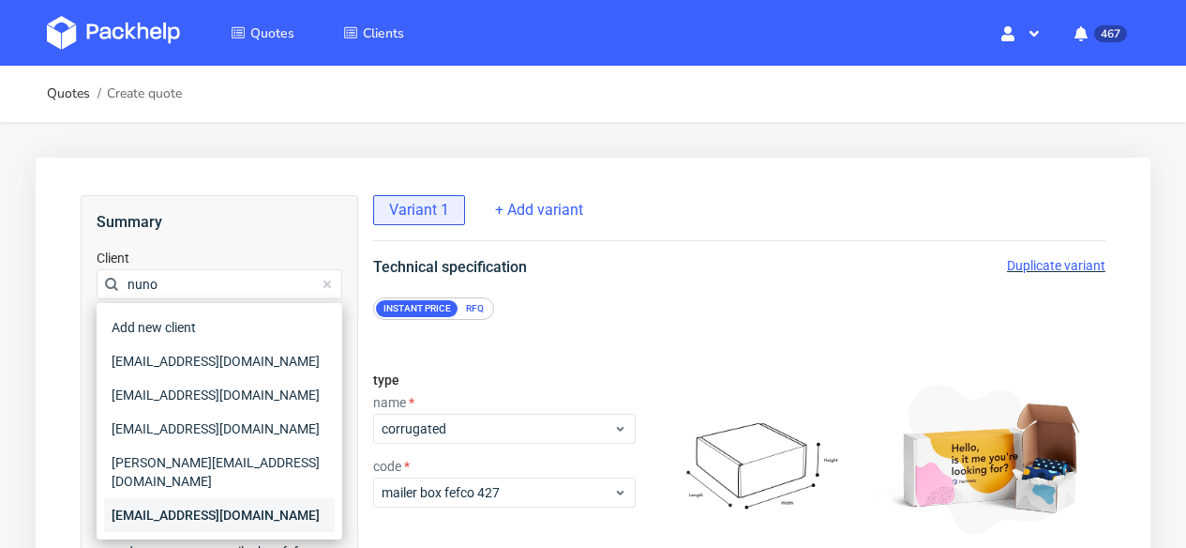
type input "nuno"
click at [175, 498] on div "[EMAIL_ADDRESS][DOMAIN_NAME]" at bounding box center [219, 515] width 231 height 34
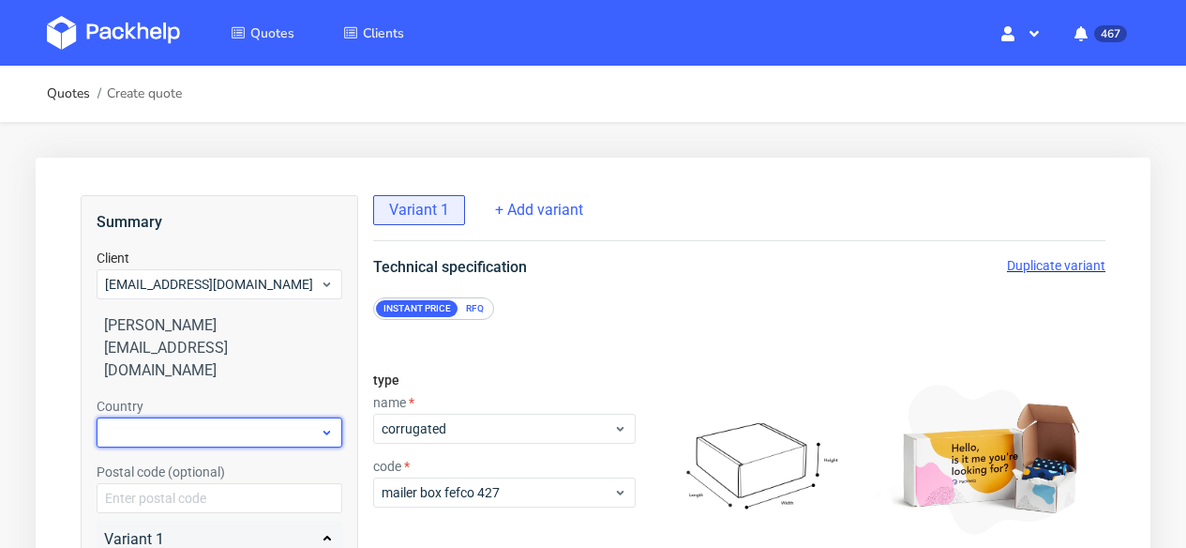
click at [191, 417] on div at bounding box center [220, 432] width 246 height 30
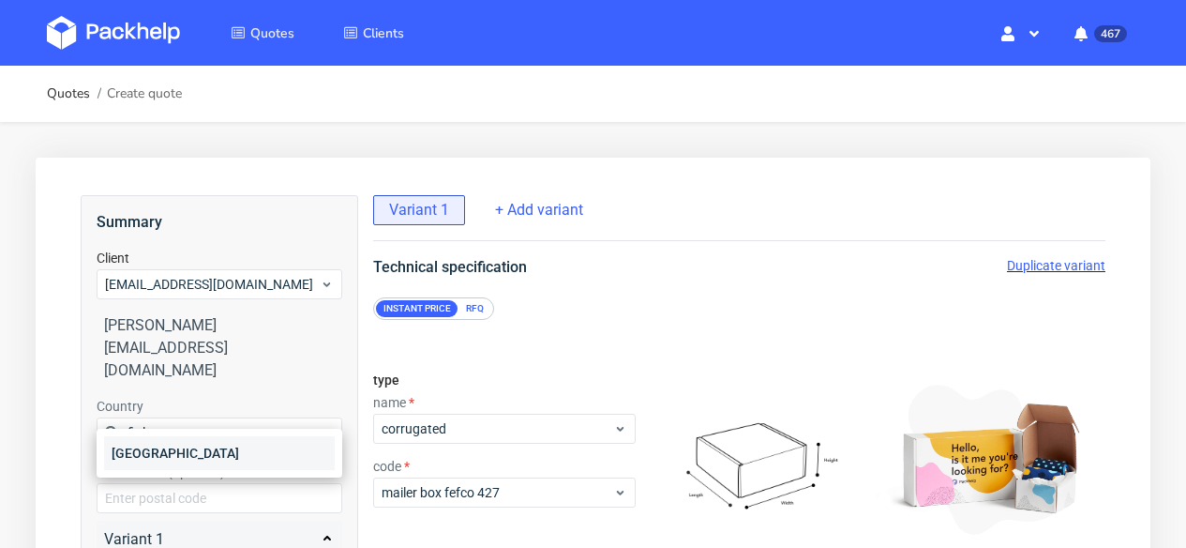
type input "finl"
click at [181, 450] on div "[GEOGRAPHIC_DATA]" at bounding box center [219, 453] width 231 height 34
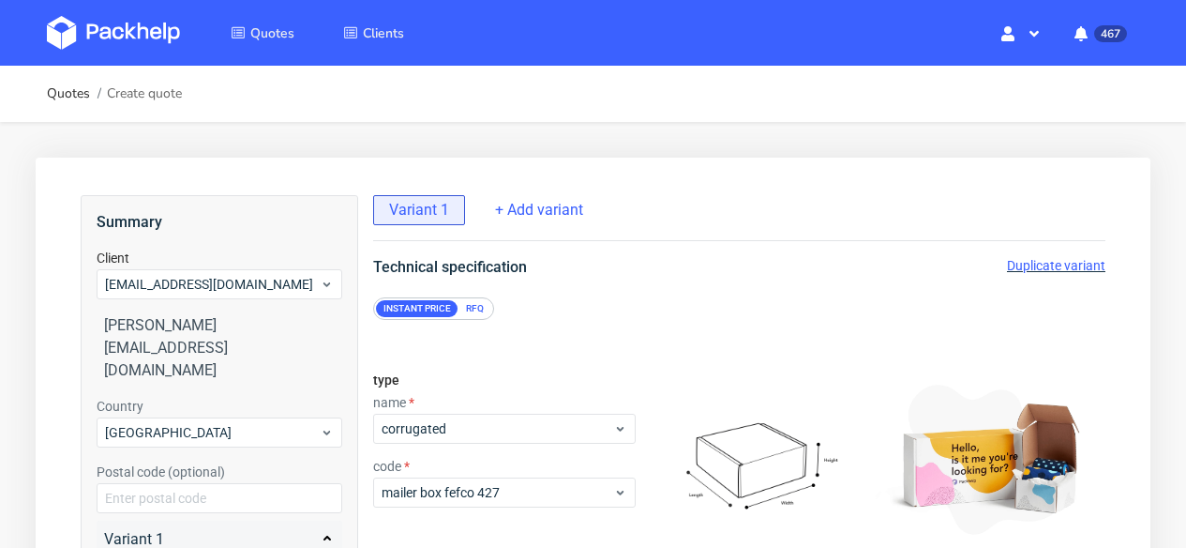
click at [482, 309] on div "RFQ" at bounding box center [475, 308] width 33 height 17
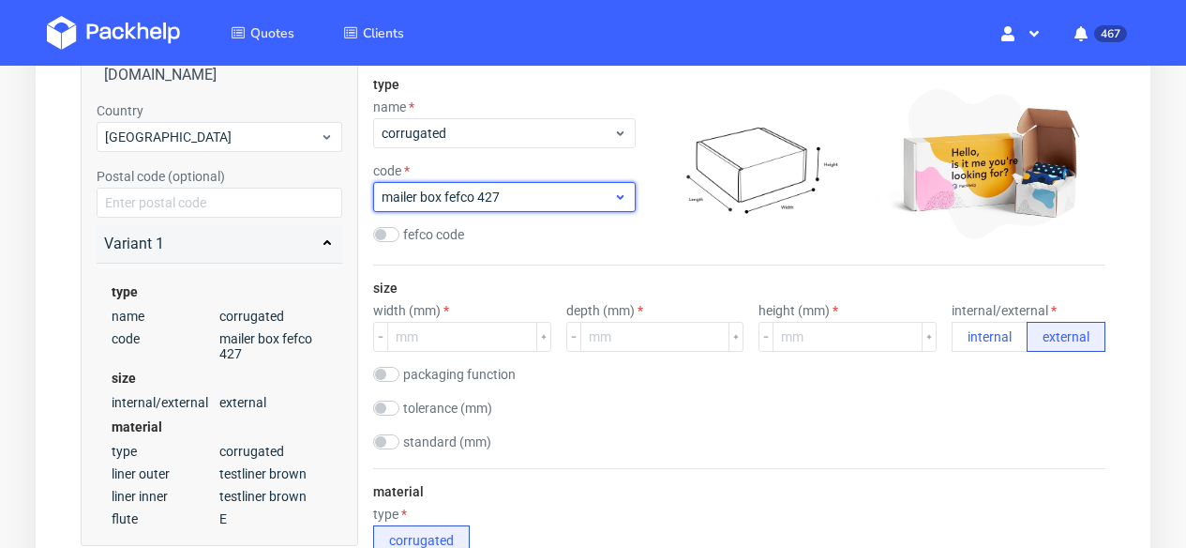
click at [501, 201] on span "mailer box fefco 427" at bounding box center [498, 197] width 232 height 19
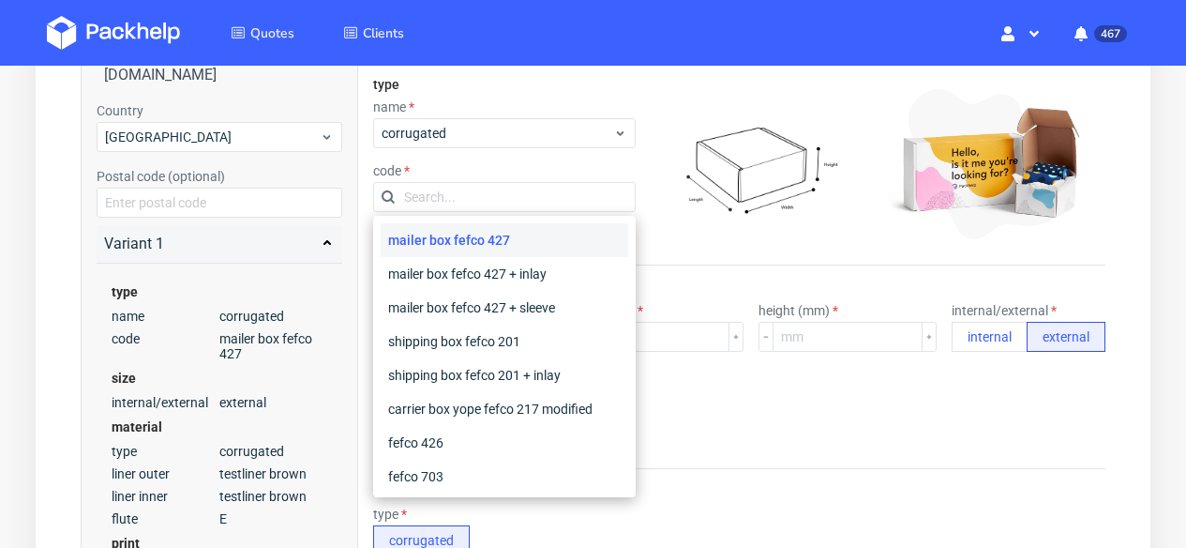
click at [501, 201] on input "text" at bounding box center [504, 197] width 263 height 30
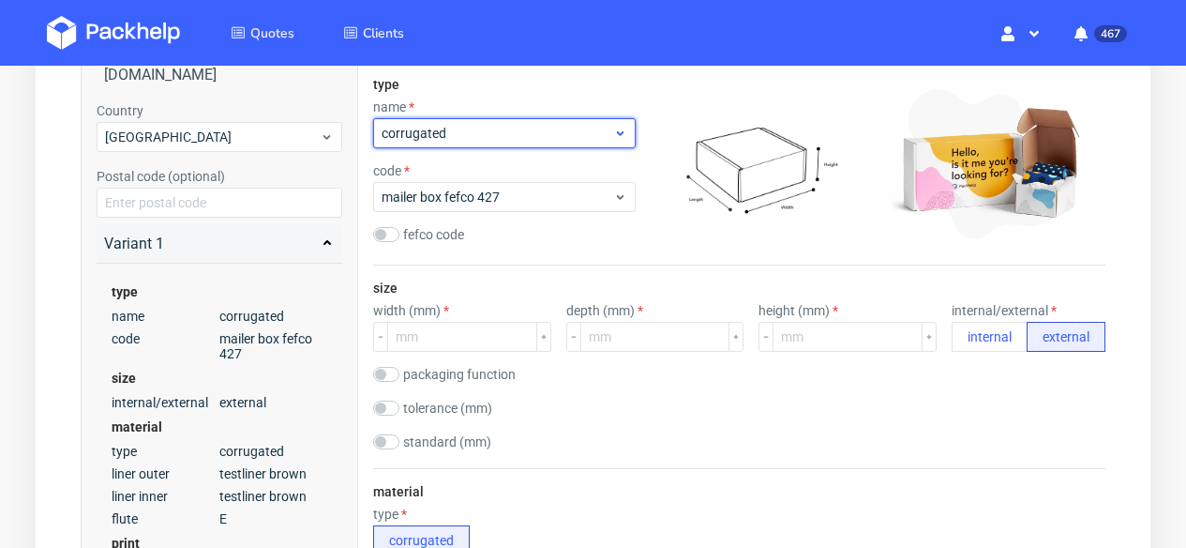
click at [459, 136] on span "corrugated" at bounding box center [498, 133] width 232 height 19
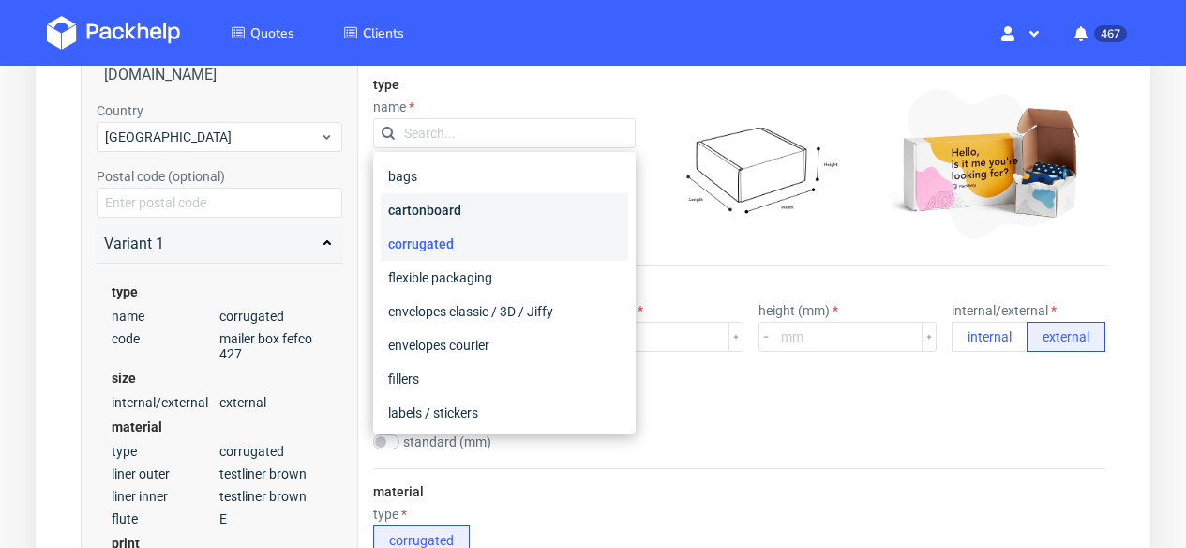
click at [452, 207] on div "cartonboard" at bounding box center [505, 210] width 248 height 34
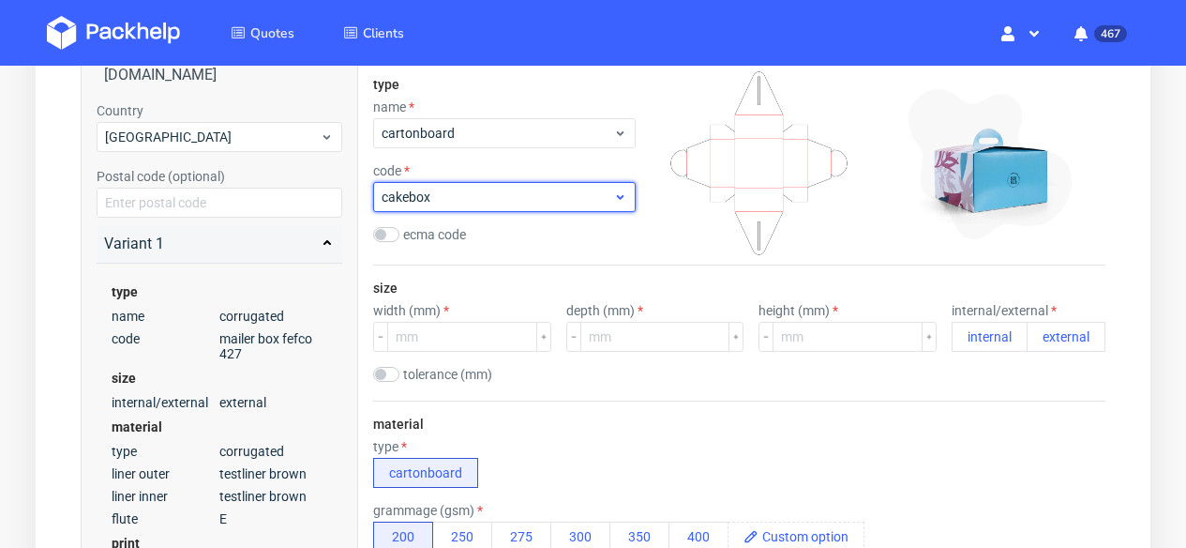
click at [452, 207] on div "cakebox" at bounding box center [504, 197] width 263 height 30
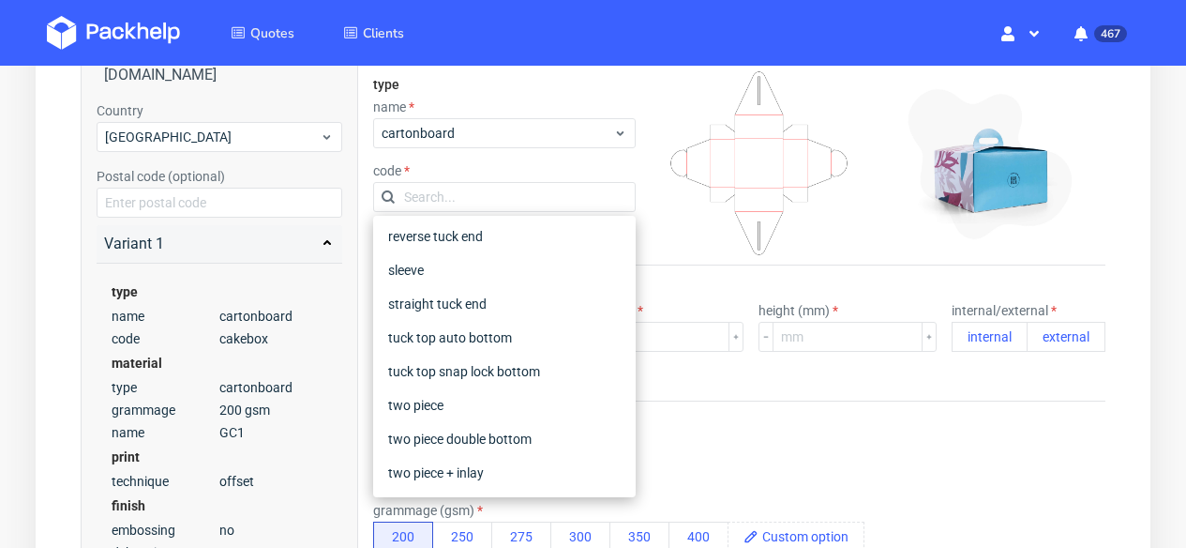
scroll to position [232, 0]
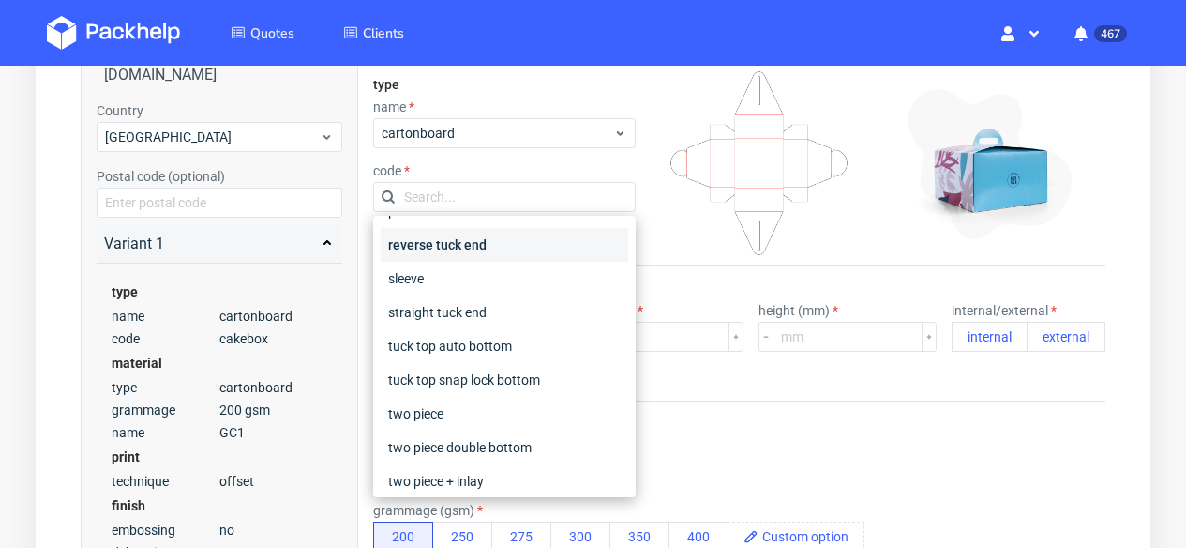
click at [416, 258] on div "reverse tuck end" at bounding box center [505, 245] width 248 height 34
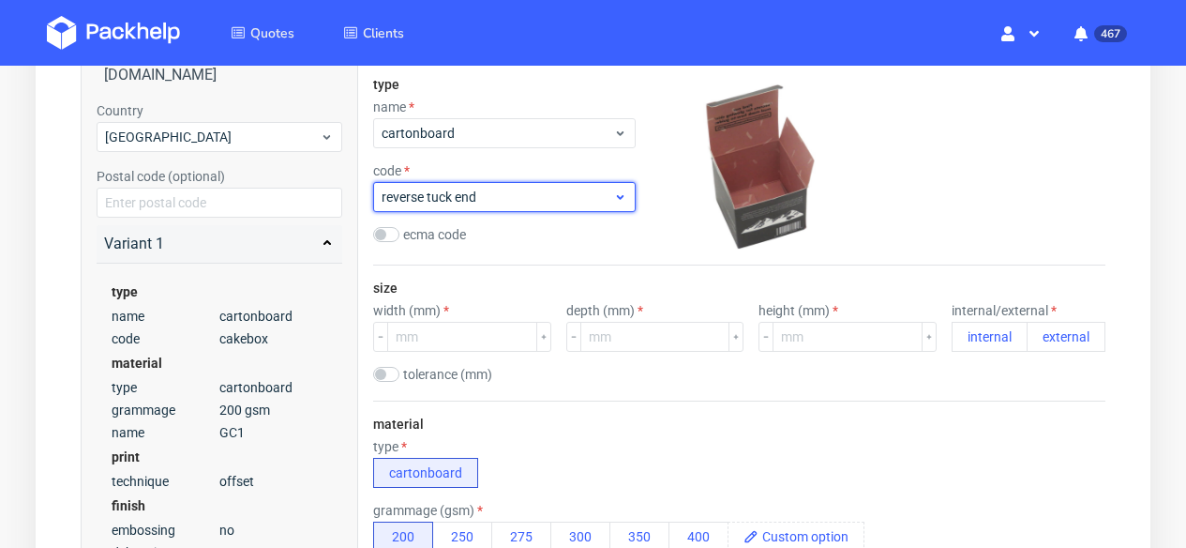
click at [418, 209] on div "reverse tuck end" at bounding box center [504, 197] width 263 height 30
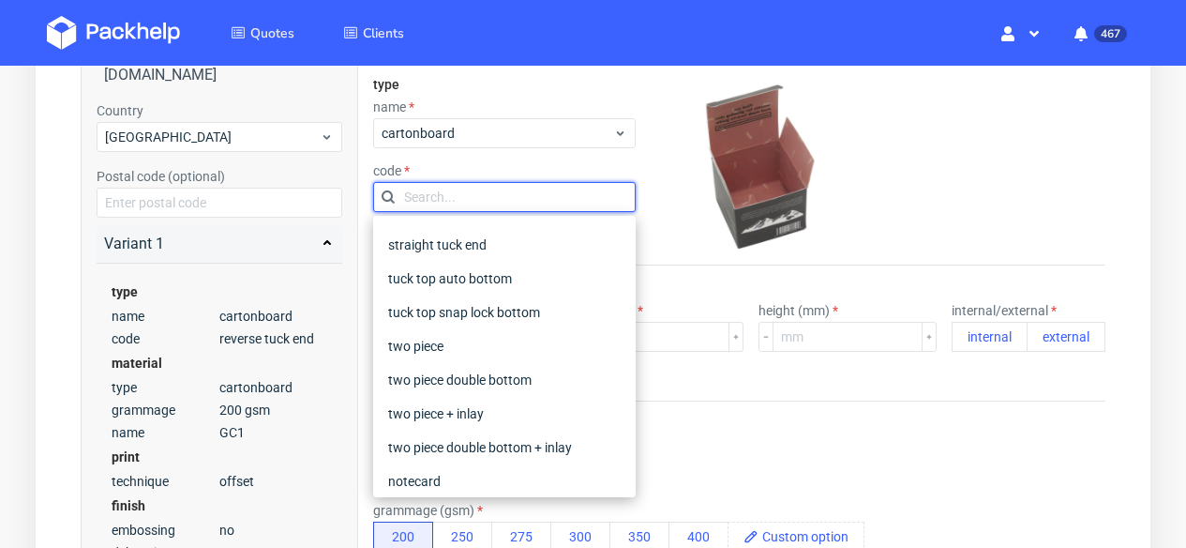
scroll to position [51, 0]
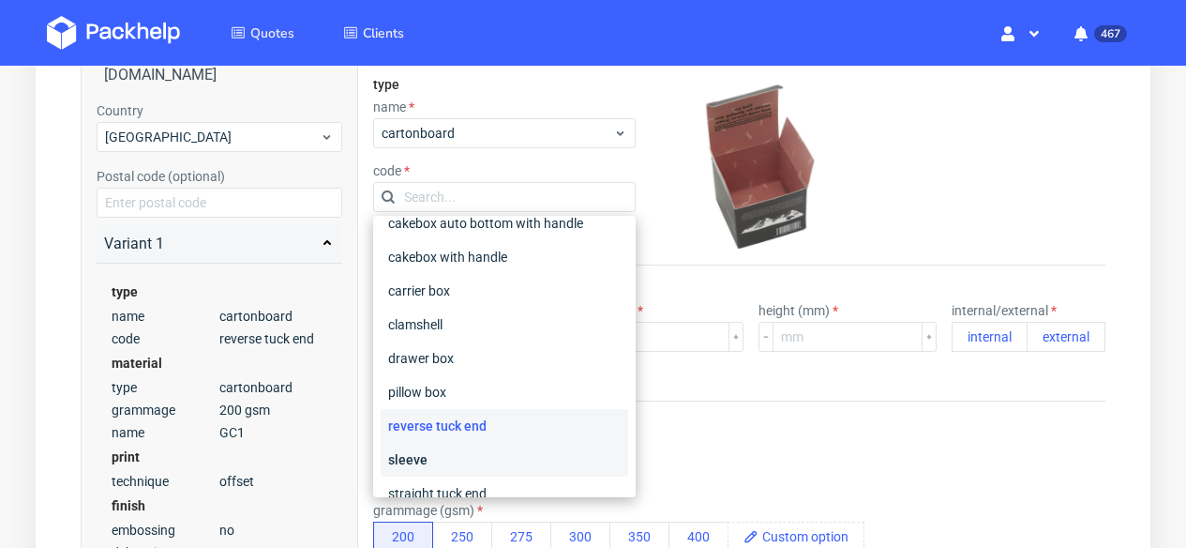
click at [423, 448] on div "sleeve" at bounding box center [505, 460] width 248 height 34
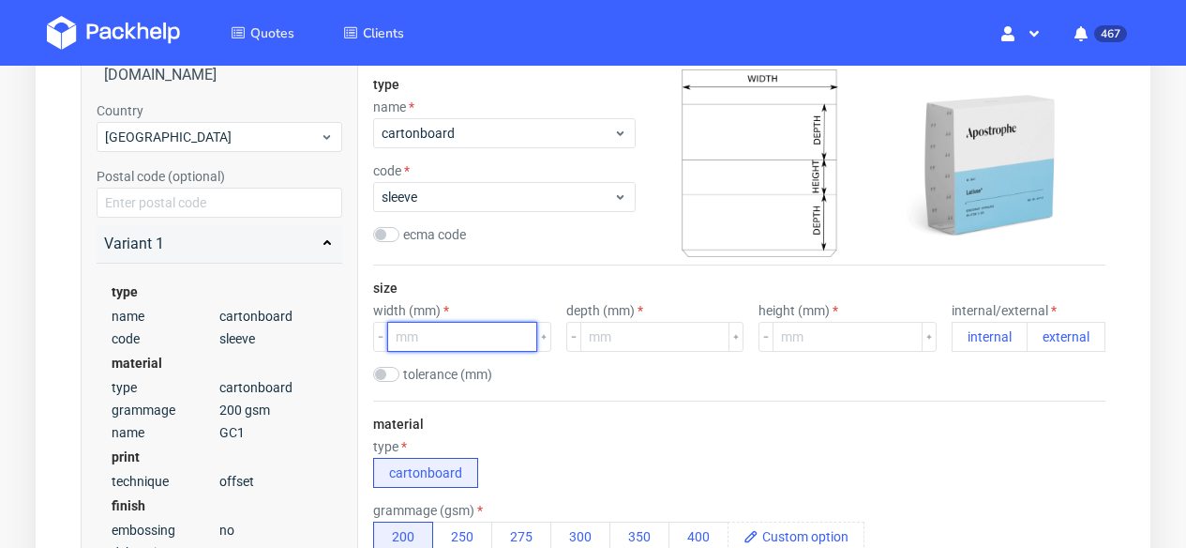
click at [422, 345] on input "number" at bounding box center [462, 337] width 150 height 30
type input "198"
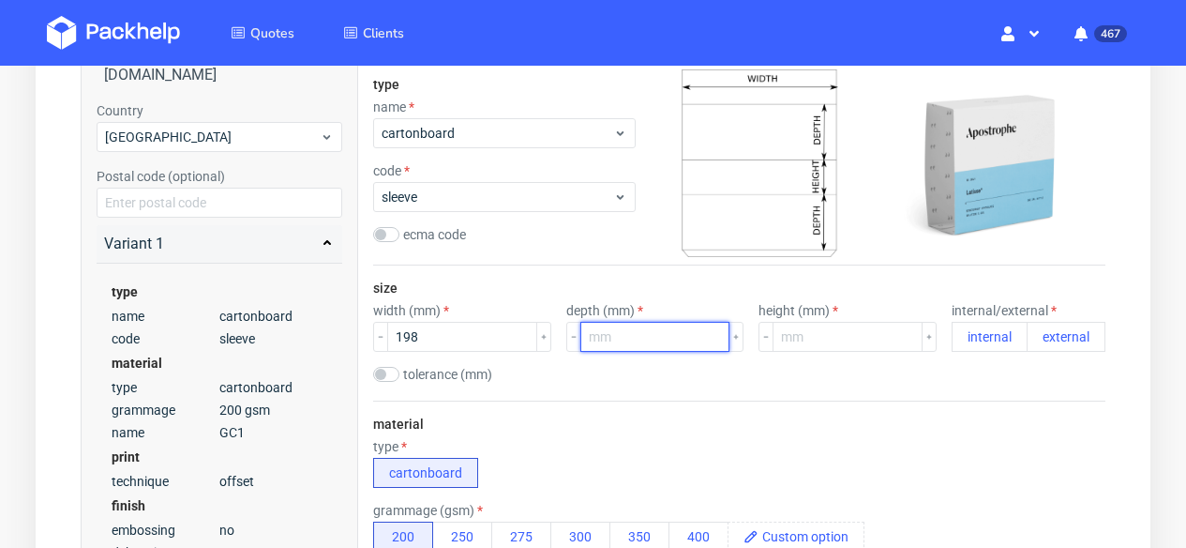
click at [607, 342] on input "number" at bounding box center [655, 337] width 150 height 30
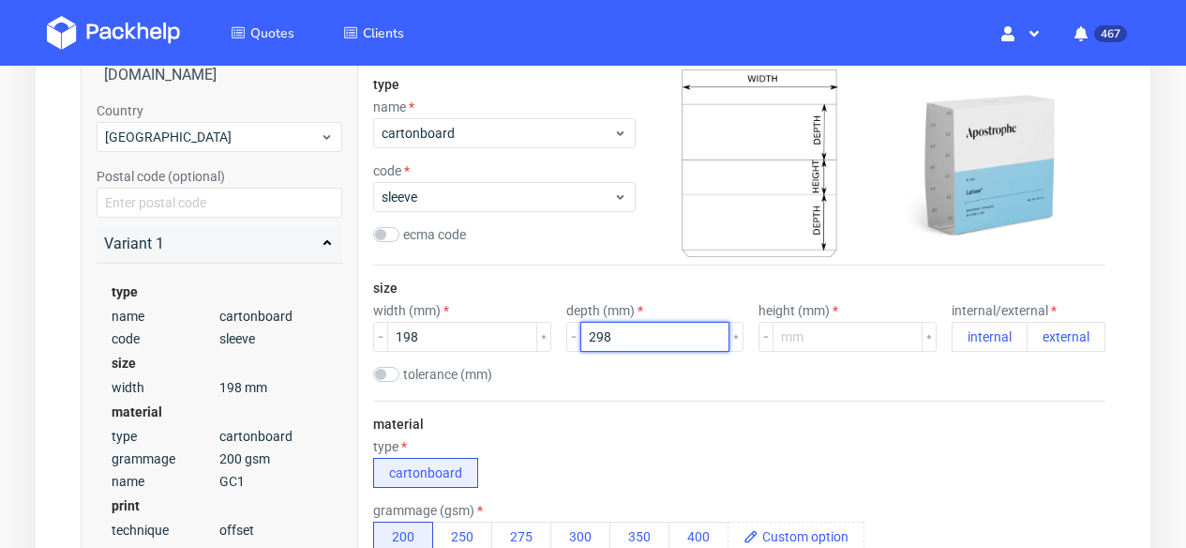
type input "298"
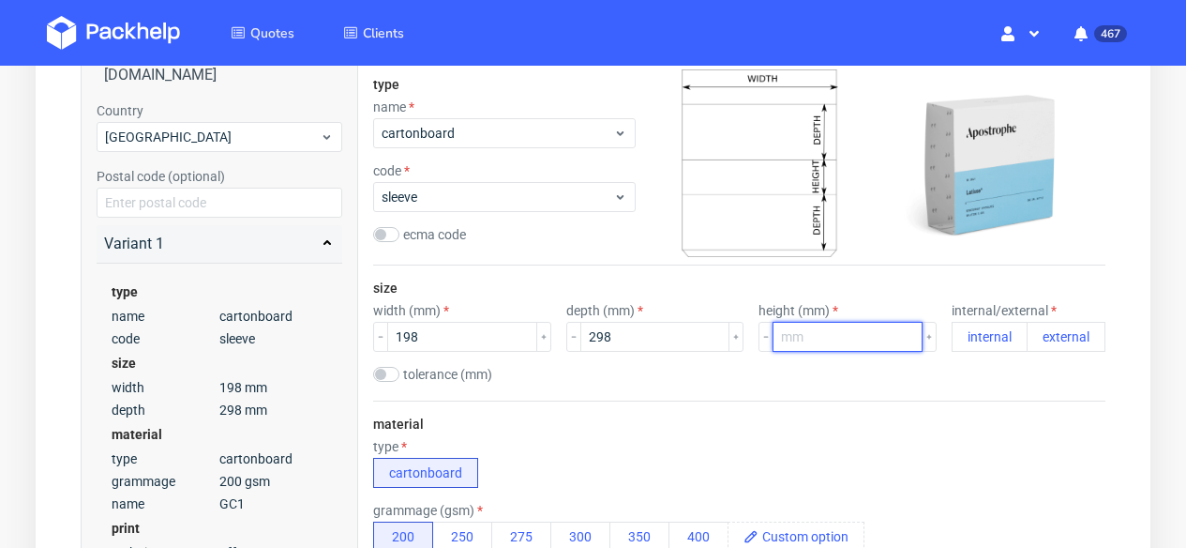
click at [812, 340] on input "number" at bounding box center [848, 337] width 150 height 30
type input "137"
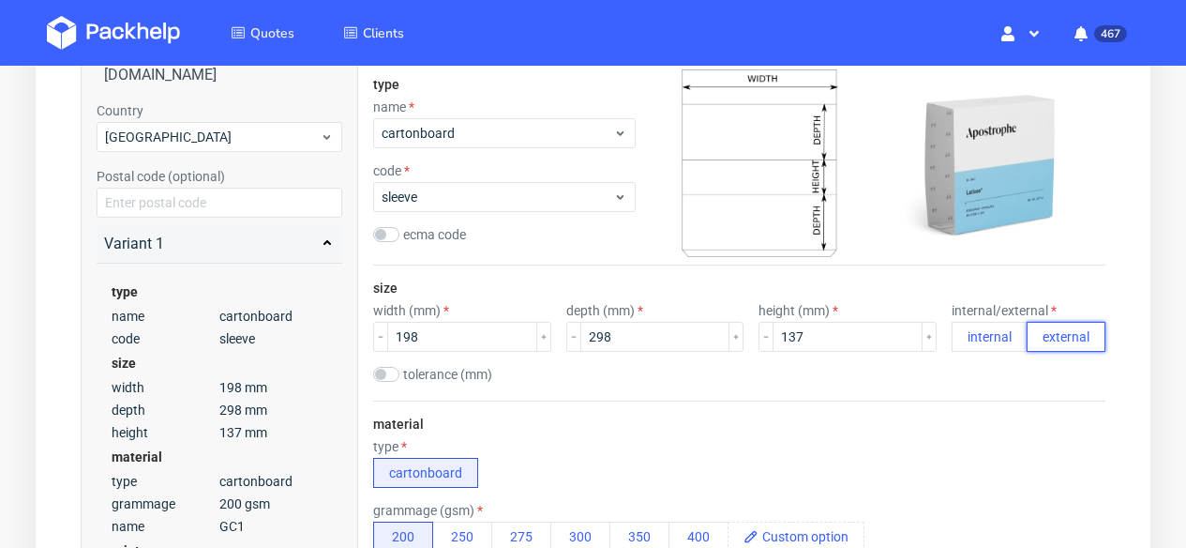
click at [1076, 342] on button "external" at bounding box center [1066, 337] width 79 height 30
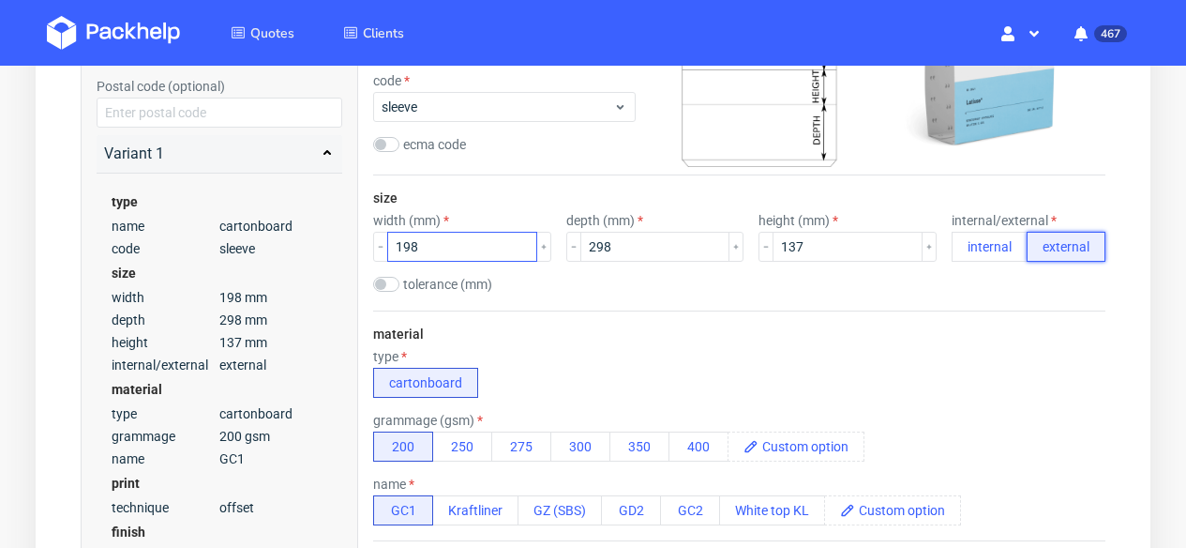
scroll to position [398, 0]
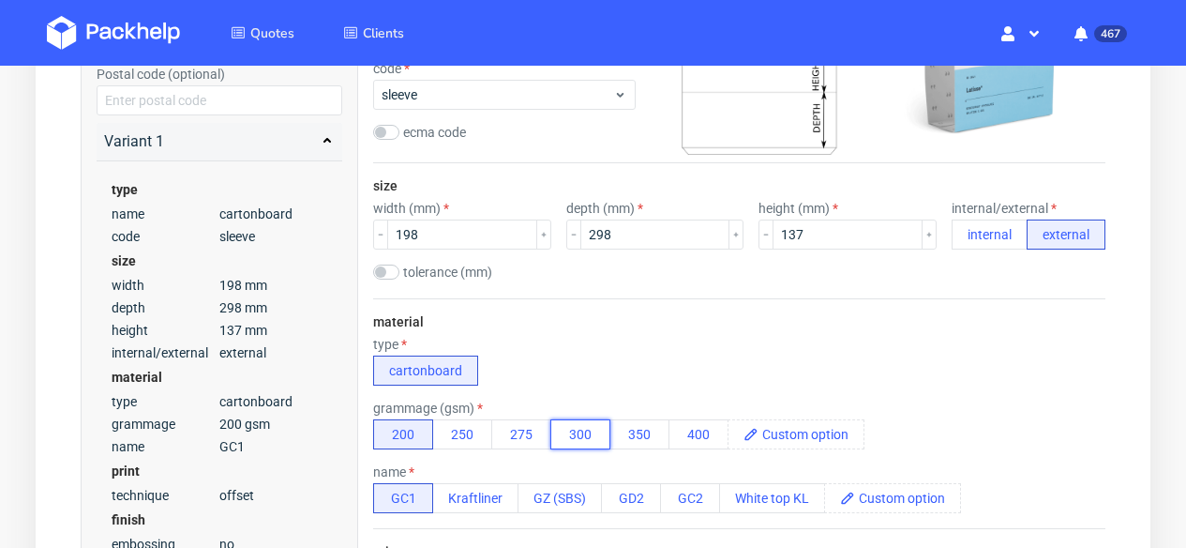
click at [585, 433] on button "300" at bounding box center [580, 434] width 60 height 30
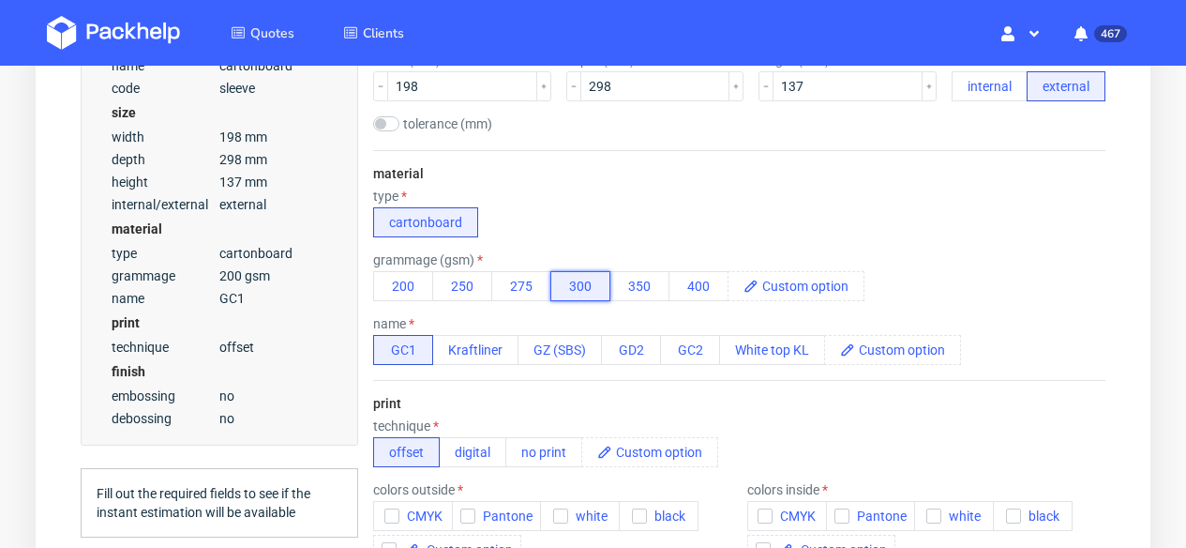
scroll to position [652, 0]
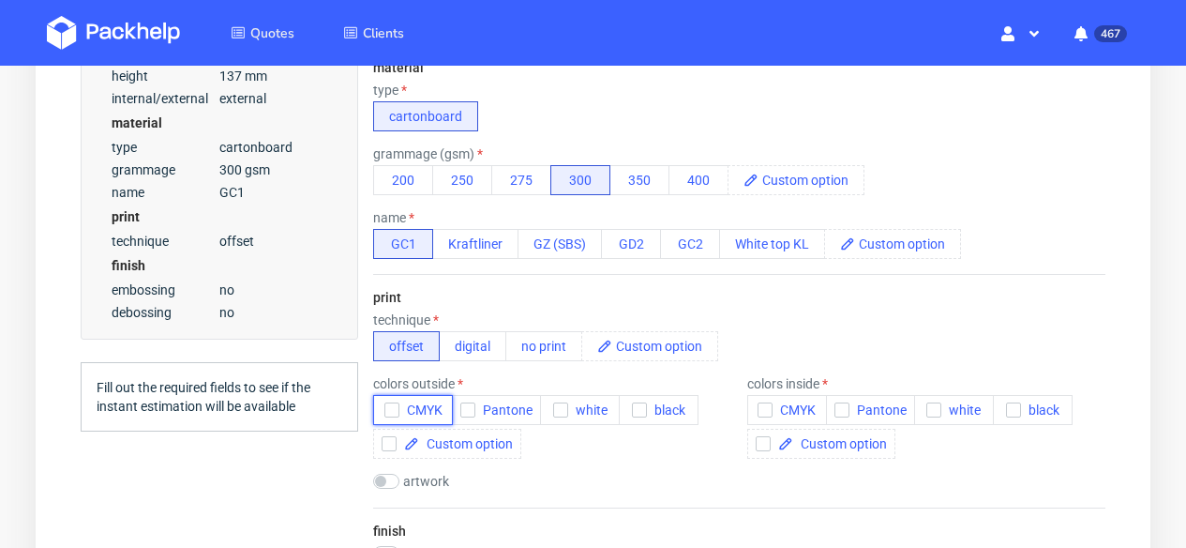
click at [394, 409] on icon "button" at bounding box center [391, 409] width 13 height 13
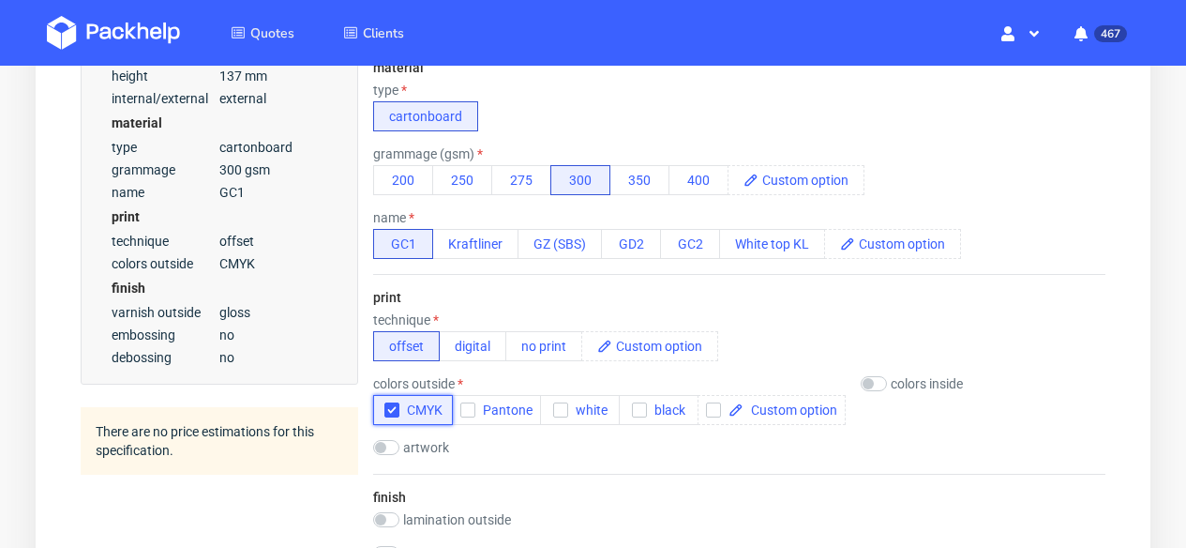
scroll to position [914, 0]
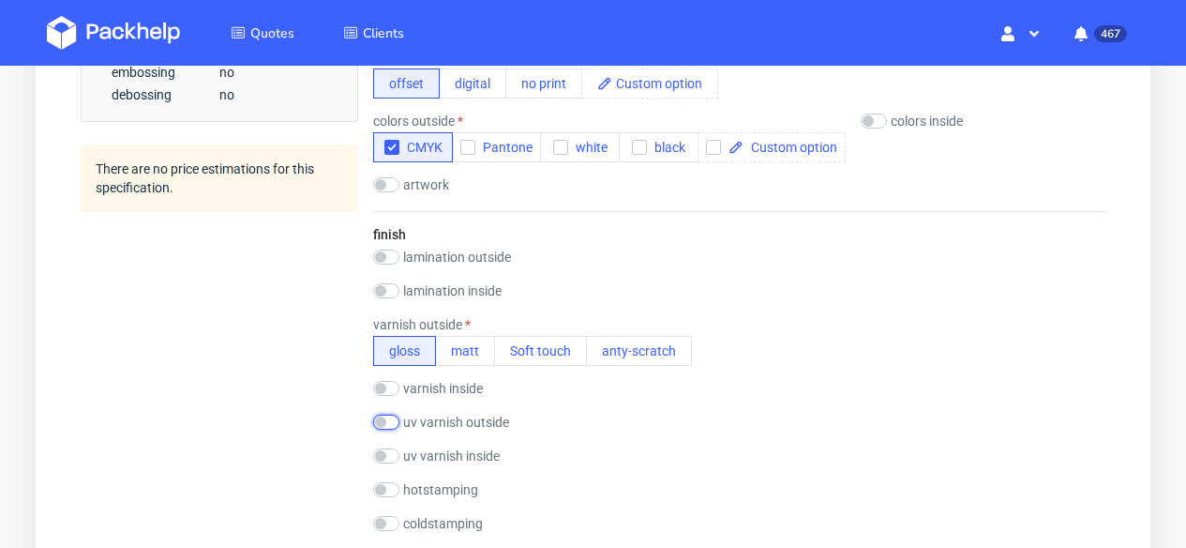
click at [396, 421] on input "checkbox" at bounding box center [386, 421] width 26 height 15
checkbox input "true"
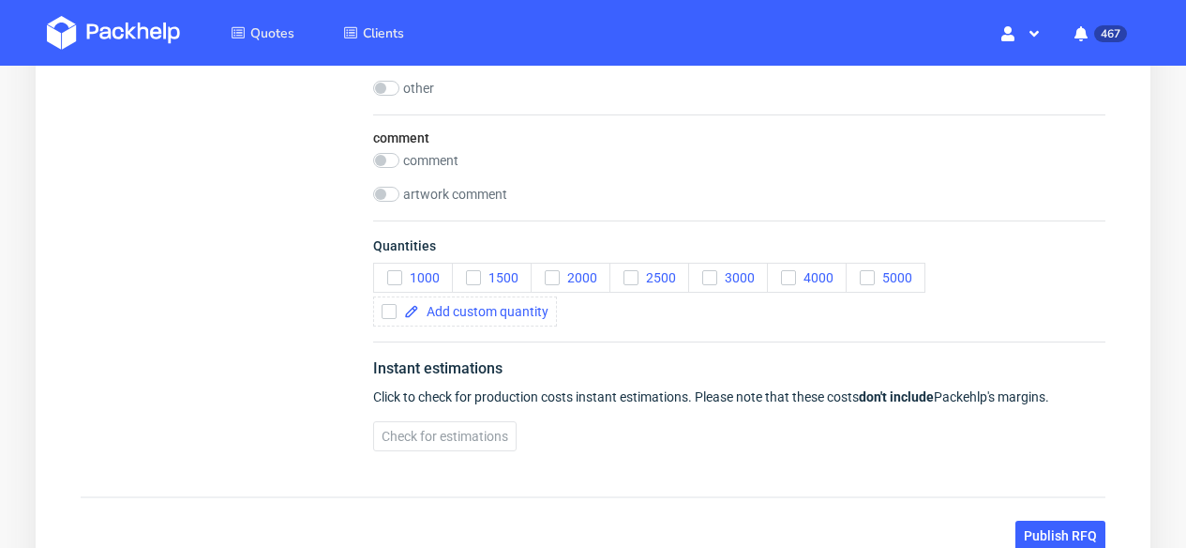
scroll to position [2134, 0]
click at [394, 161] on input "checkbox" at bounding box center [386, 159] width 26 height 15
checkbox input "true"
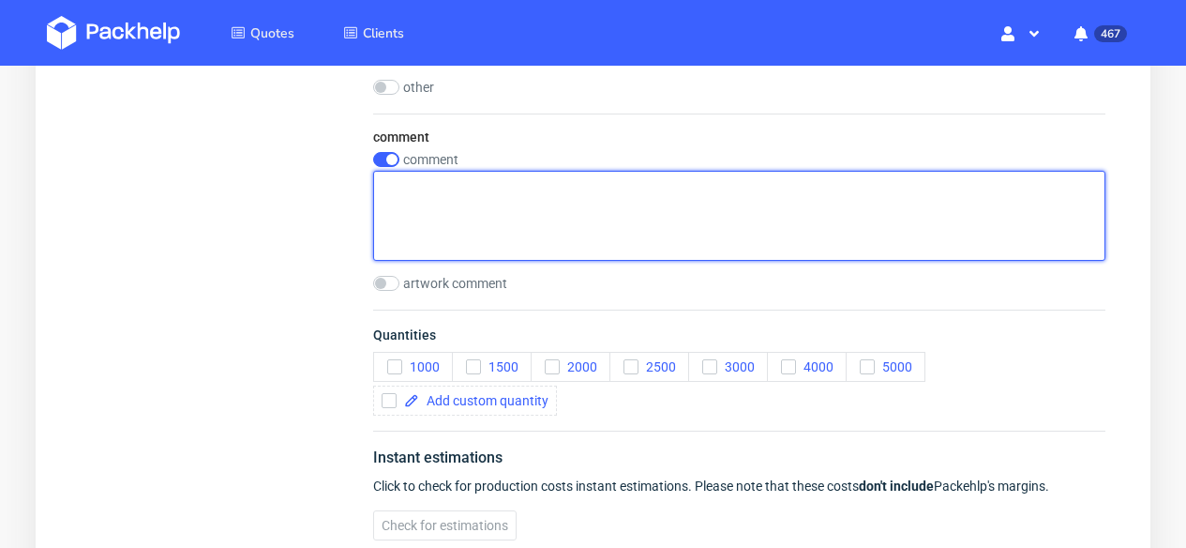
click at [465, 218] on textarea at bounding box center [739, 216] width 732 height 90
paste textarea "PWJA"
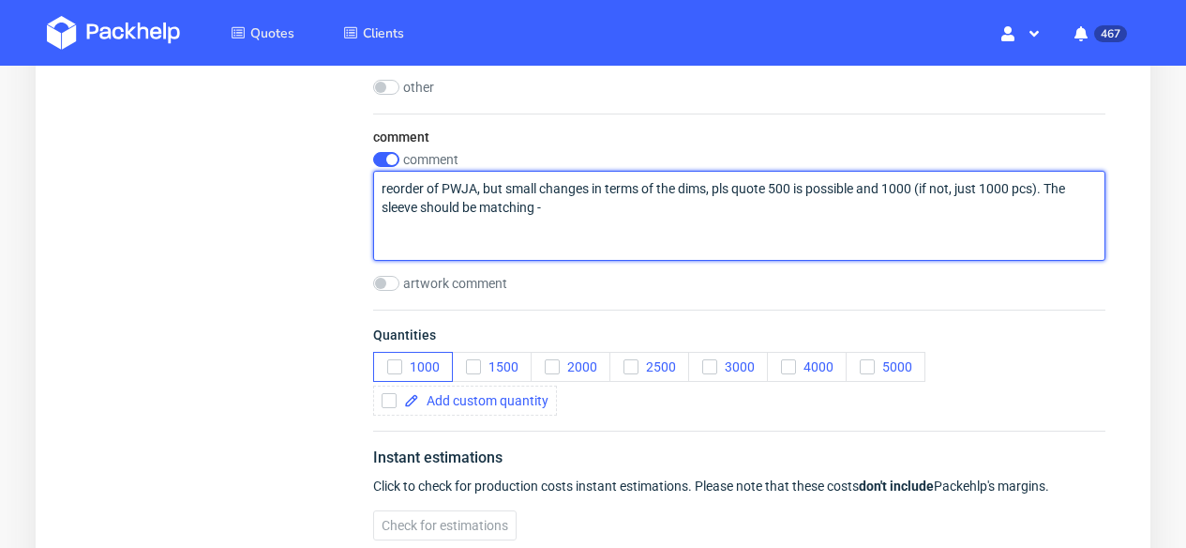
type textarea "reorder of PWJA, but small changes in terms of the dims, pls quote 500 is possi…"
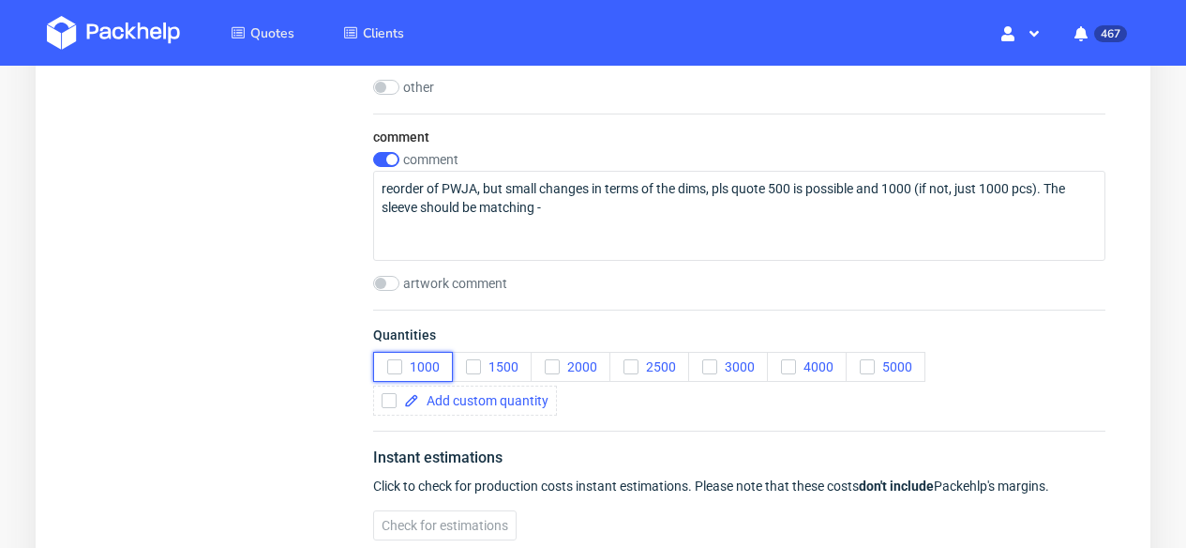
click at [396, 368] on icon "button" at bounding box center [394, 366] width 13 height 13
click at [528, 399] on span at bounding box center [483, 400] width 129 height 13
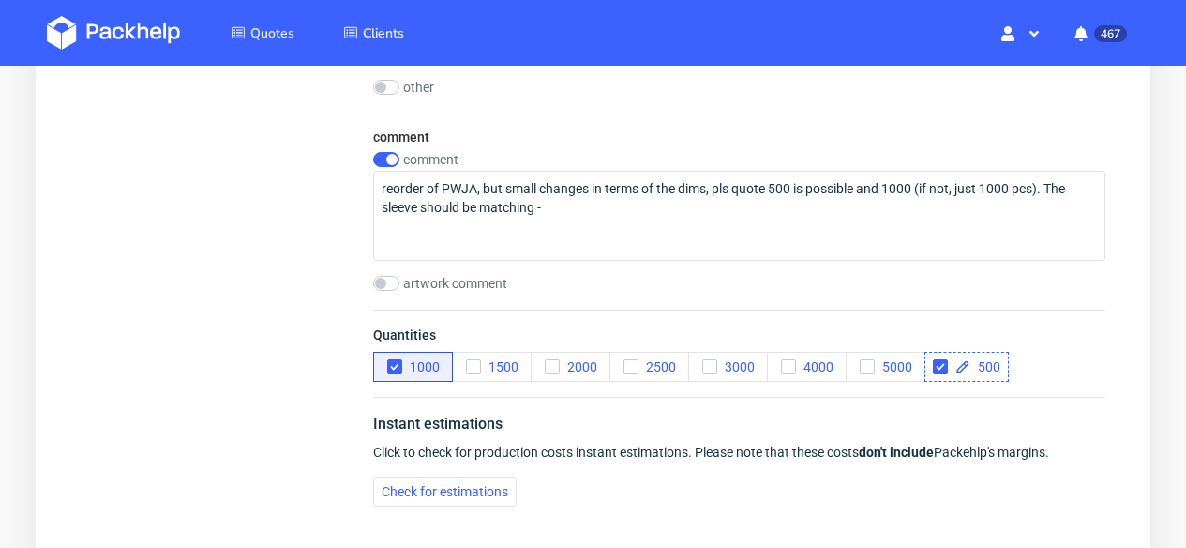
checkbox input "true"
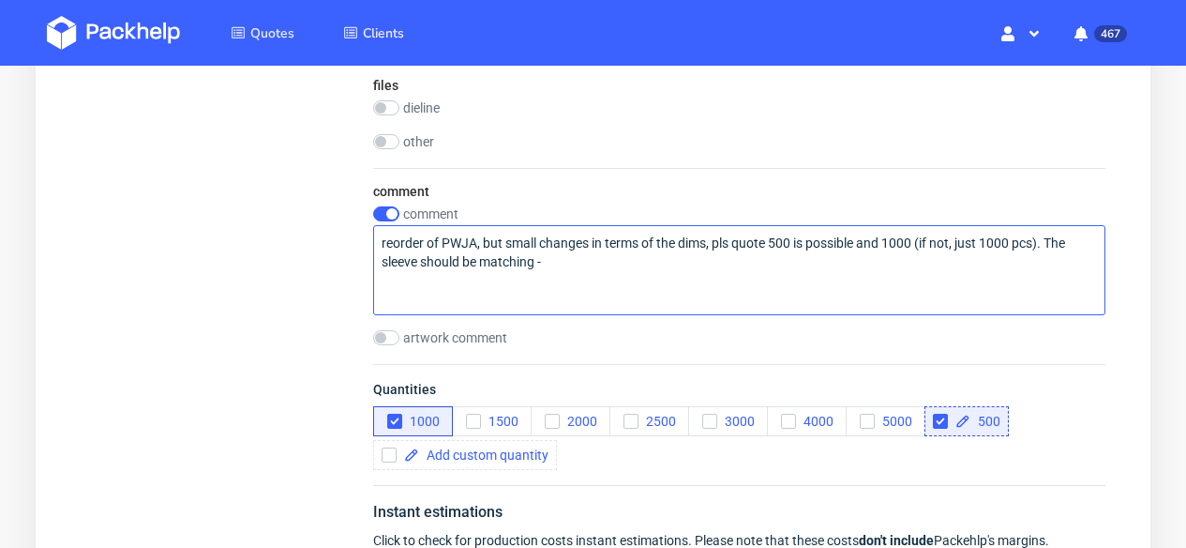
scroll to position [1979, 0]
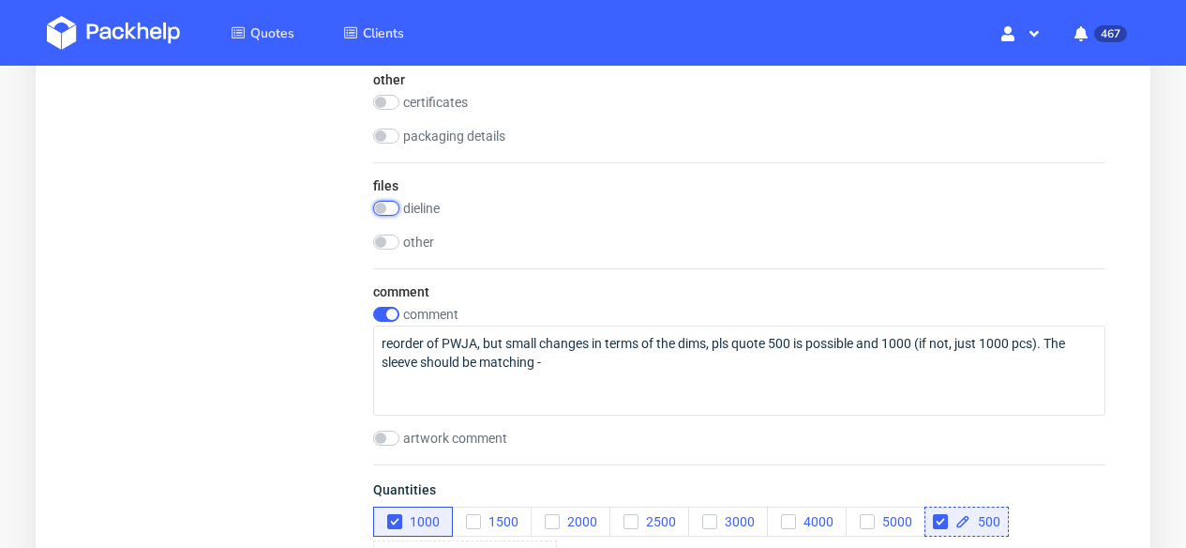
click at [388, 208] on input "checkbox" at bounding box center [386, 208] width 26 height 15
checkbox input "true"
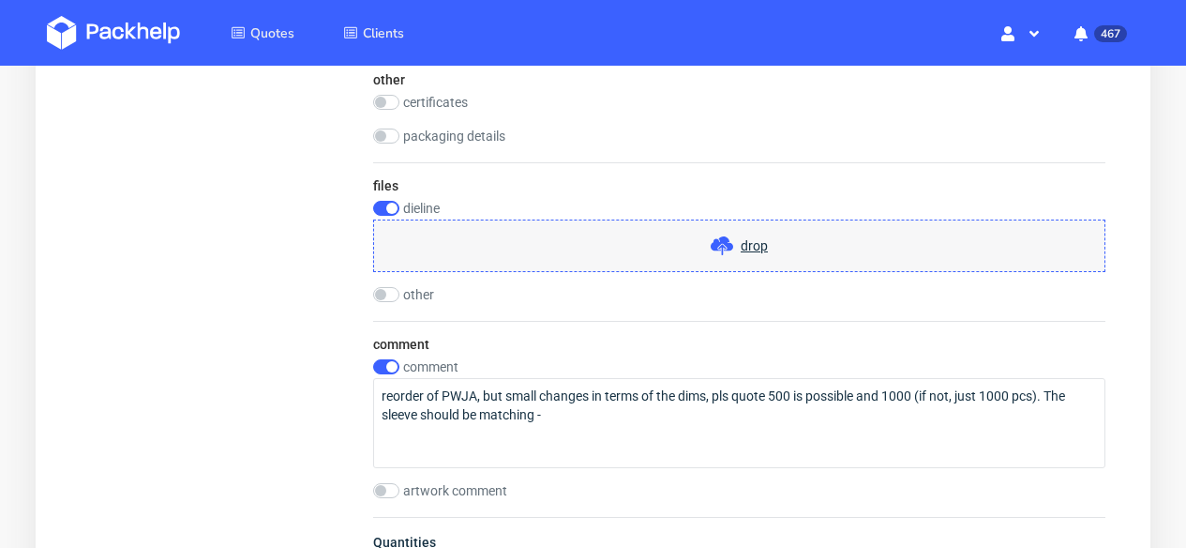
click at [762, 248] on span "drop" at bounding box center [754, 245] width 27 height 19
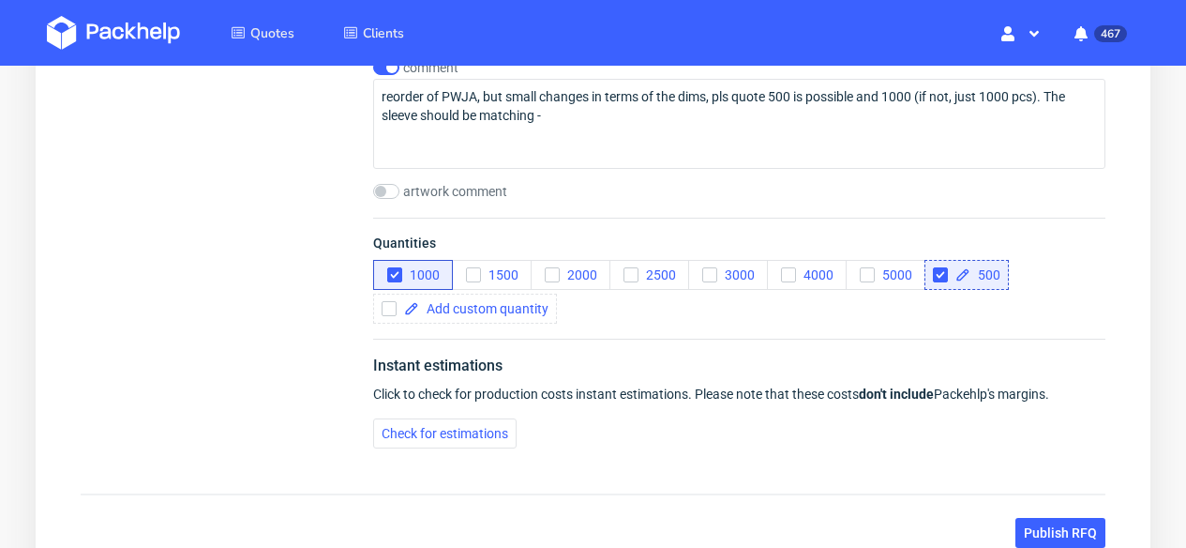
scroll to position [2463, 0]
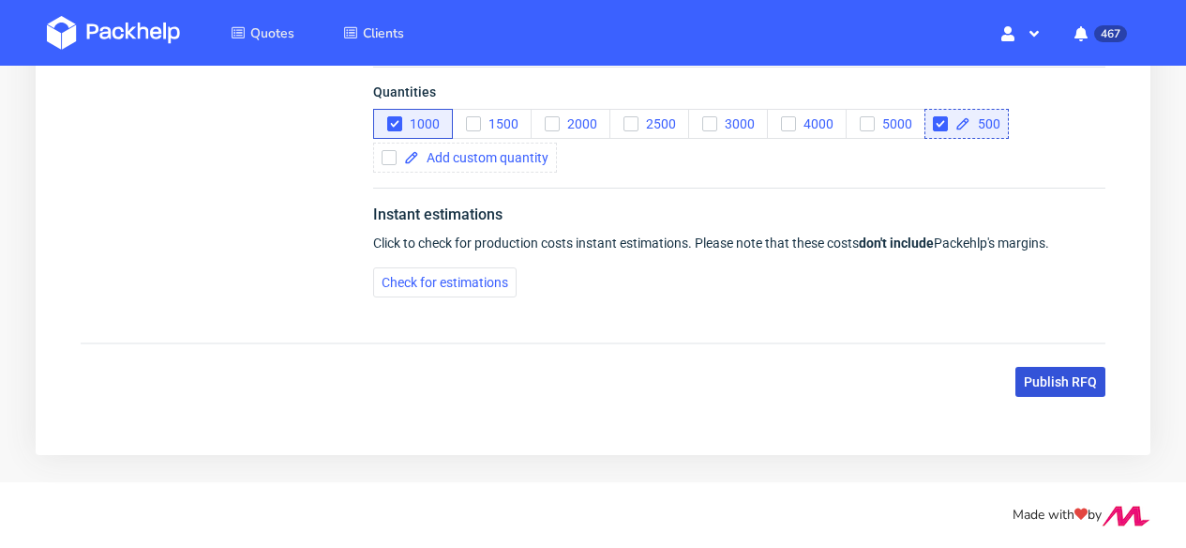
click at [1037, 380] on span "Publish RFQ" at bounding box center [1060, 381] width 73 height 13
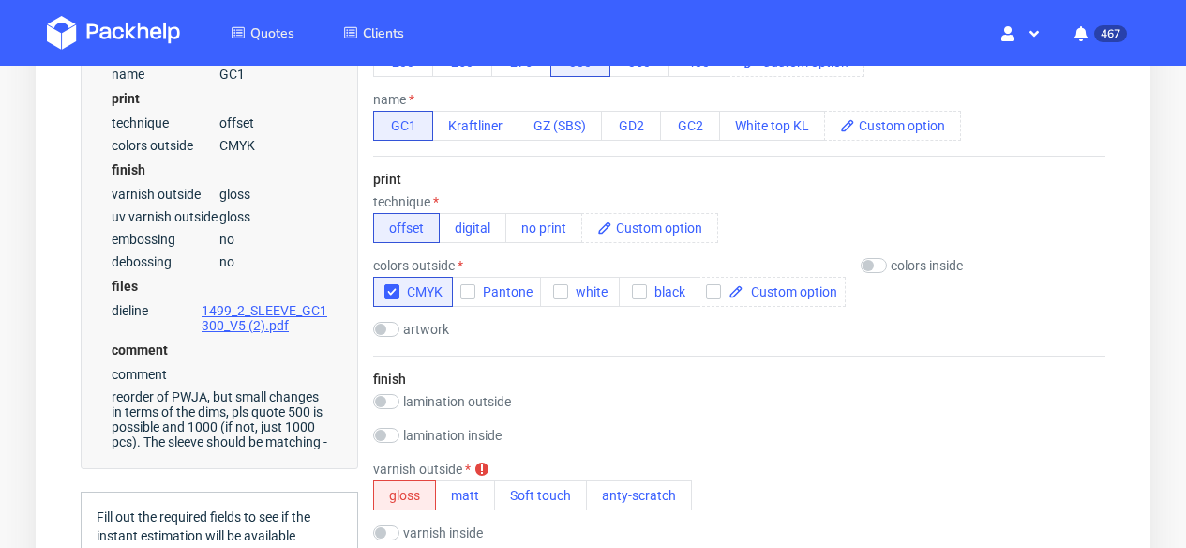
scroll to position [915, 0]
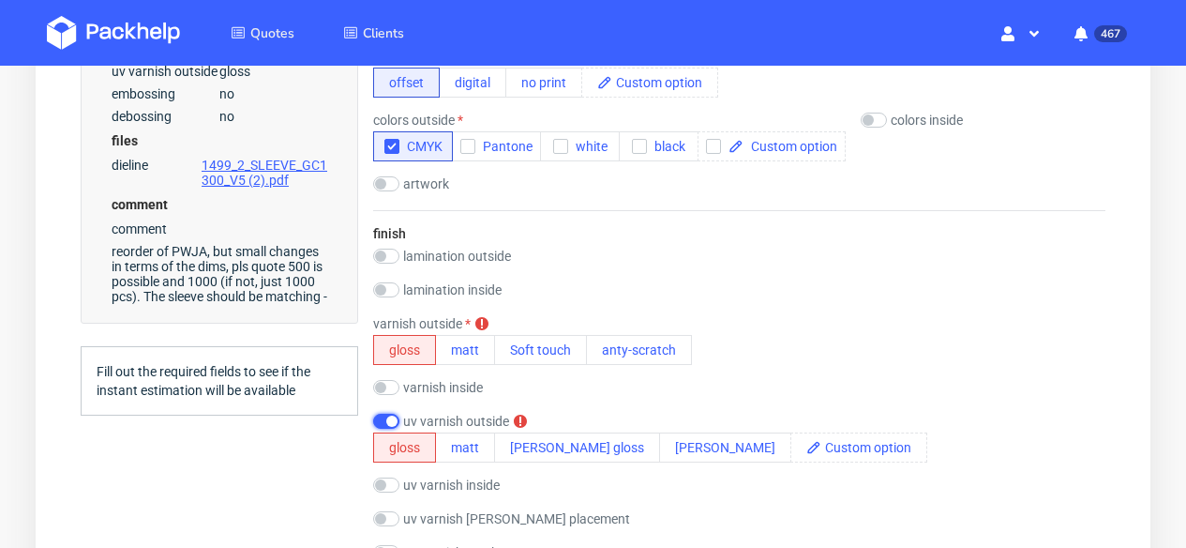
click at [384, 426] on input "checkbox" at bounding box center [386, 421] width 26 height 15
checkbox input "false"
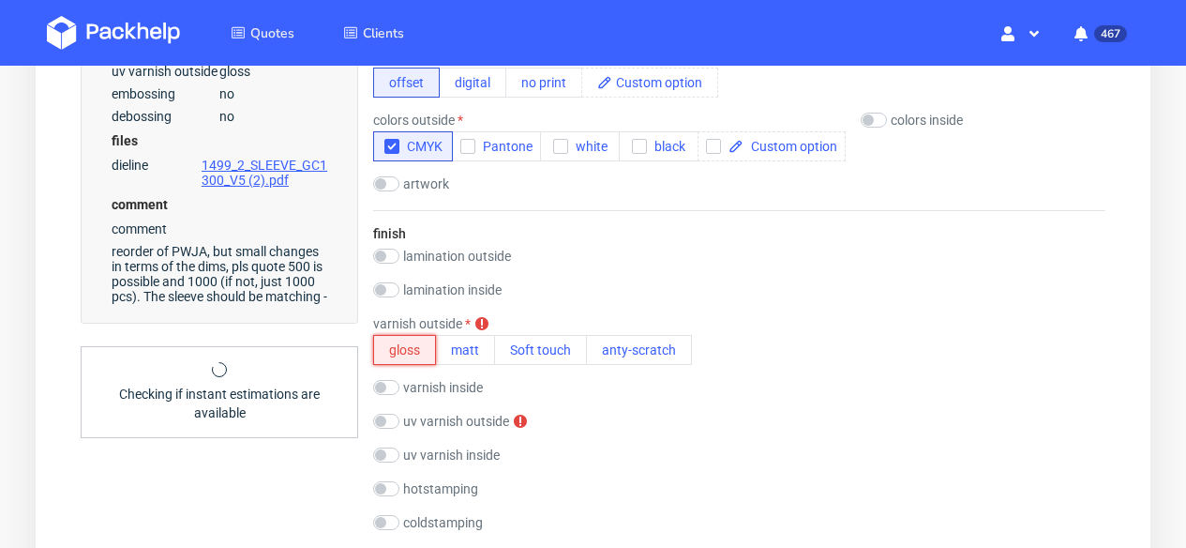
click at [410, 339] on button "gloss" at bounding box center [404, 350] width 63 height 30
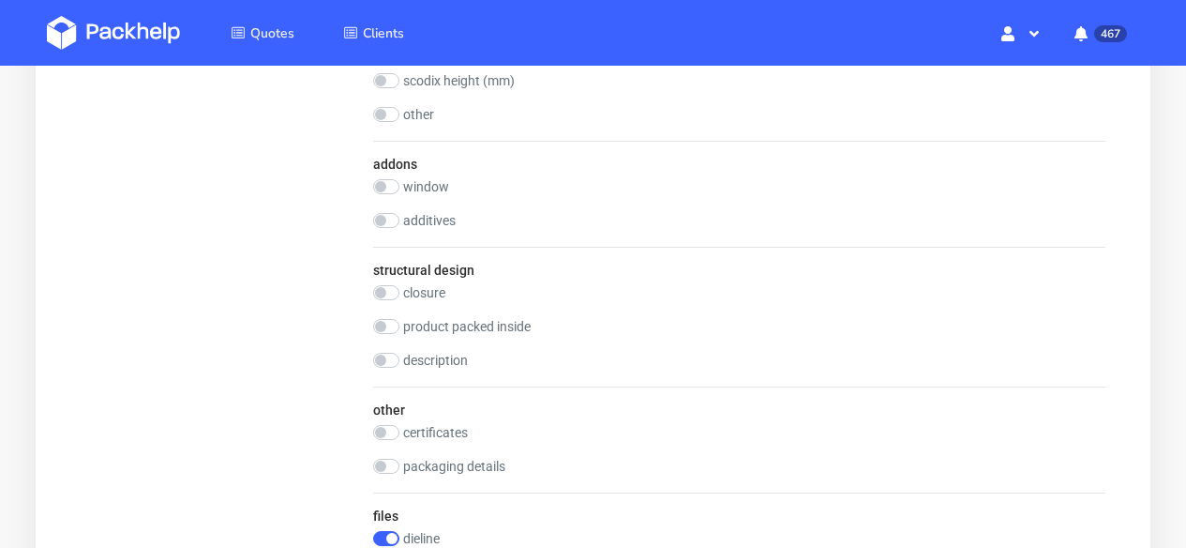
scroll to position [2366, 0]
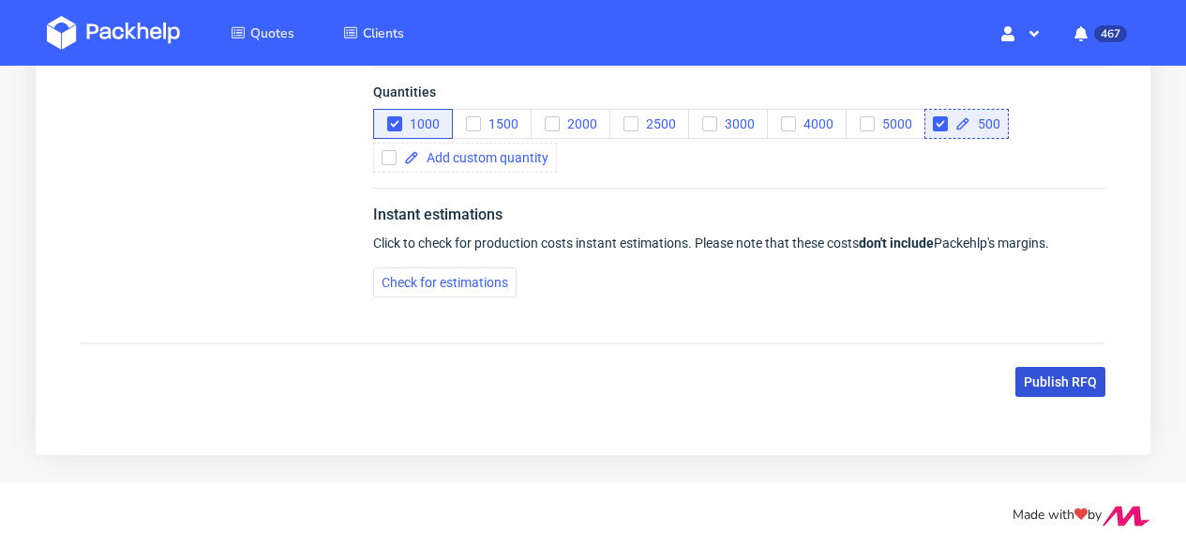
click at [1070, 382] on span "Publish RFQ" at bounding box center [1060, 381] width 73 height 13
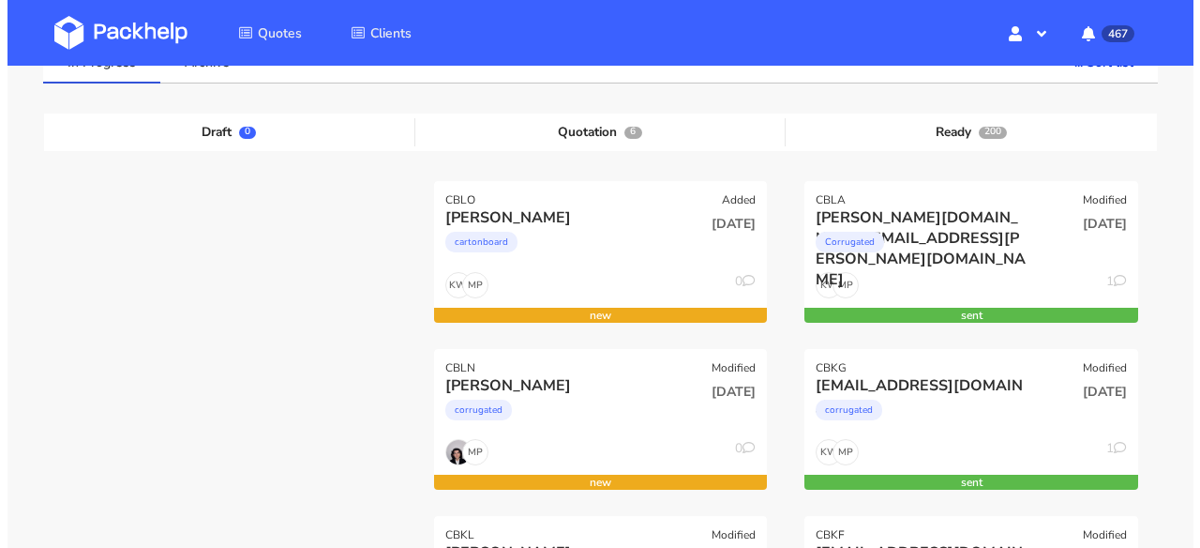
scroll to position [170, 0]
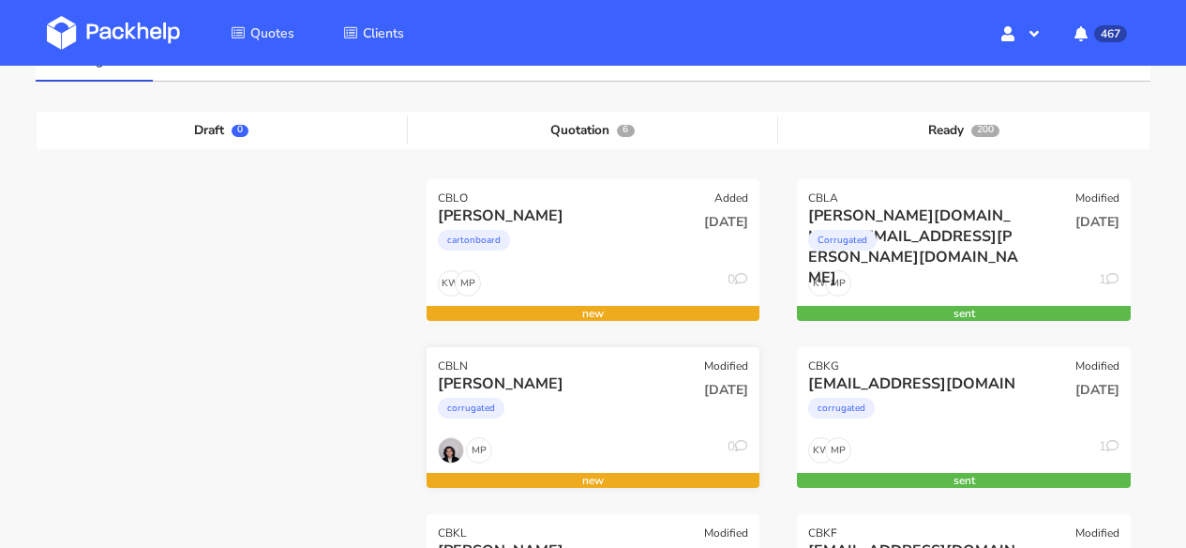
click at [627, 384] on div "[PERSON_NAME]" at bounding box center [544, 383] width 212 height 21
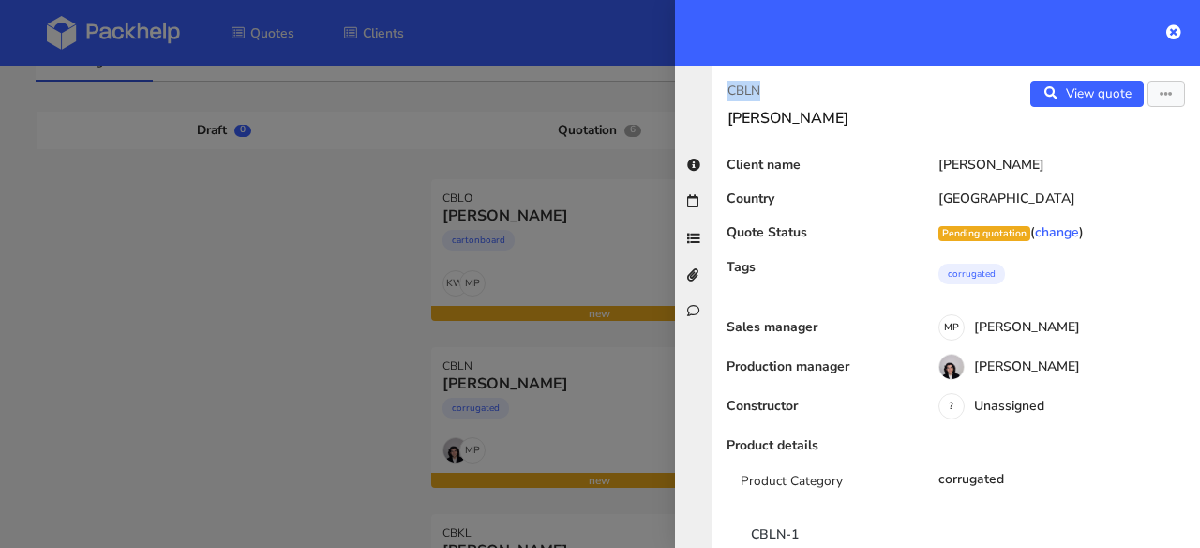
drag, startPoint x: 772, startPoint y: 91, endPoint x: 730, endPoint y: 91, distance: 42.2
click at [730, 91] on p "CBLN" at bounding box center [835, 91] width 214 height 21
copy p "CBLN"
click at [1177, 34] on icon at bounding box center [1174, 31] width 15 height 15
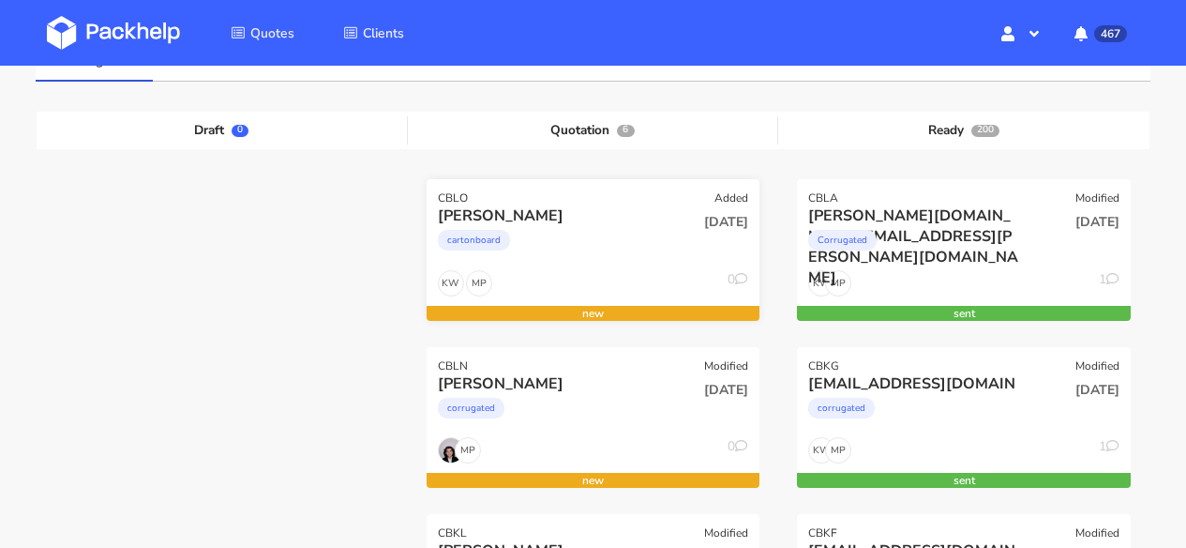
click at [612, 226] on div "cartonboard" at bounding box center [544, 245] width 212 height 38
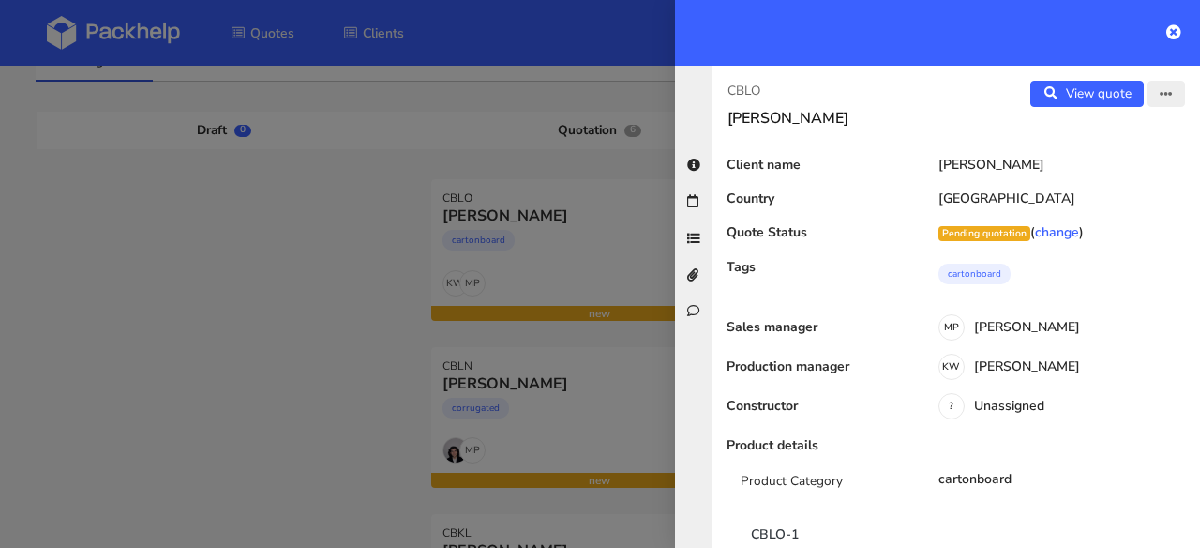
click at [1160, 97] on icon "button" at bounding box center [1166, 94] width 13 height 13
click at [1095, 138] on link "Edit quote" at bounding box center [1105, 132] width 165 height 31
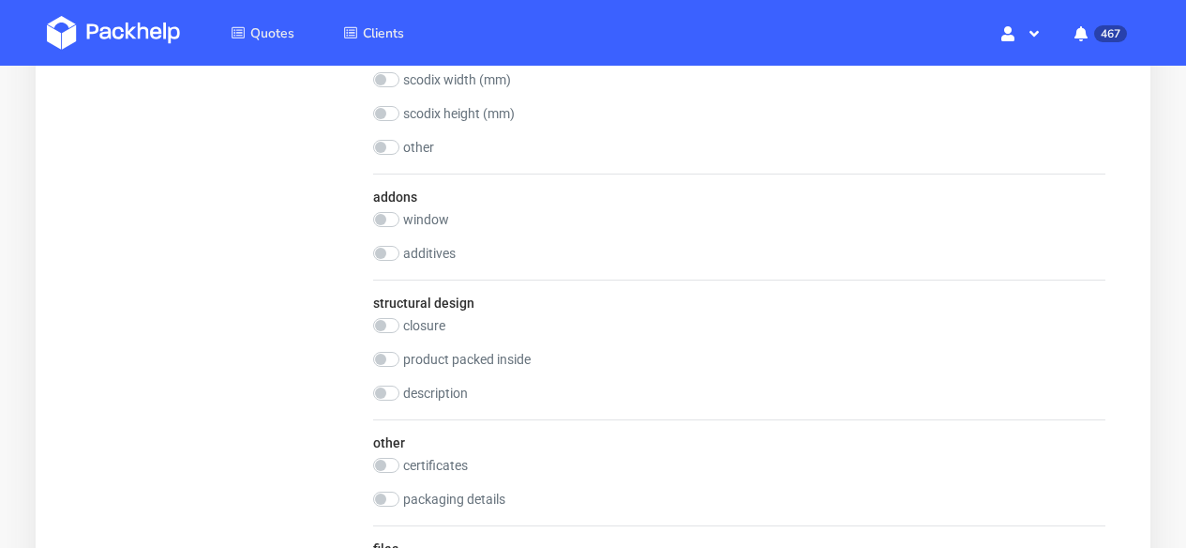
scroll to position [2207, 0]
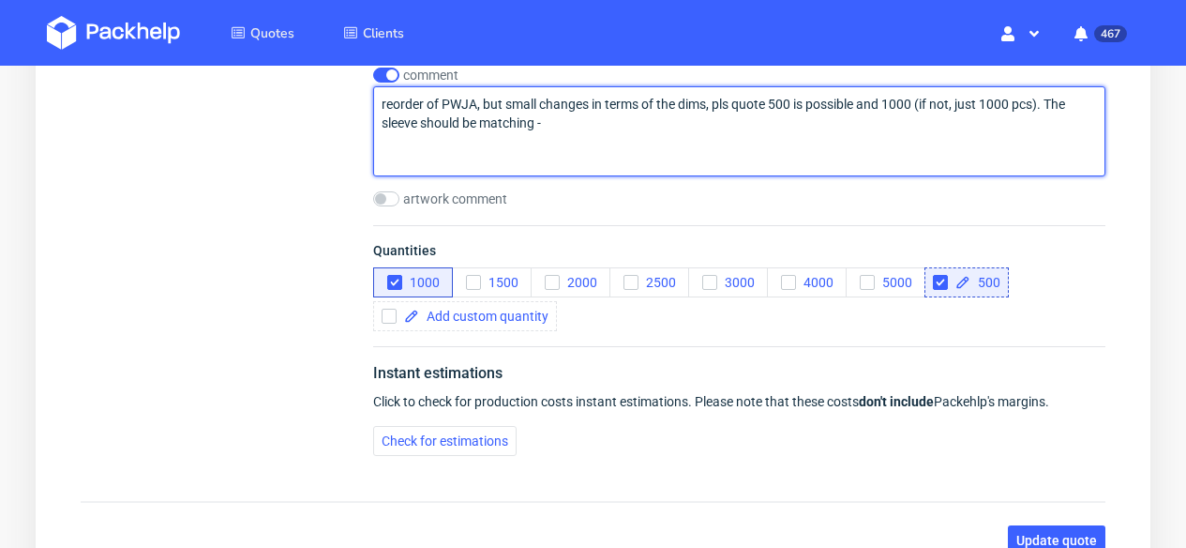
click at [592, 131] on textarea "reorder of PWJA, but small changes in terms of the dims, pls quote 500 is possi…" at bounding box center [739, 131] width 732 height 90
paste textarea "CBLN"
click at [546, 121] on textarea "reorder of PWJA, but small changes in terms of the dims, pls quote 500 is possi…" at bounding box center [739, 131] width 732 height 90
type textarea "reorder of PWJA, but small changes in terms of the dims, pls quote 500 is possi…"
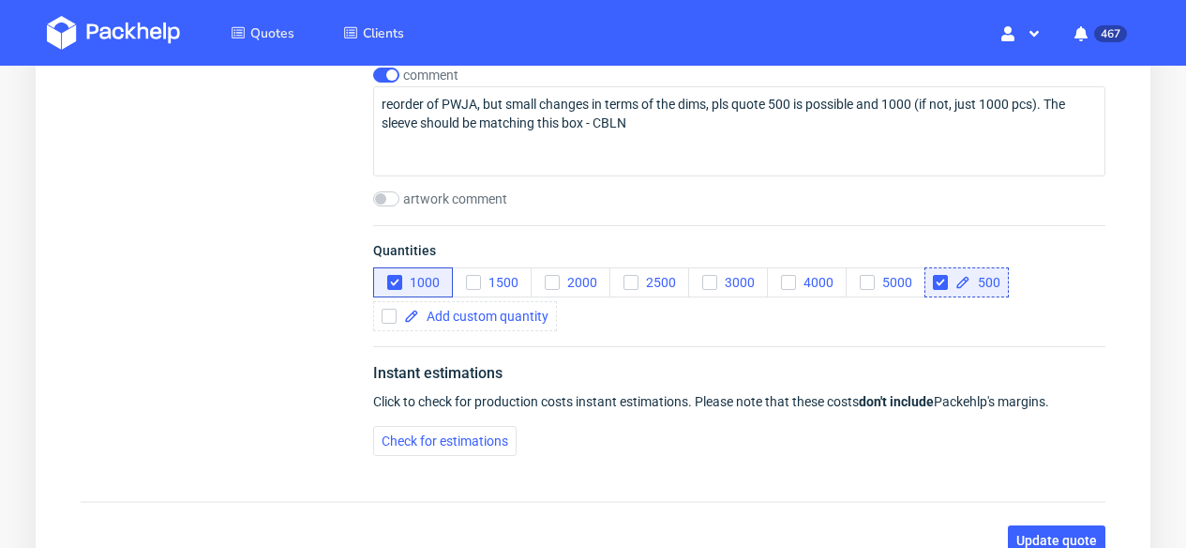
click at [1082, 536] on span "Update quote" at bounding box center [1056, 540] width 81 height 13
